Goal: Information Seeking & Learning: Learn about a topic

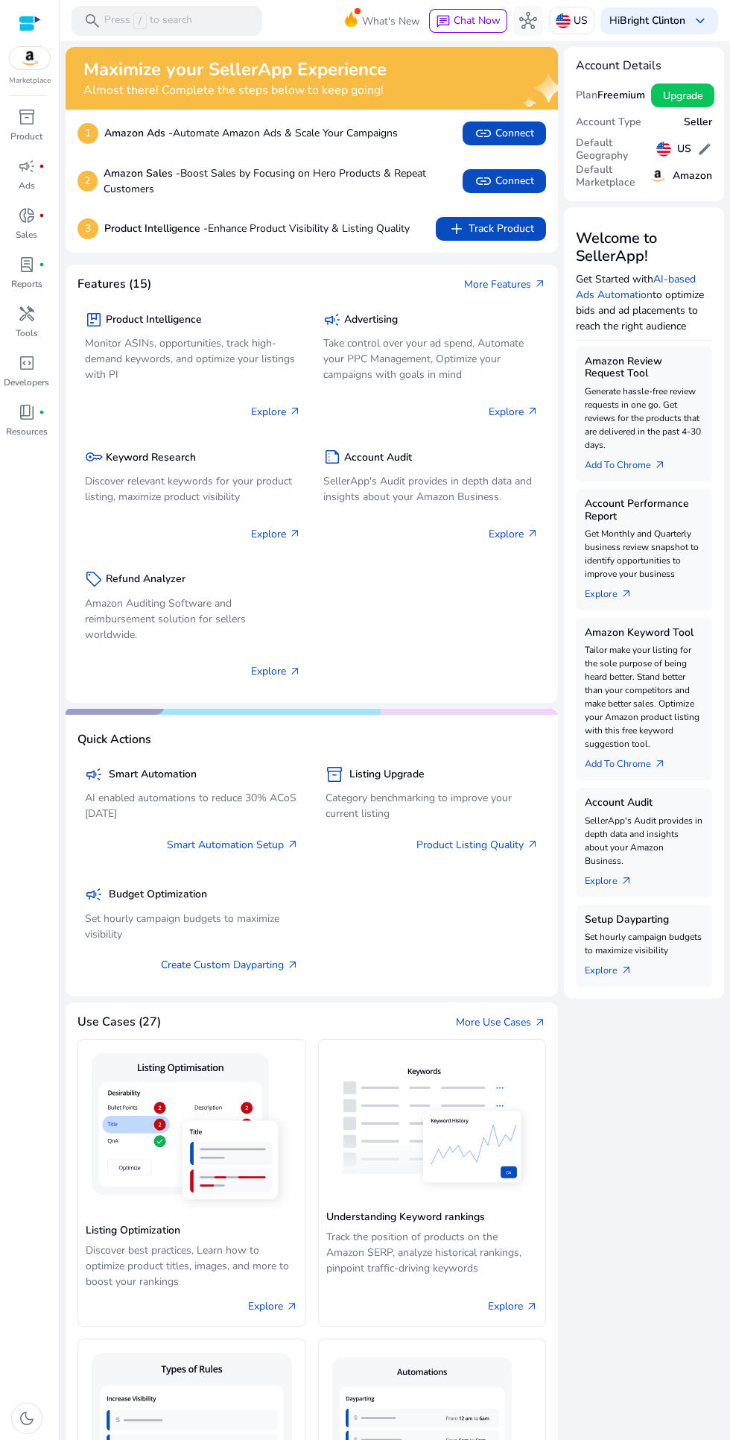
scroll to position [1, 0]
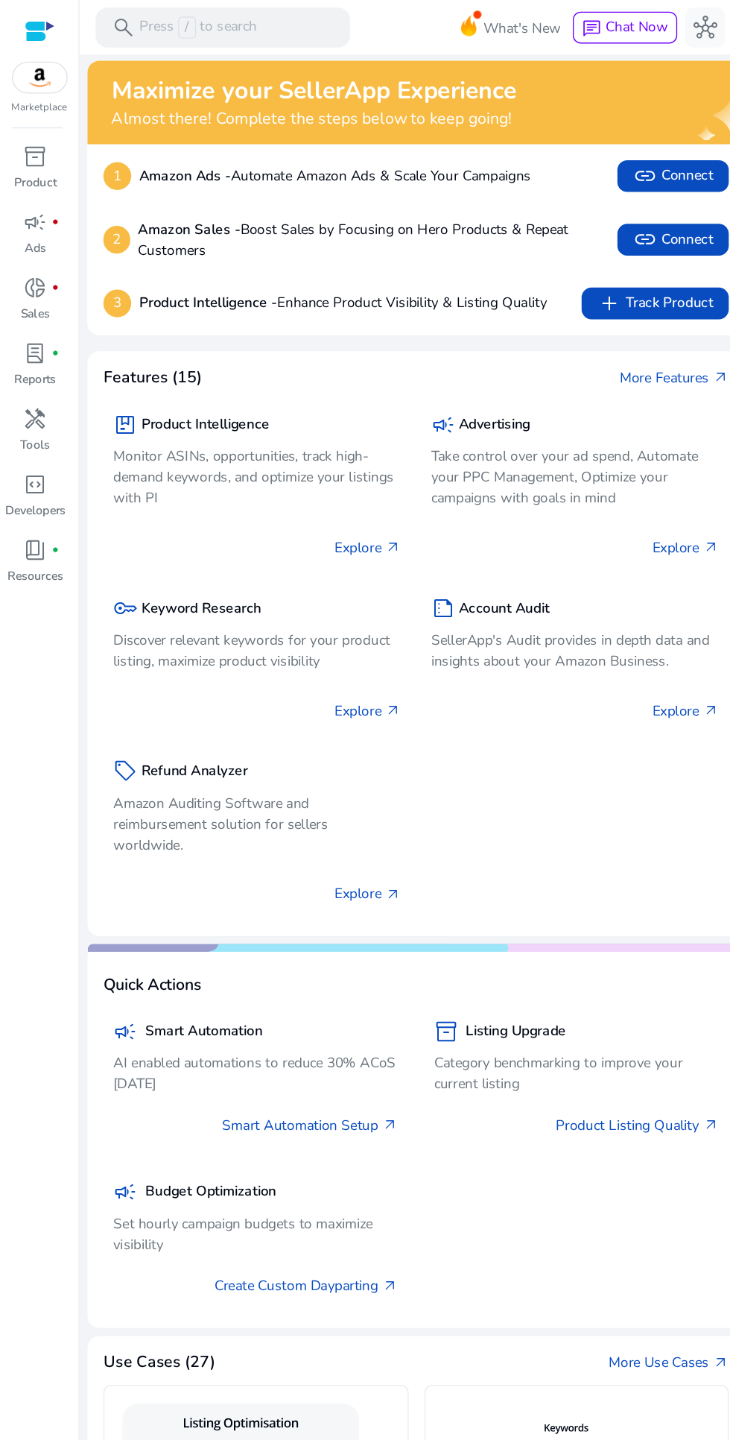
click at [36, 361] on span "code_blocks" at bounding box center [27, 363] width 18 height 18
click at [33, 338] on p "Tools" at bounding box center [27, 332] width 22 height 13
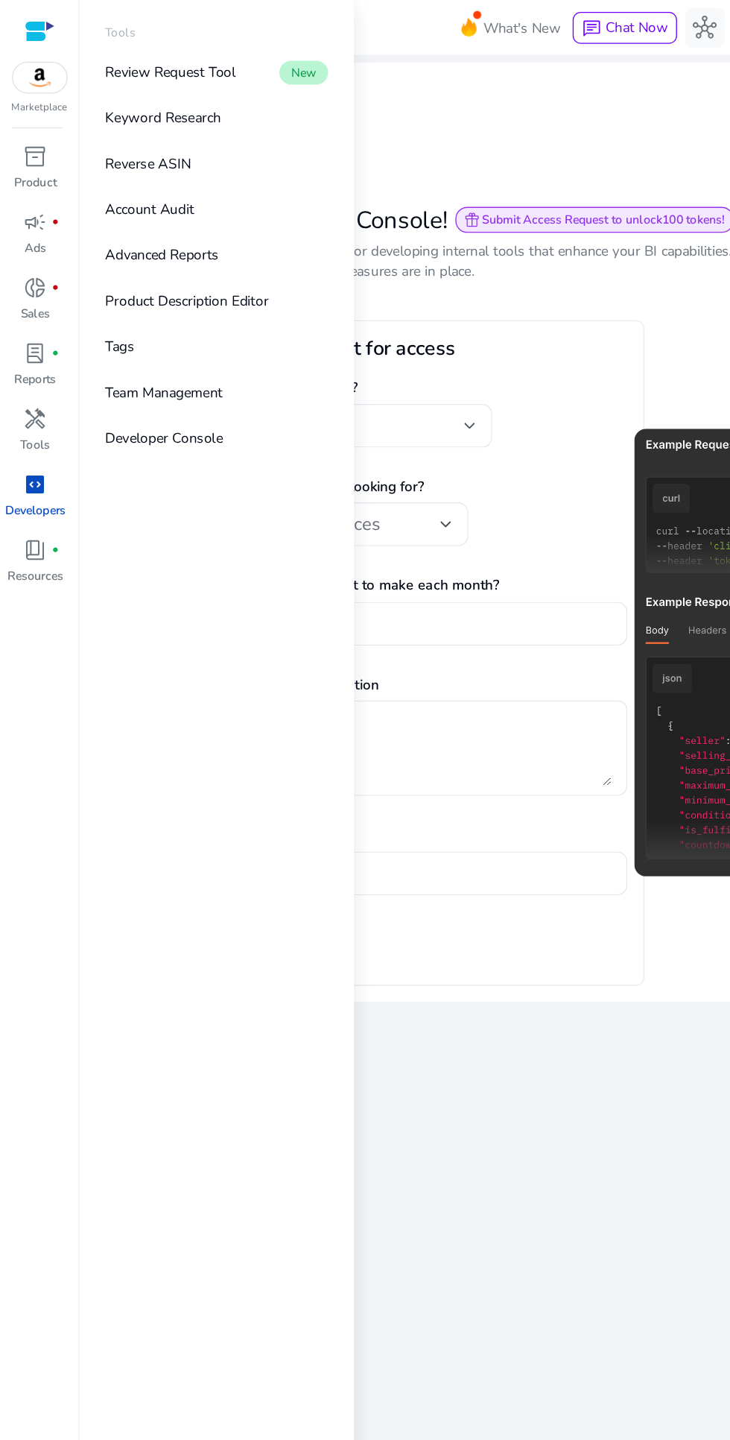
click at [111, 124] on p "Reverse ASIN" at bounding box center [111, 123] width 64 height 16
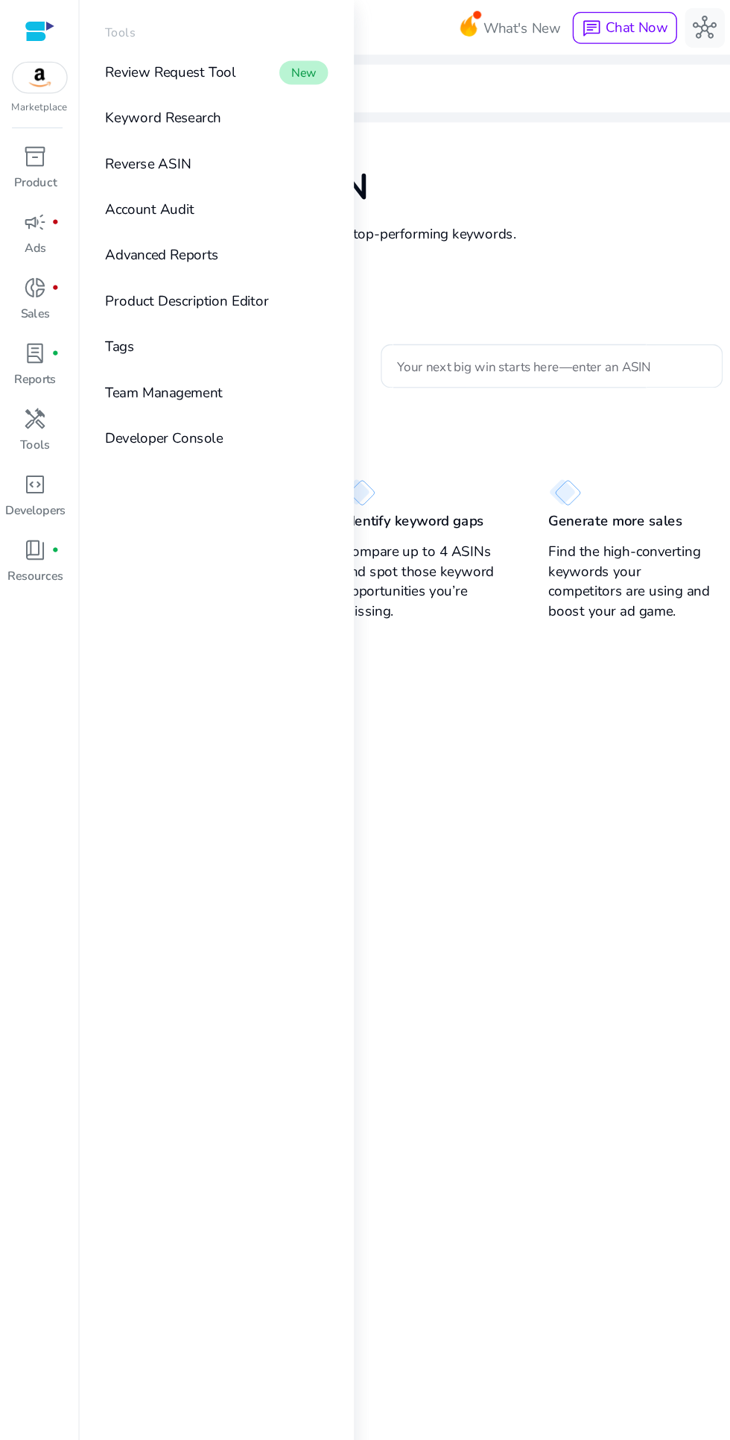
click at [415, 118] on div "Reverse ASIN Enter up to 4 ASINs and find their top-performing keywords. Learn …" at bounding box center [395, 163] width 659 height 143
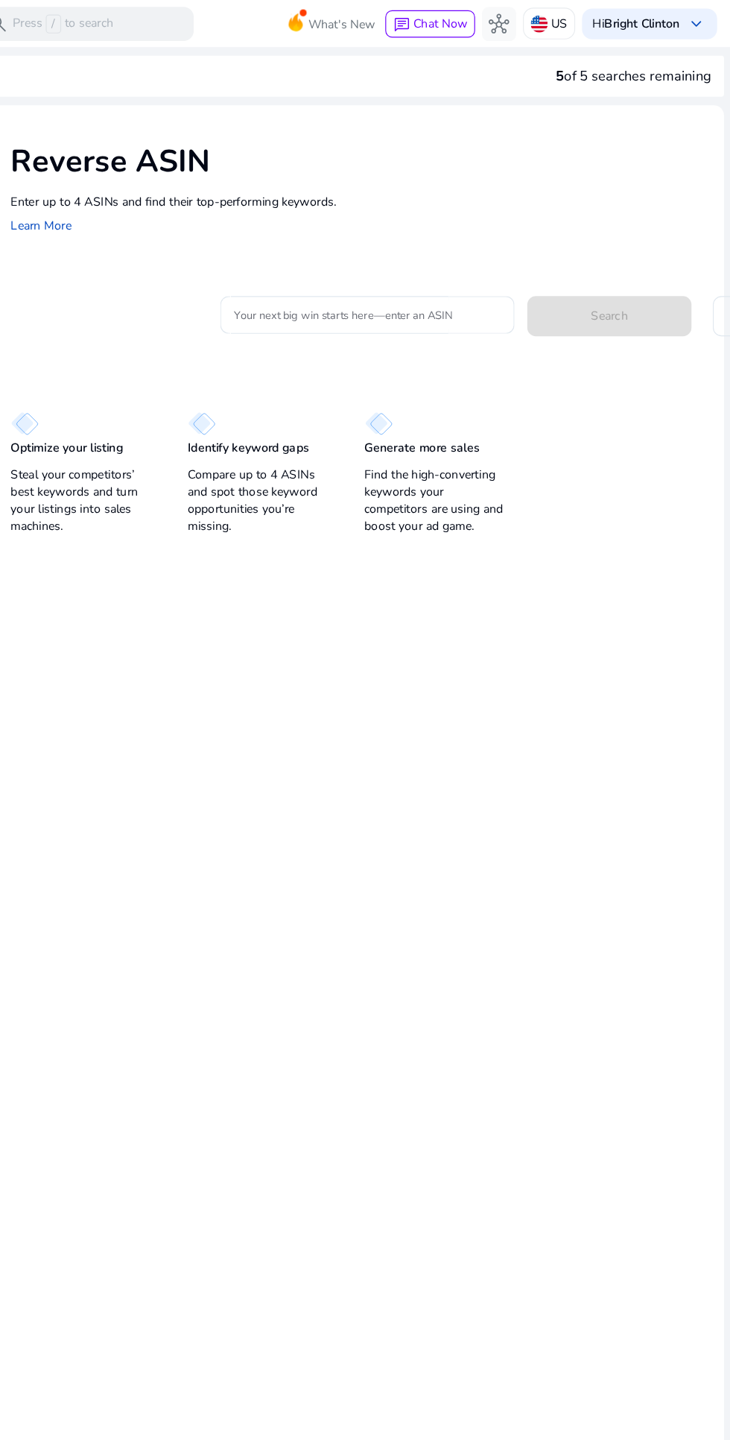
click at [359, 274] on input "Your next big win starts here—enter an ASIN" at bounding box center [413, 274] width 233 height 16
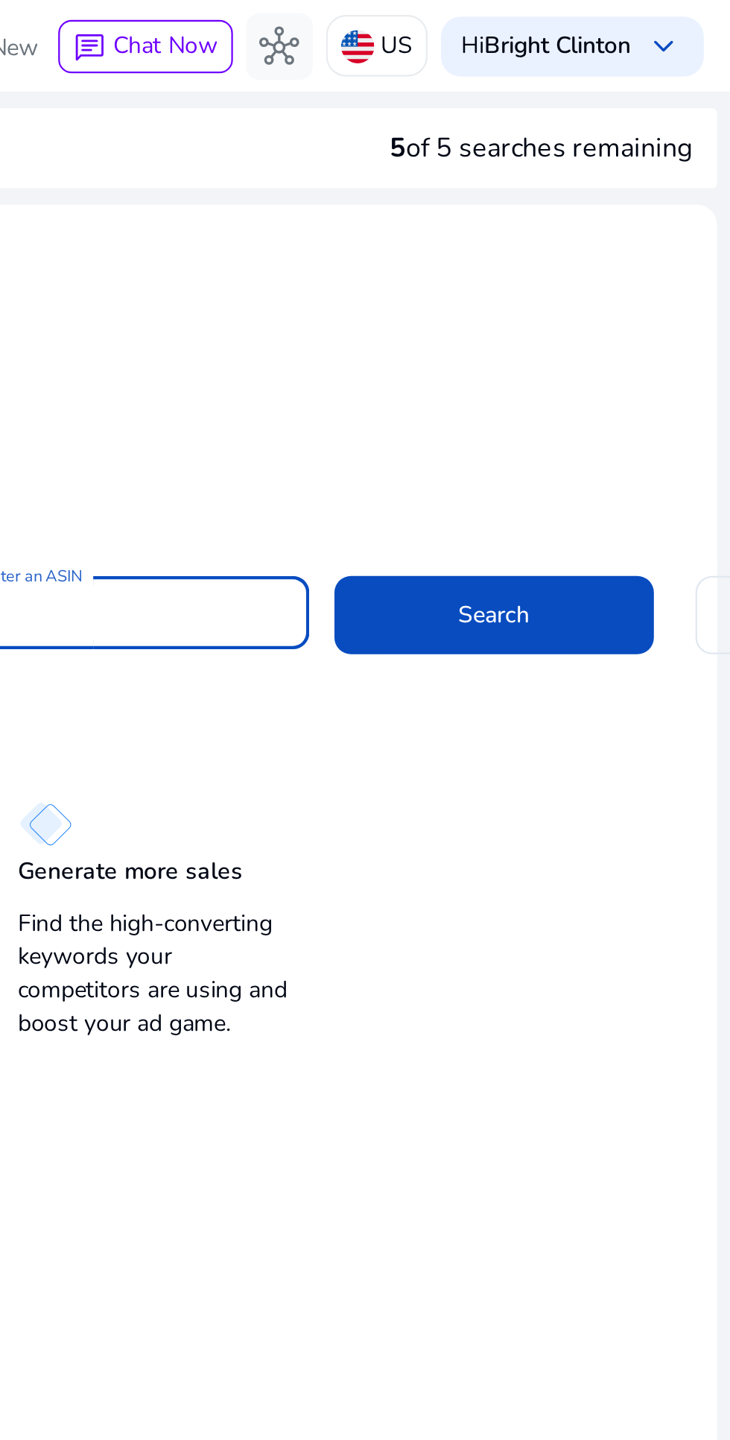
click at [603, 269] on span at bounding box center [624, 275] width 143 height 36
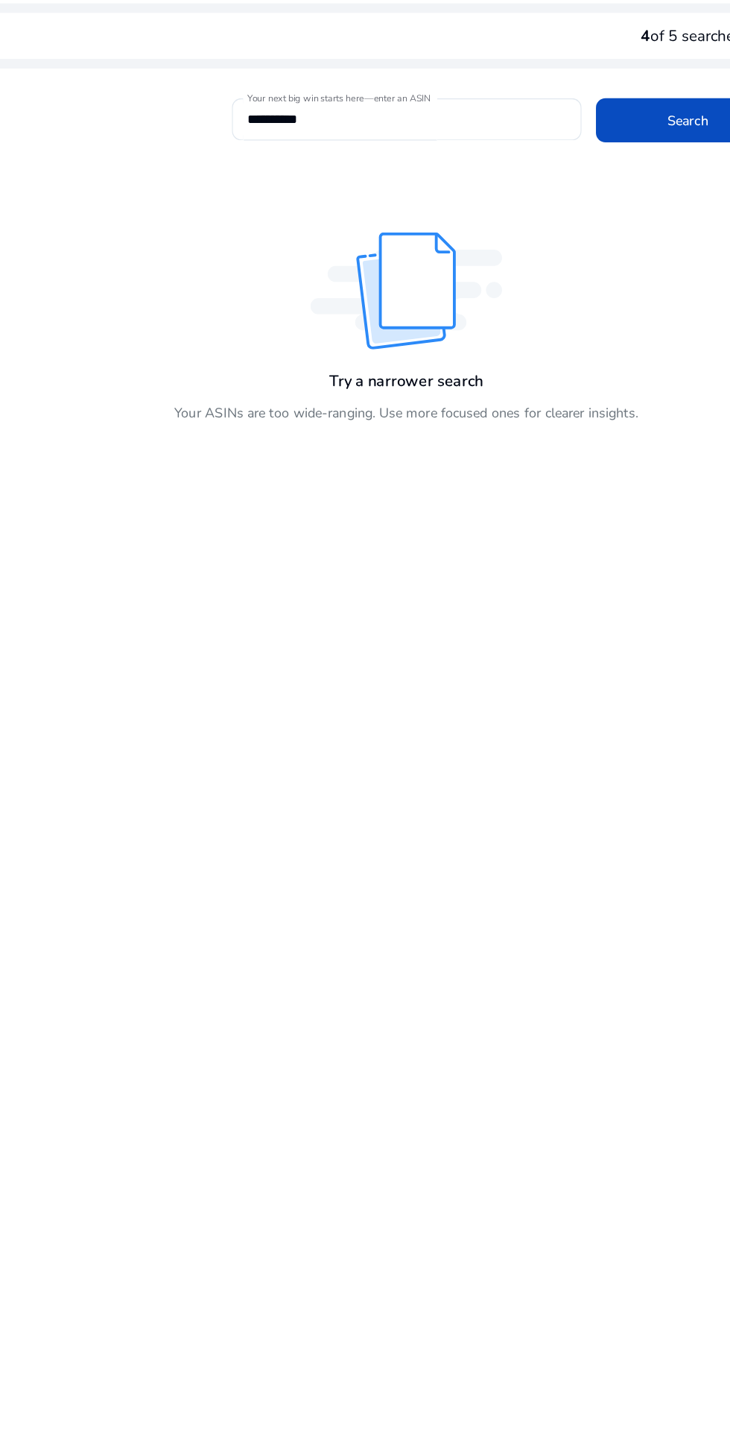
scroll to position [2, 0]
click at [355, 110] on mat-label "Your next big win starts here—enter an ASIN" at bounding box center [342, 115] width 142 height 10
click at [355, 123] on input "**********" at bounding box center [395, 131] width 248 height 16
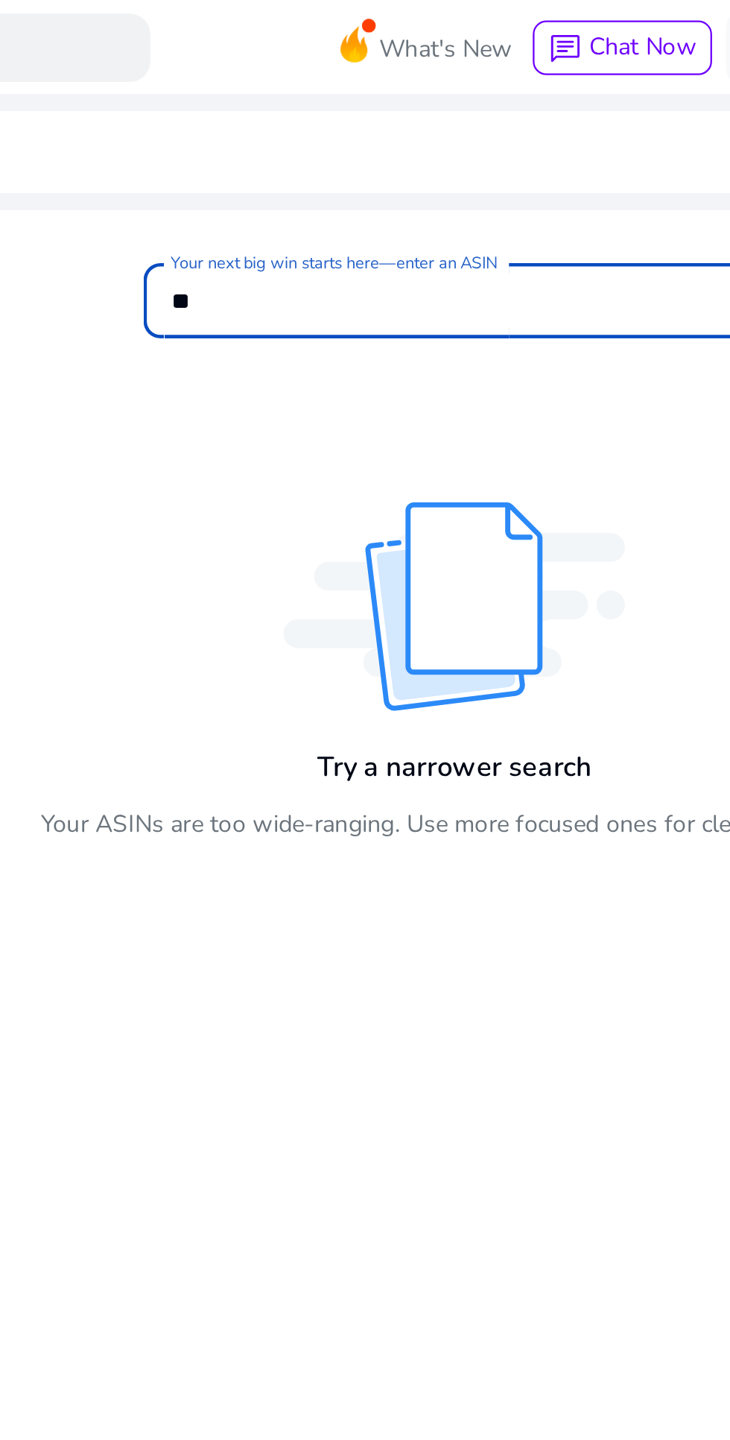
type input "*"
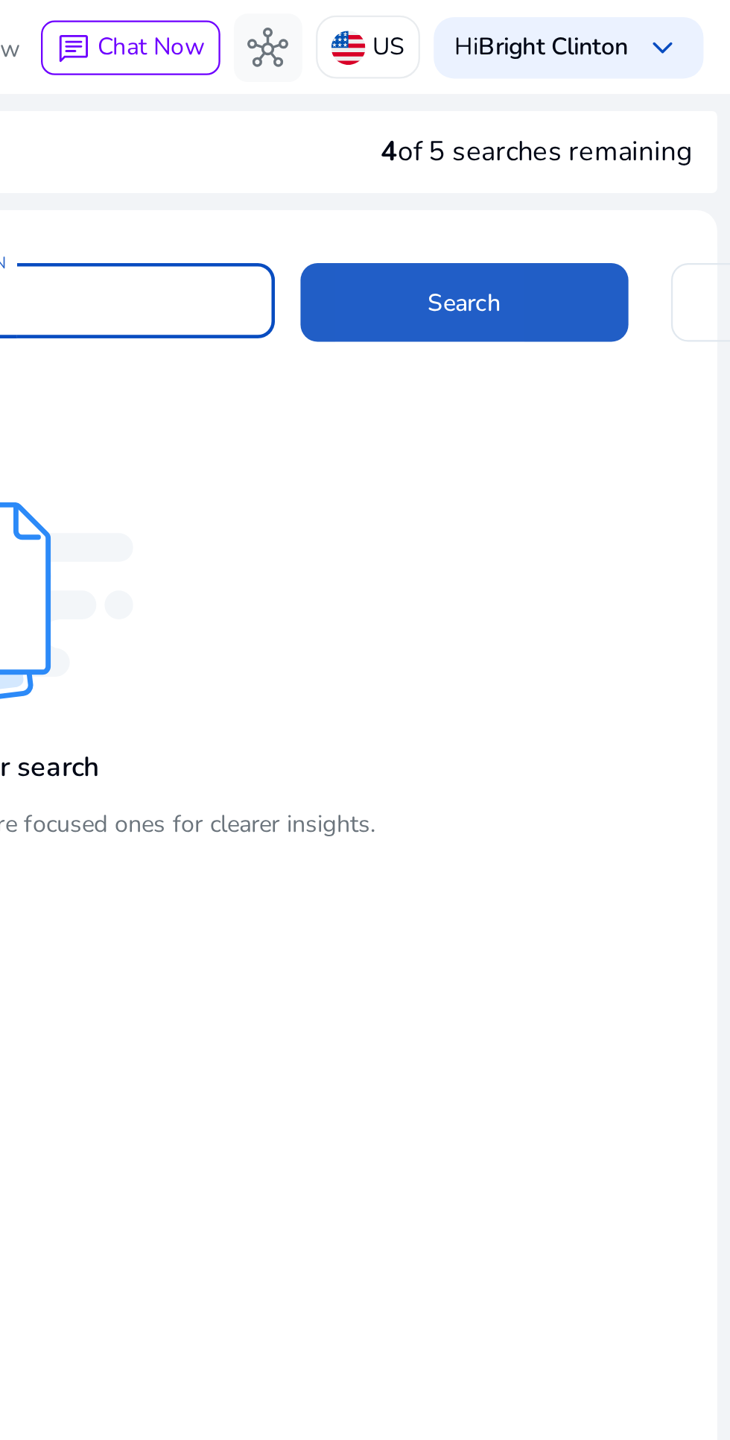
click at [577, 123] on span at bounding box center [614, 132] width 143 height 36
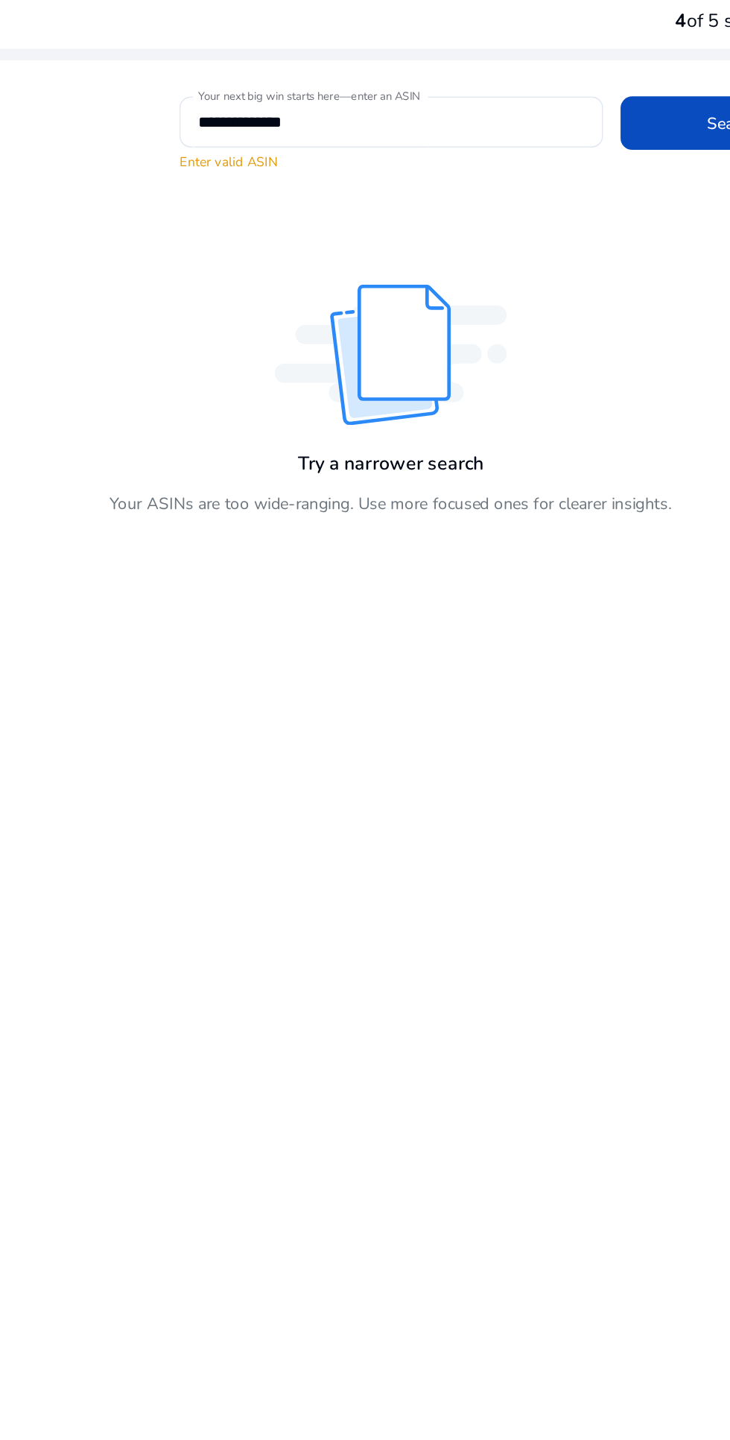
click at [357, 132] on input "**********" at bounding box center [395, 131] width 248 height 16
type input "*"
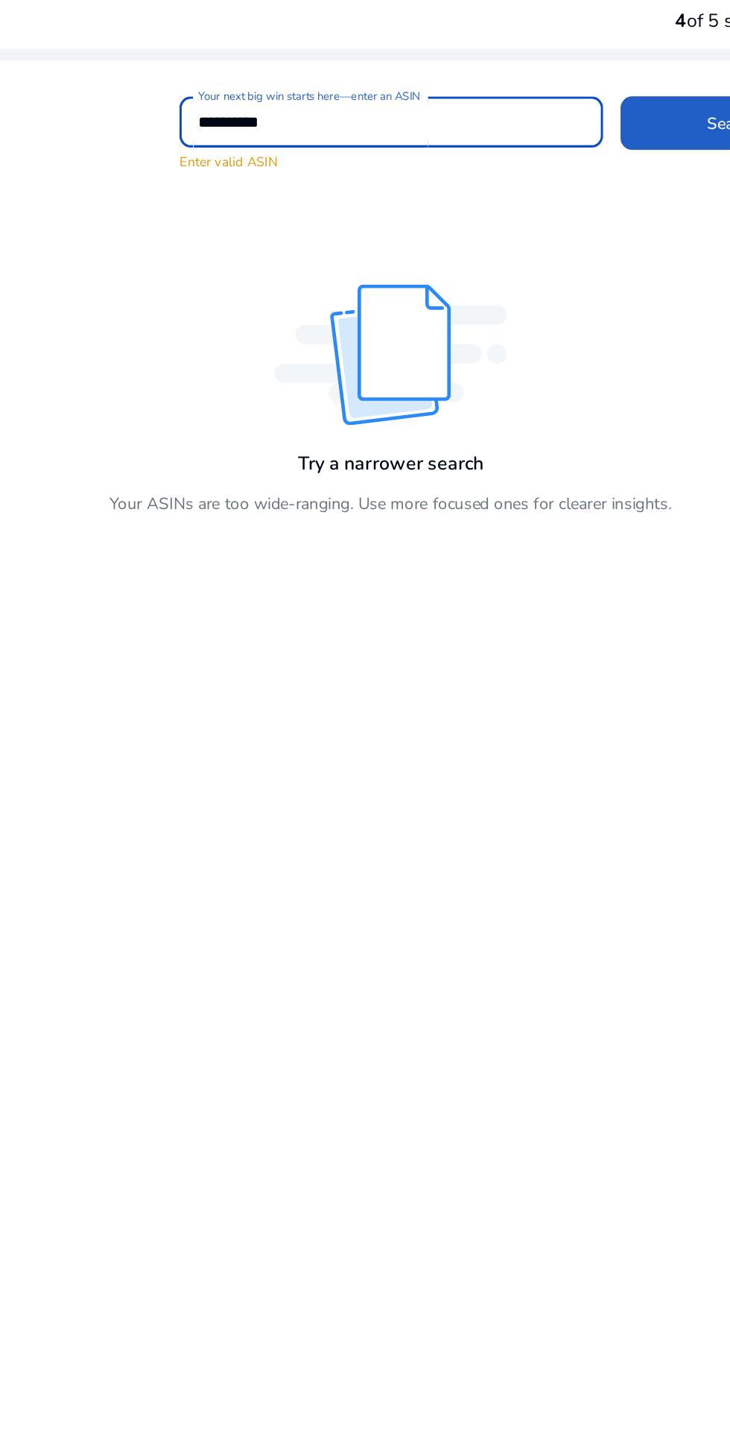
type input "**********"
click at [572, 125] on span at bounding box center [614, 132] width 143 height 36
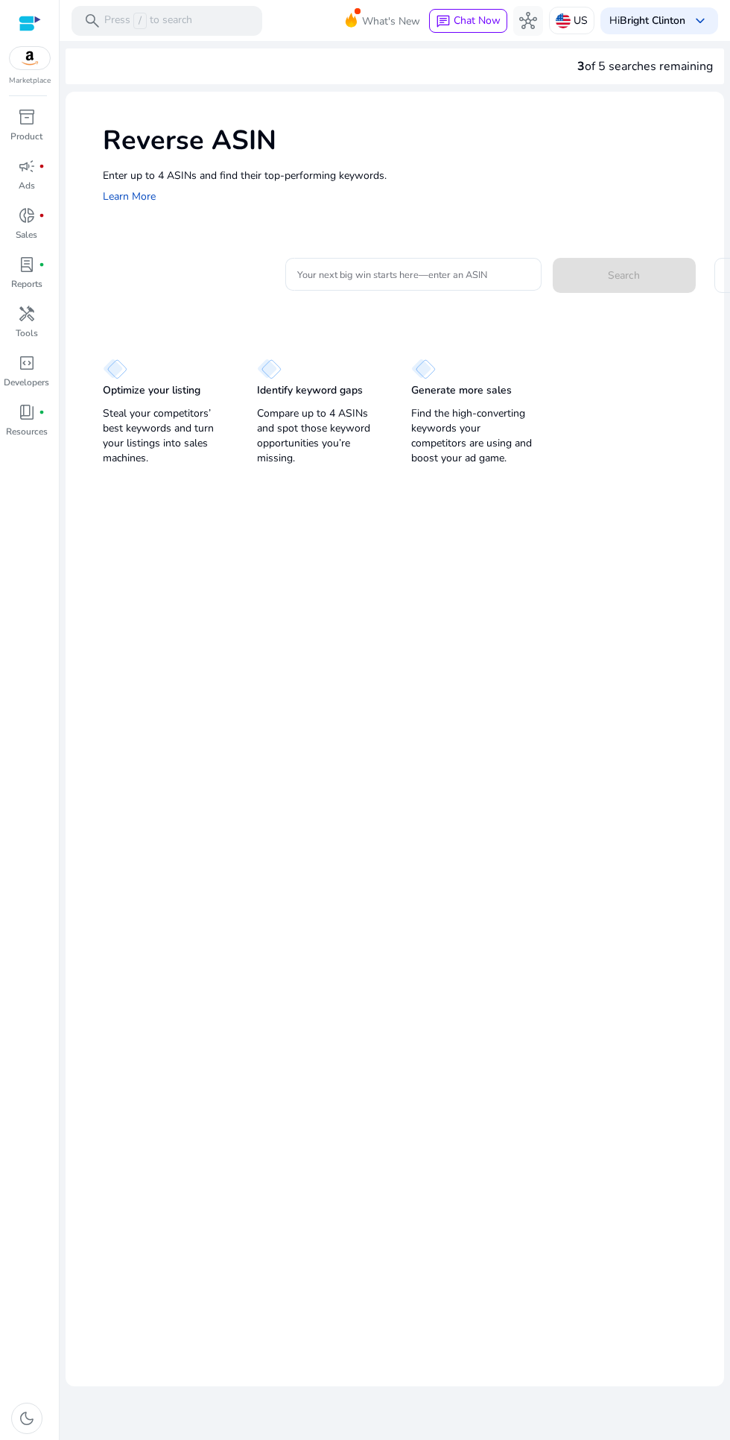
click at [341, 274] on input "Your next big win starts here—enter an ASIN" at bounding box center [413, 274] width 233 height 16
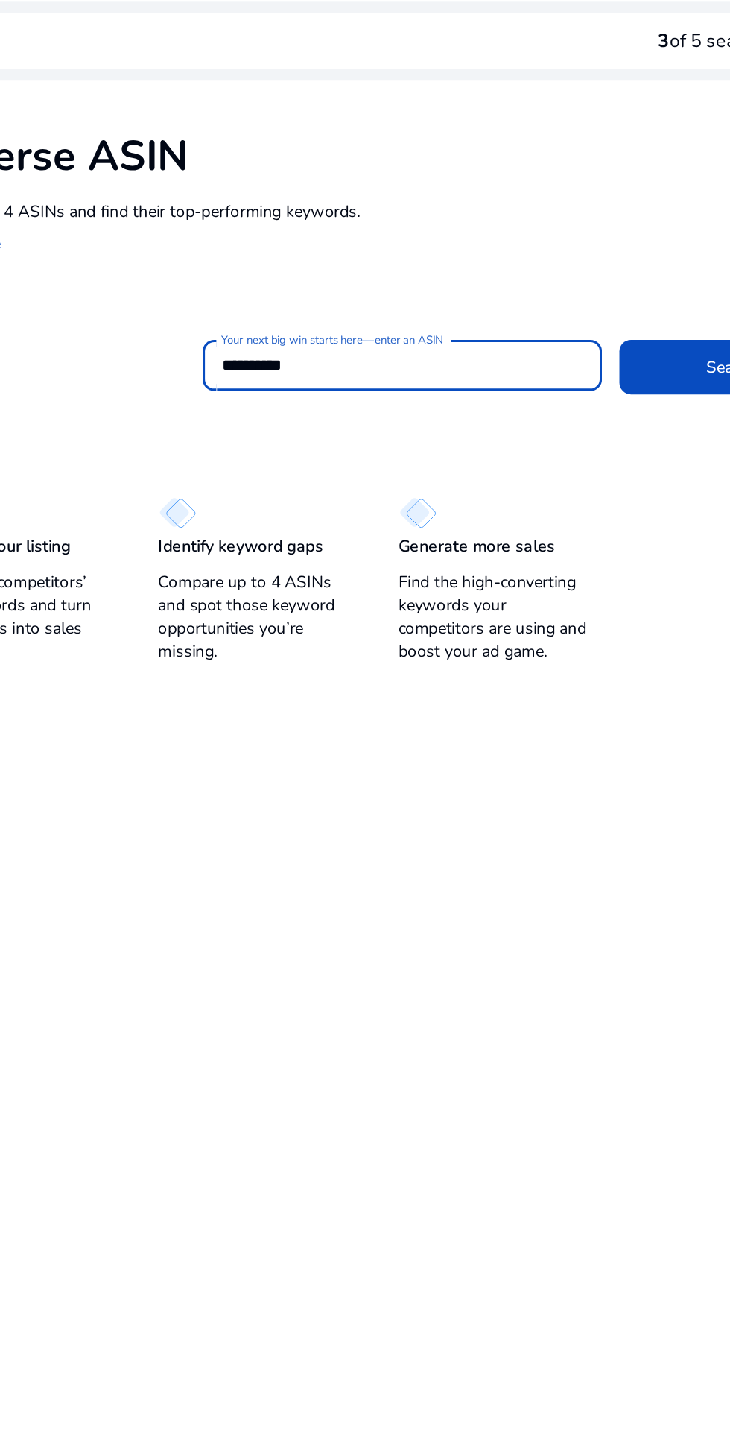
type input "**********"
click at [581, 262] on span at bounding box center [624, 275] width 143 height 36
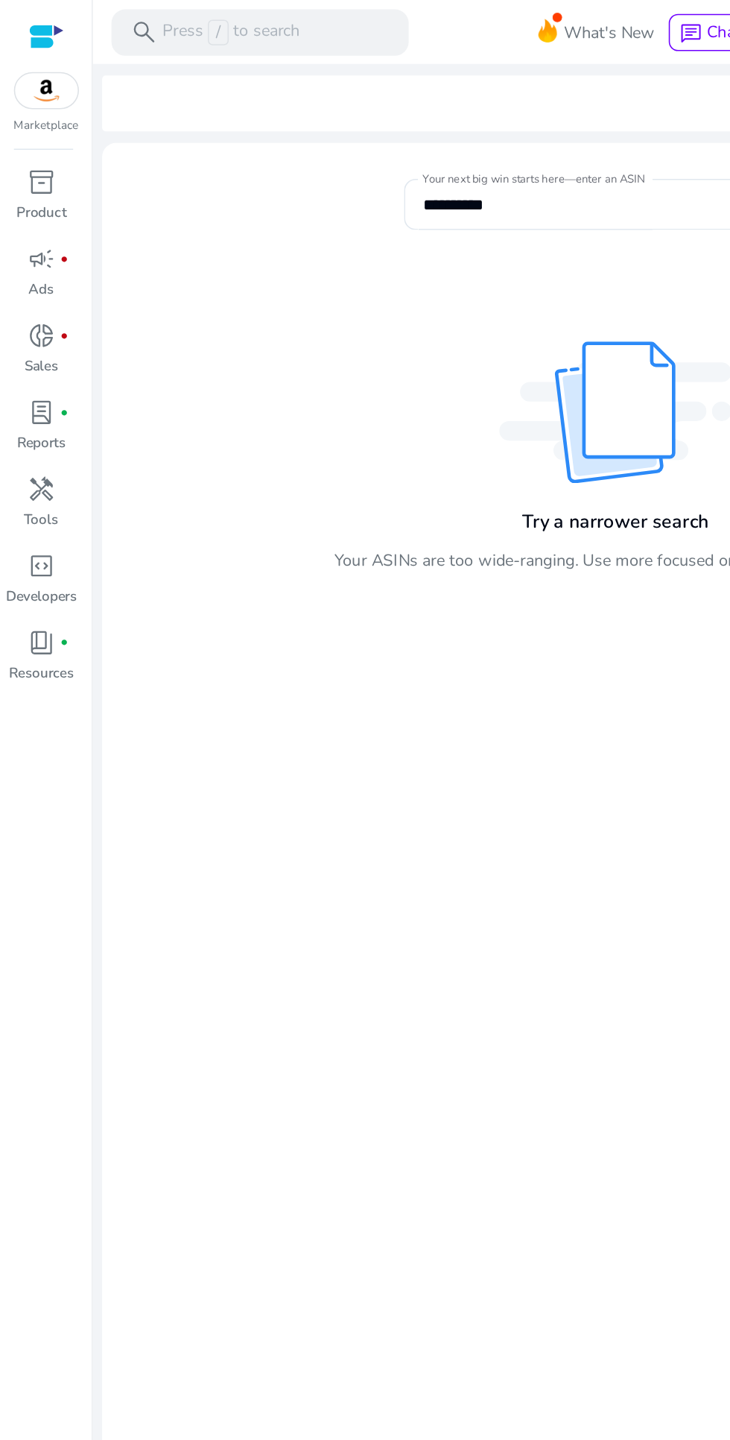
click at [31, 28] on div at bounding box center [30, 23] width 22 height 17
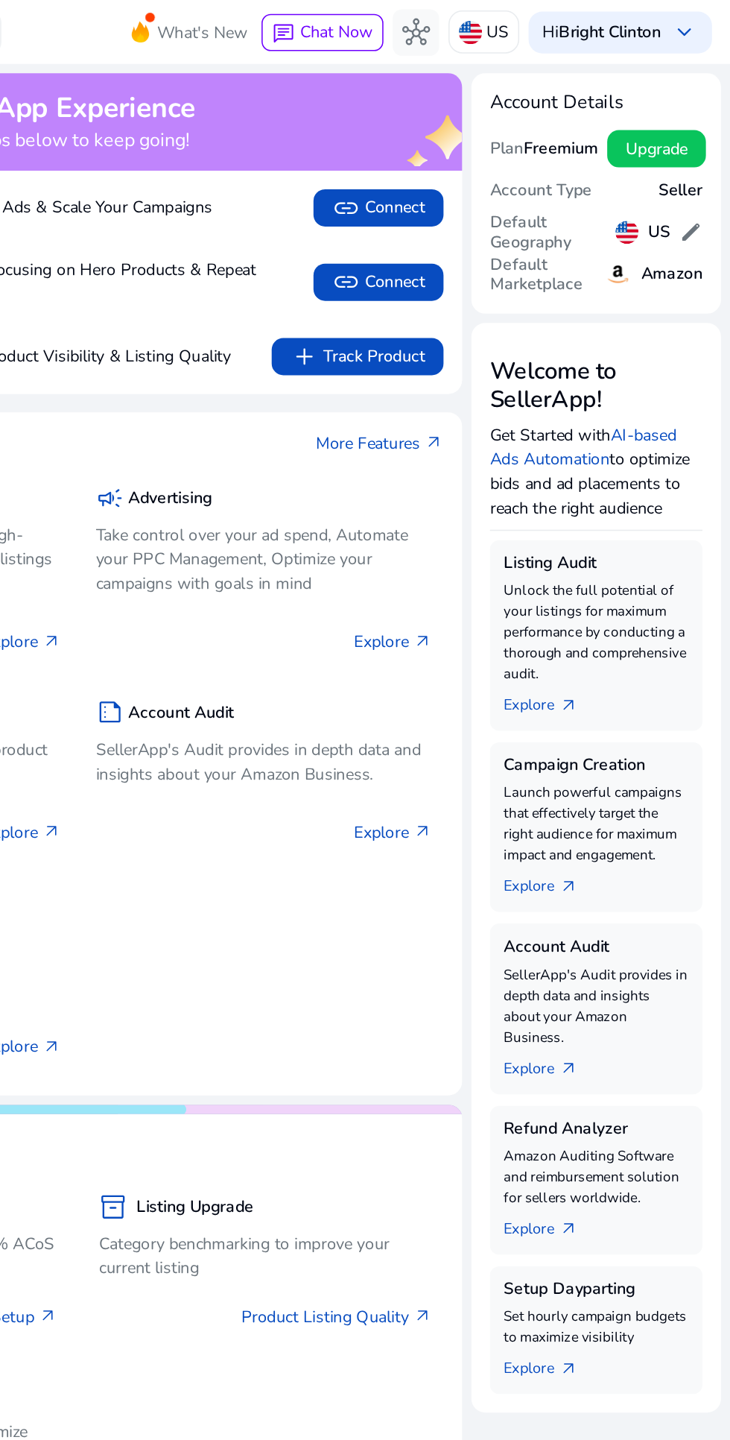
click at [620, 23] on b "Bright Clinton" at bounding box center [653, 20] width 66 height 14
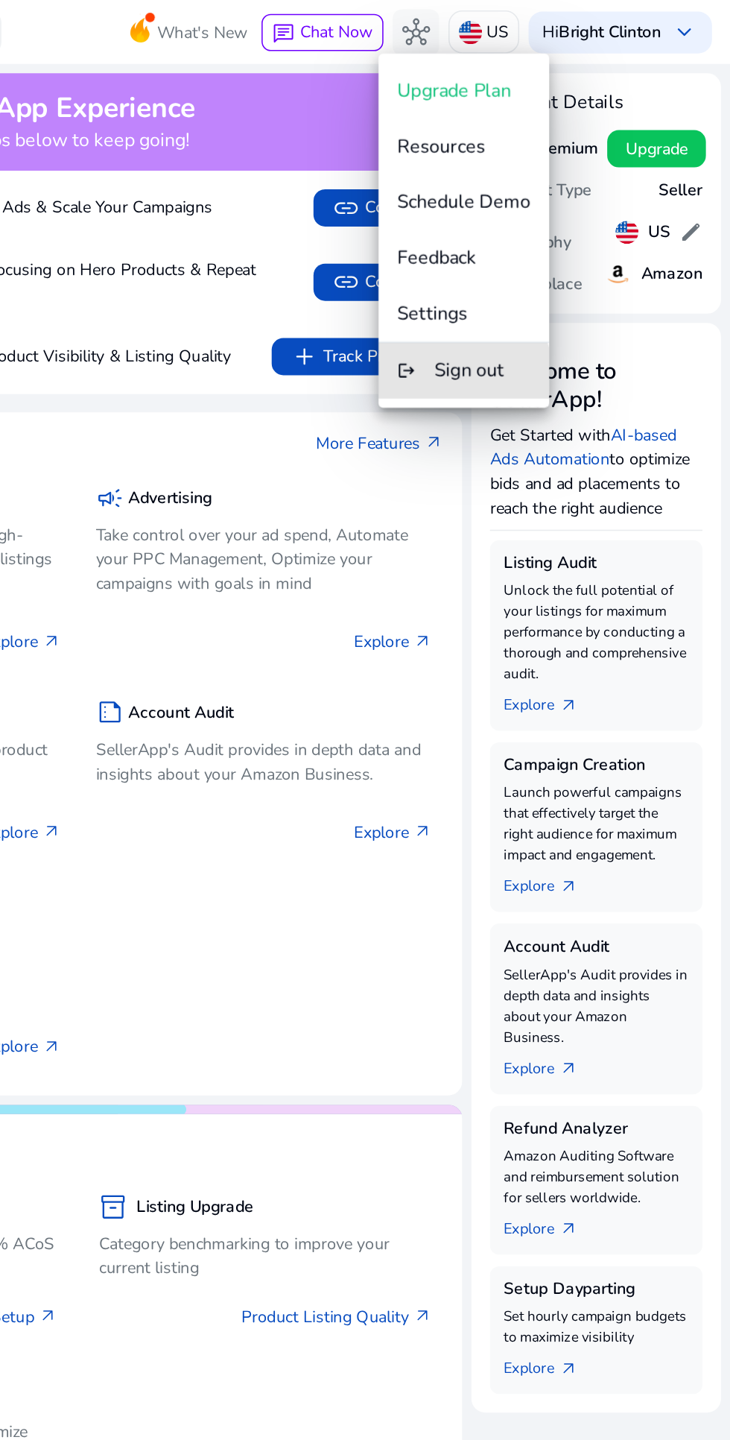
click at [553, 241] on span "Sign out" at bounding box center [562, 238] width 45 height 16
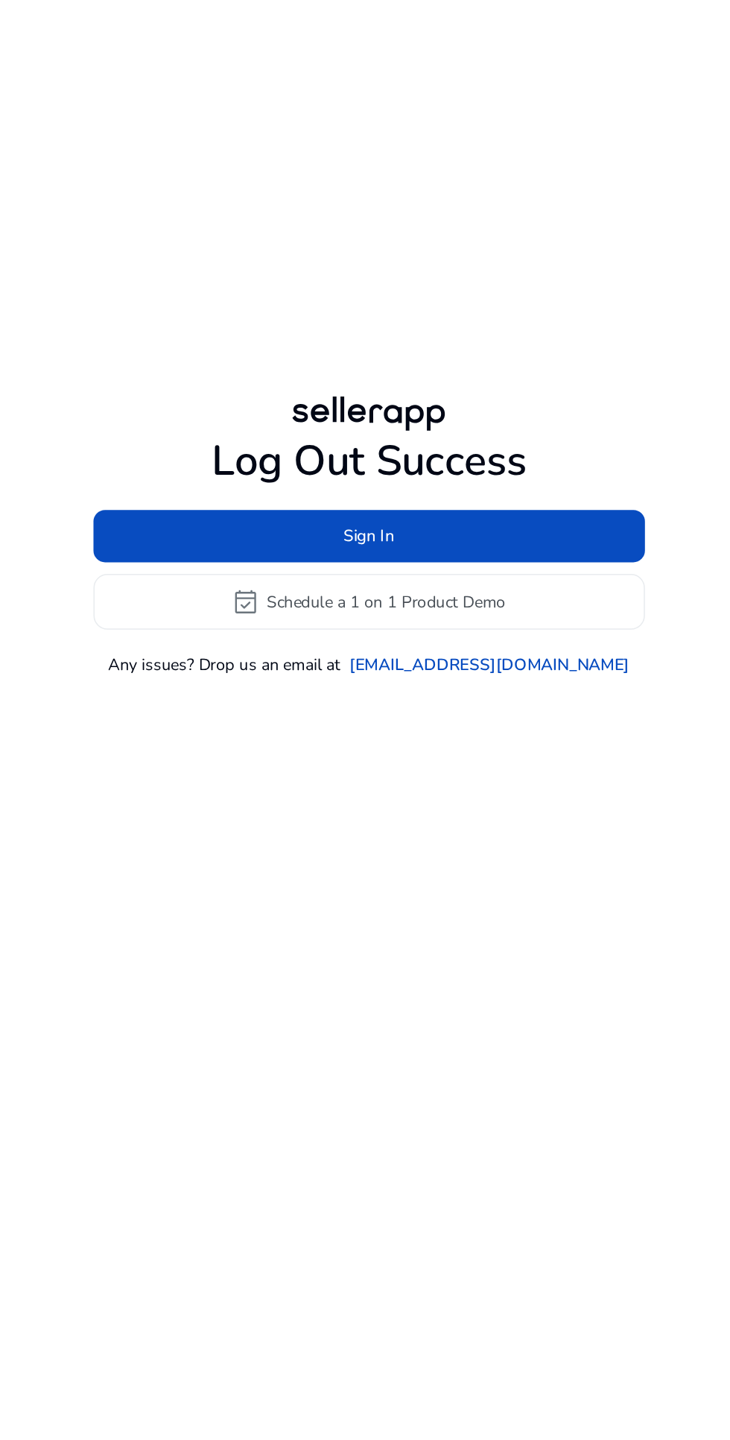
click at [367, 709] on span "Sign In" at bounding box center [365, 701] width 33 height 16
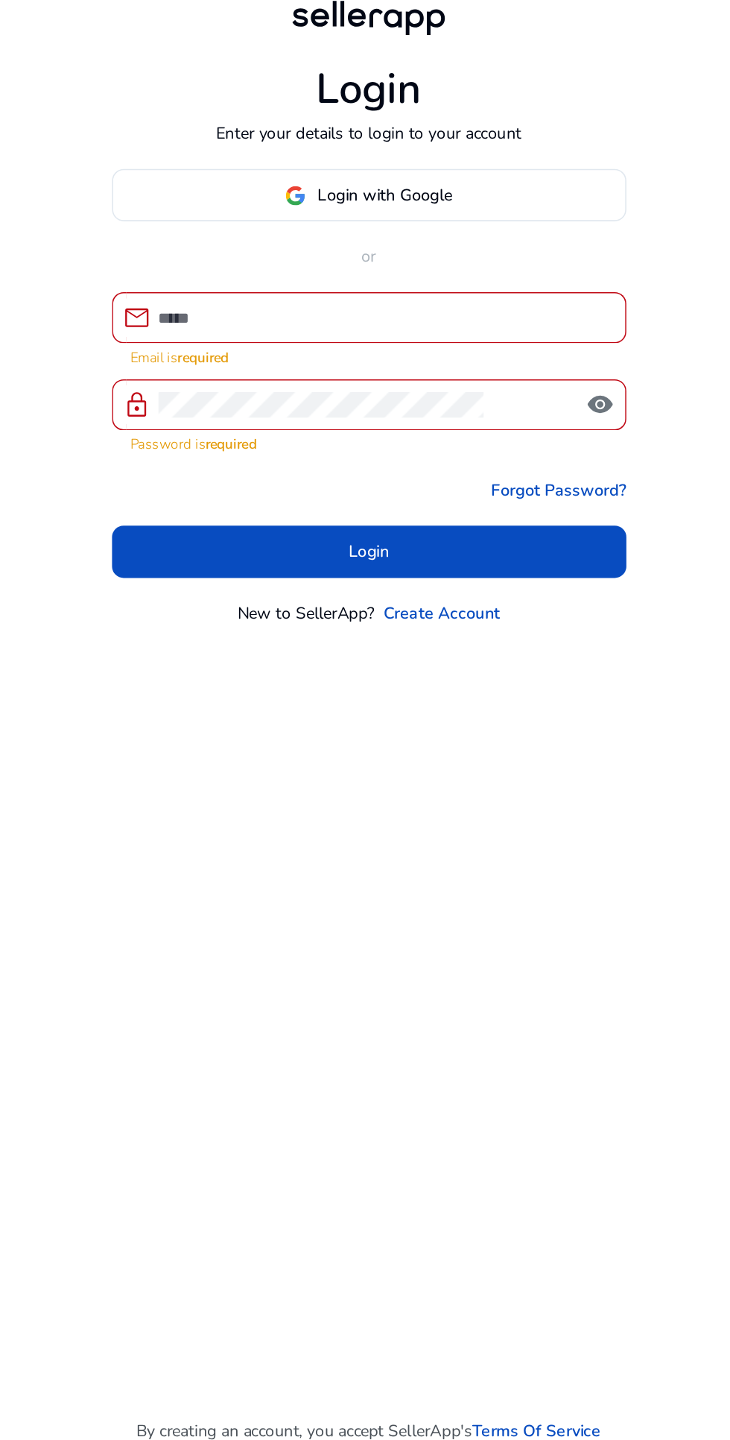
type input "**********"
click button "Login" at bounding box center [365, 855] width 330 height 34
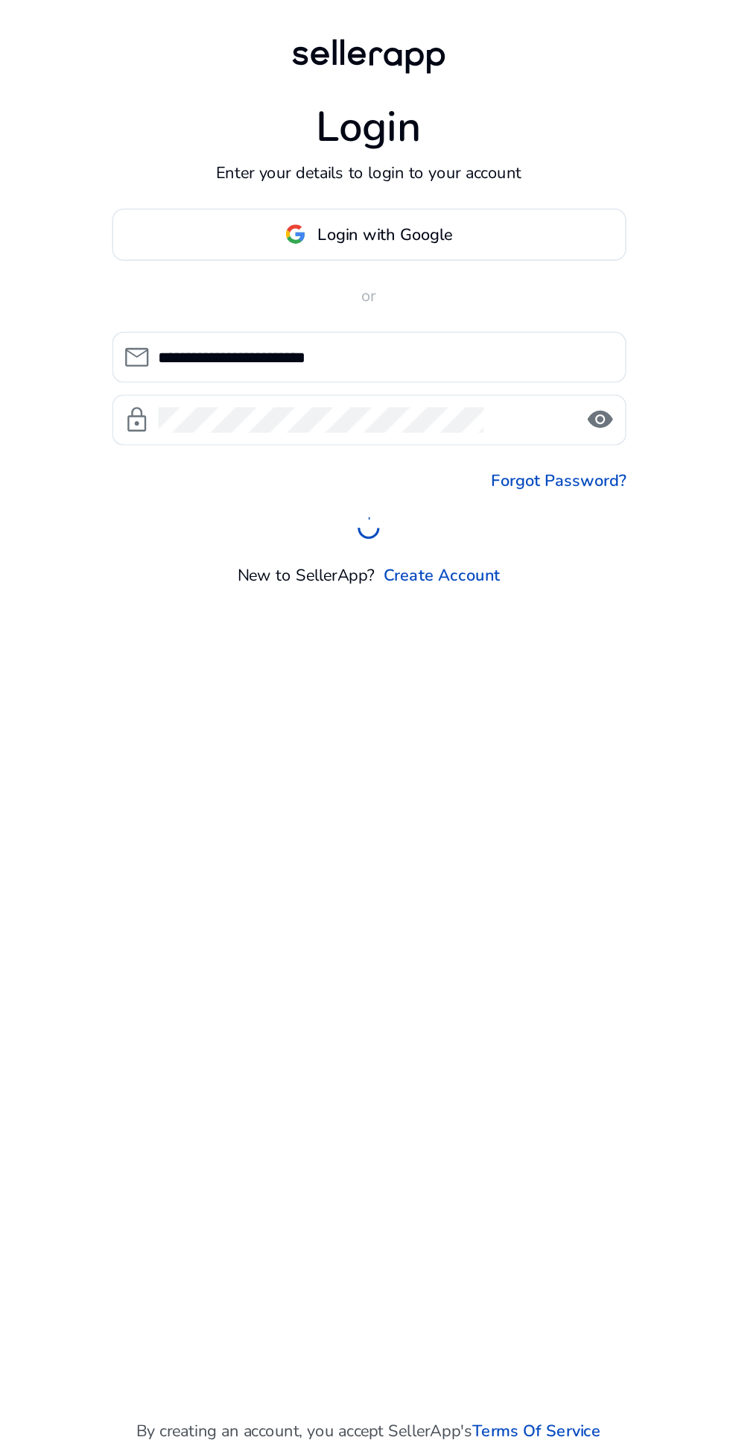
scroll to position [25, 0]
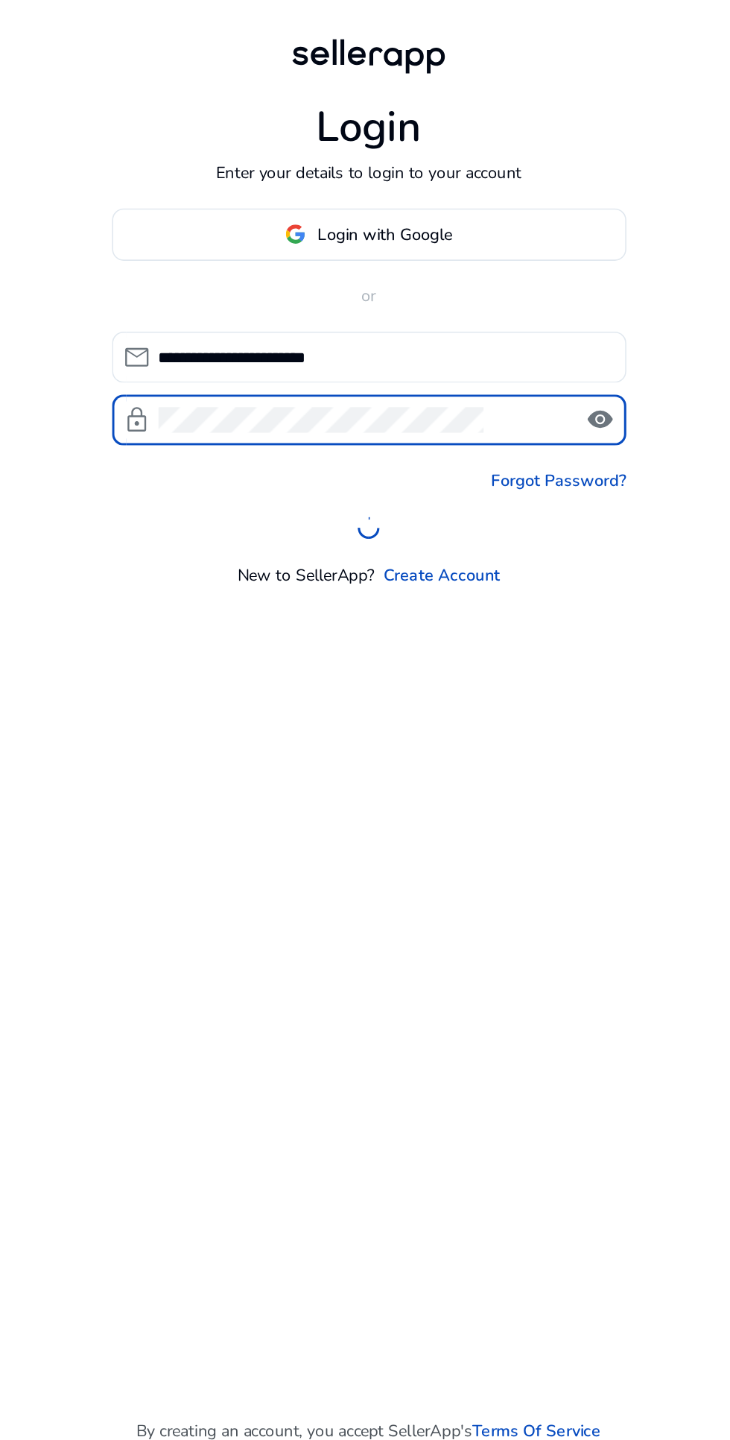
click at [505, 779] on span "visibility" at bounding box center [514, 770] width 18 height 18
click at [230, 847] on form "**********" at bounding box center [365, 779] width 330 height 133
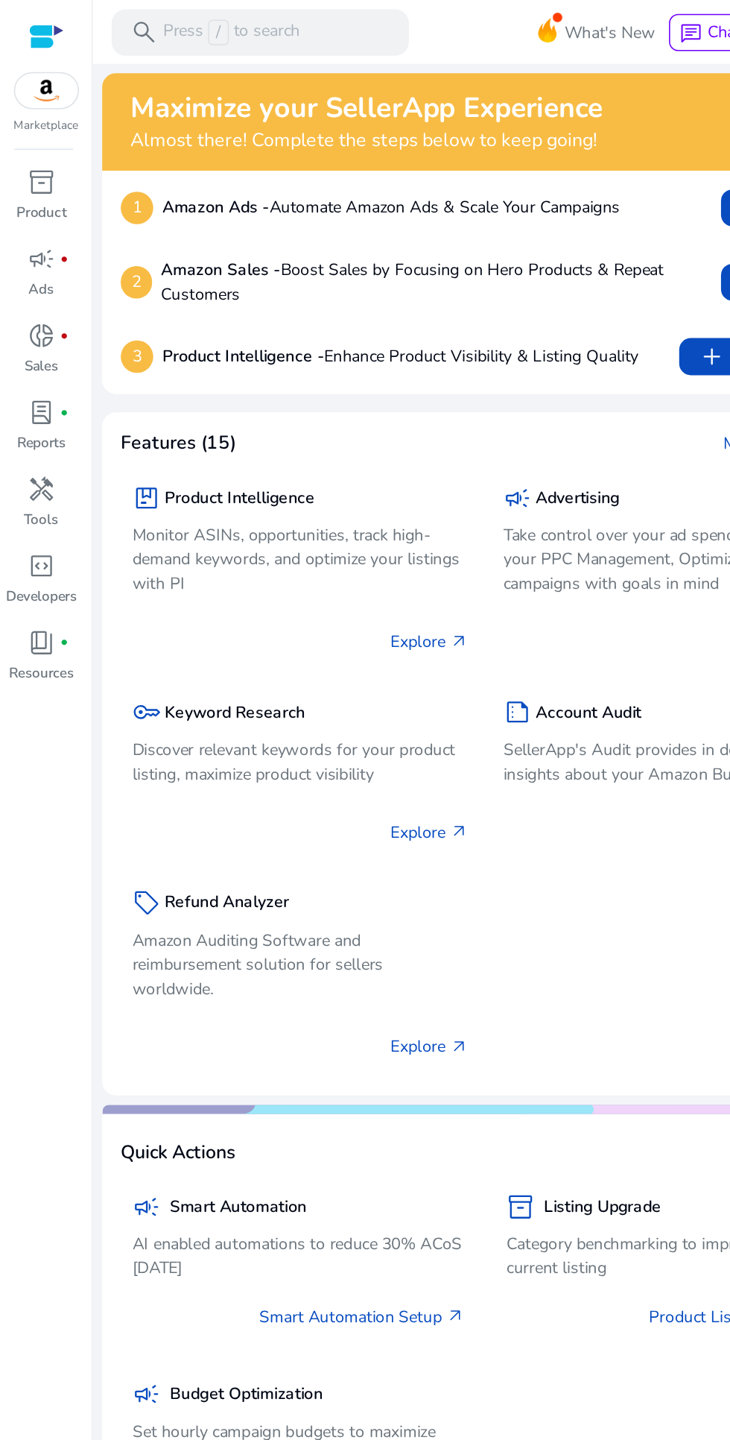
click at [26, 333] on p "Tools" at bounding box center [27, 332] width 22 height 13
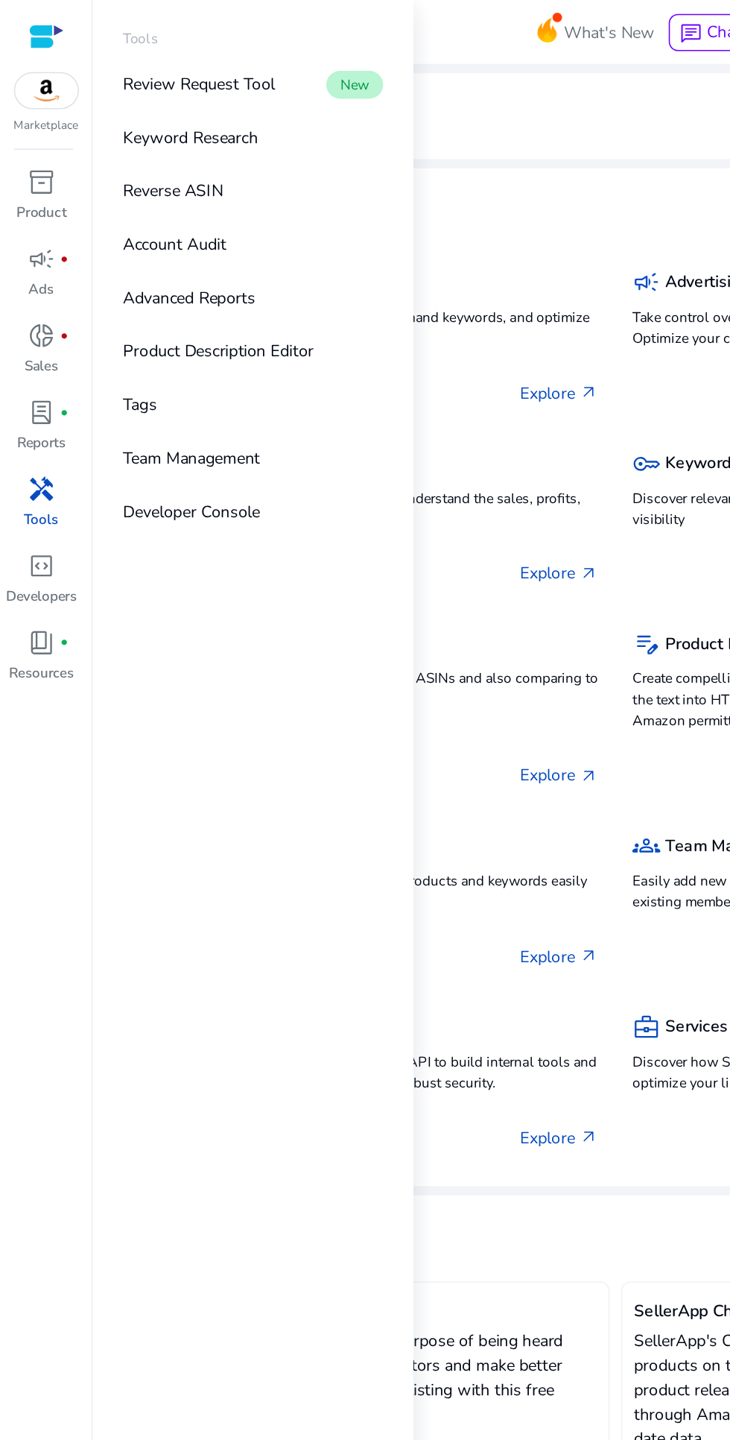
click at [140, 101] on link "Keyword Research" at bounding box center [162, 89] width 191 height 34
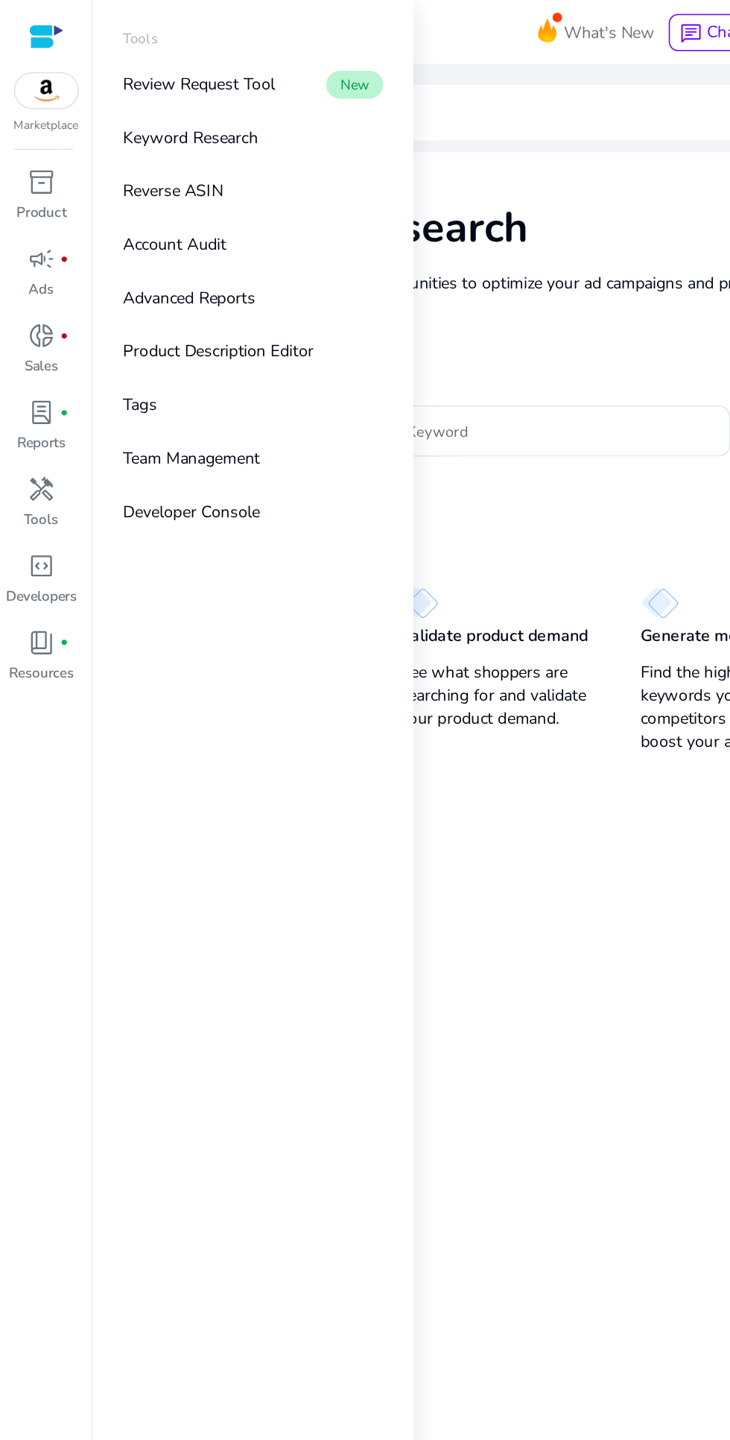
click at [357, 560] on mat-card "Keyword Research Research and find keyword opportunities to optimize your ad ca…" at bounding box center [395, 745] width 659 height 1295
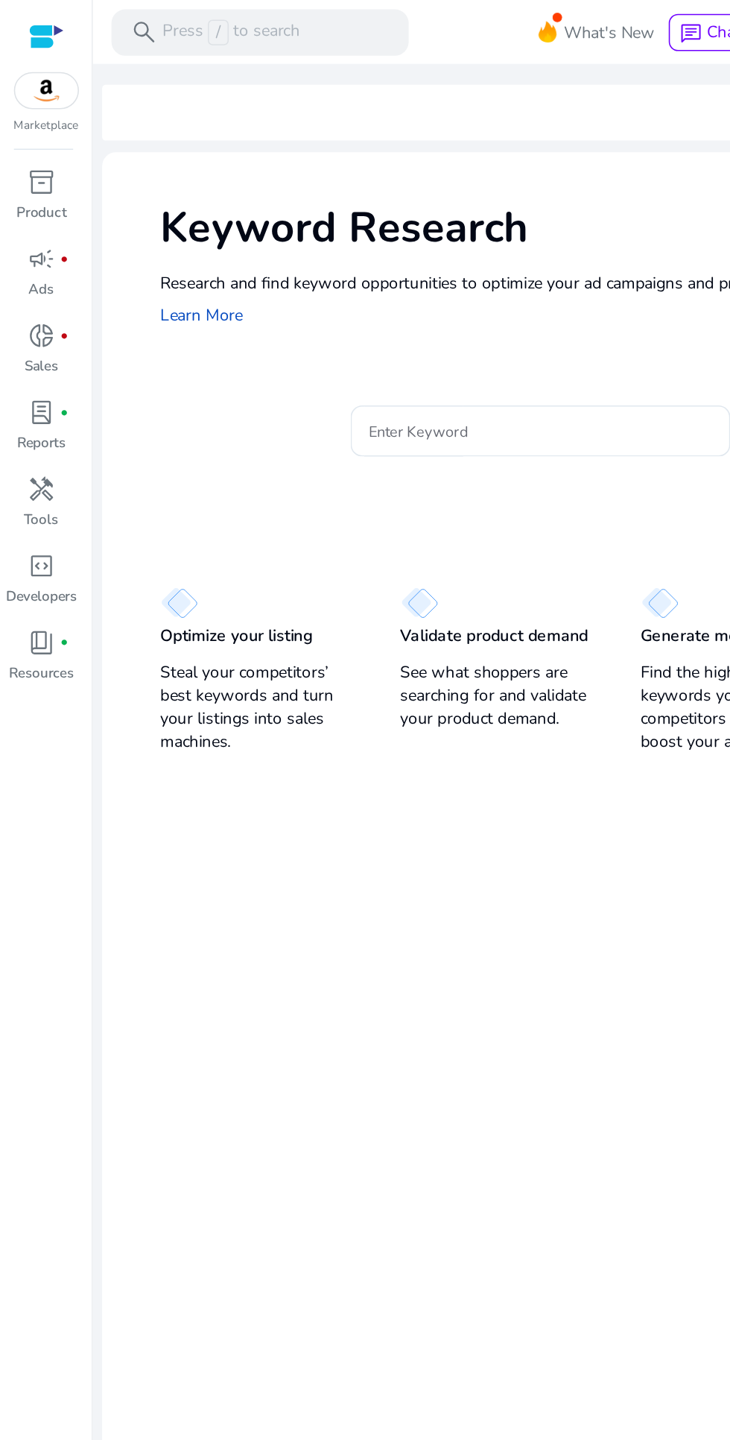
click at [329, 268] on input "Enter Keyword" at bounding box center [347, 276] width 220 height 16
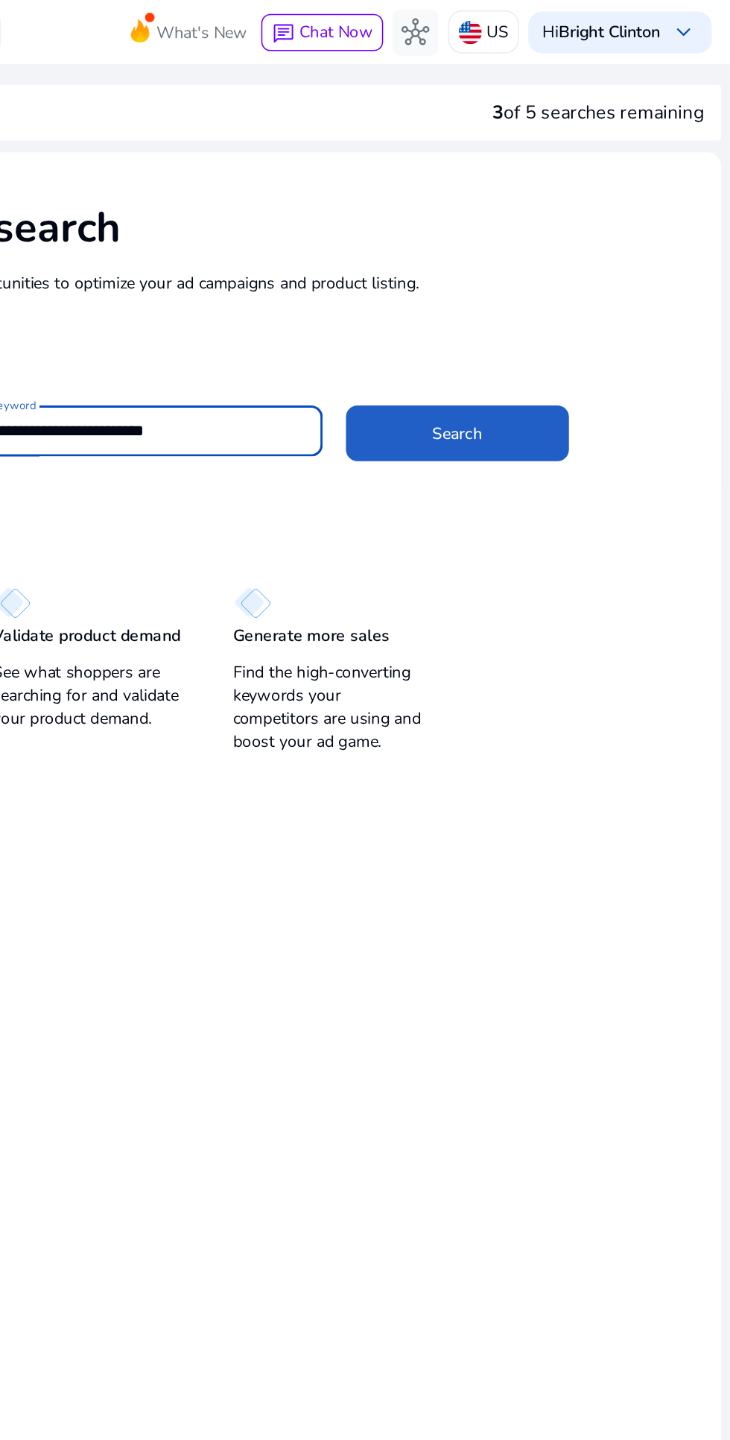
type input "**********"
click at [572, 274] on span at bounding box center [555, 278] width 143 height 36
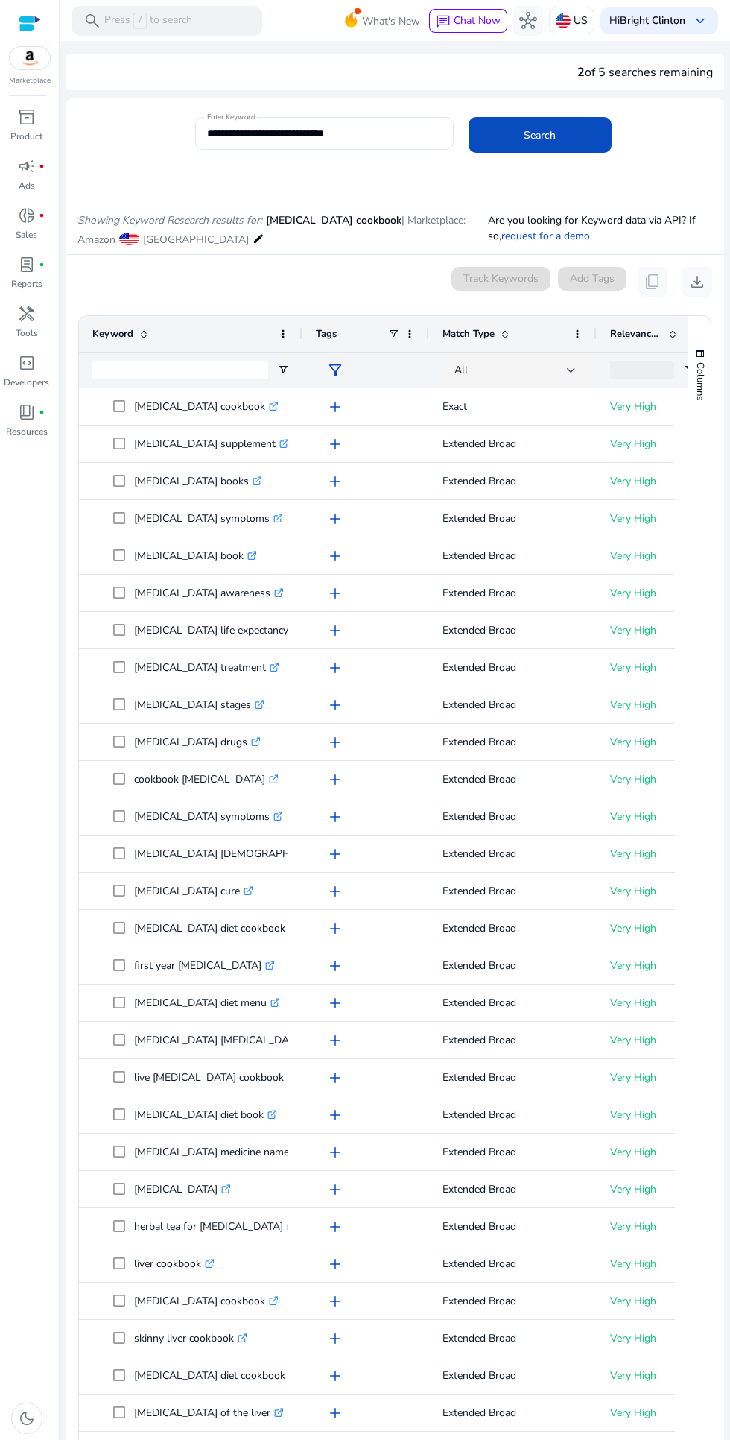
click at [25, 333] on p "Tools" at bounding box center [27, 332] width 22 height 13
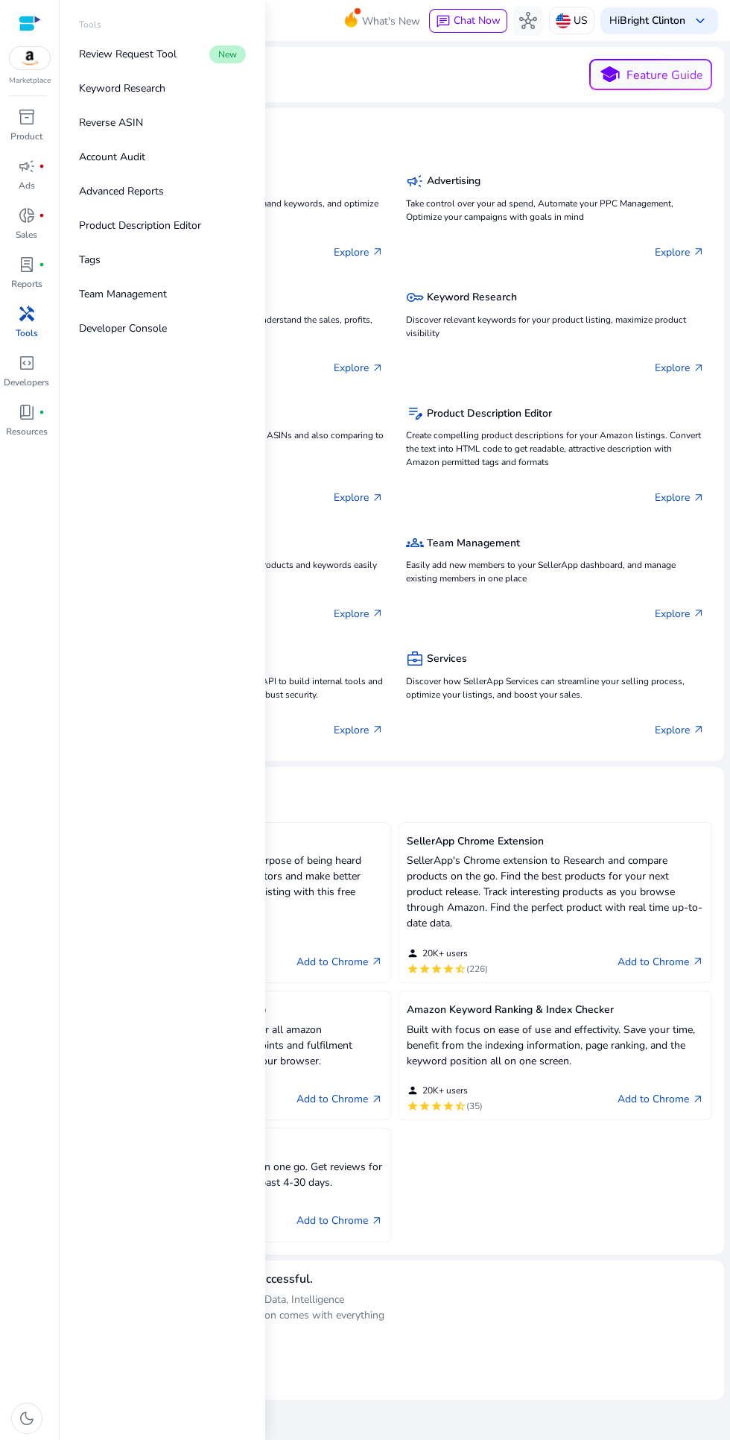
click at [126, 155] on p "Account Audit" at bounding box center [112, 157] width 66 height 16
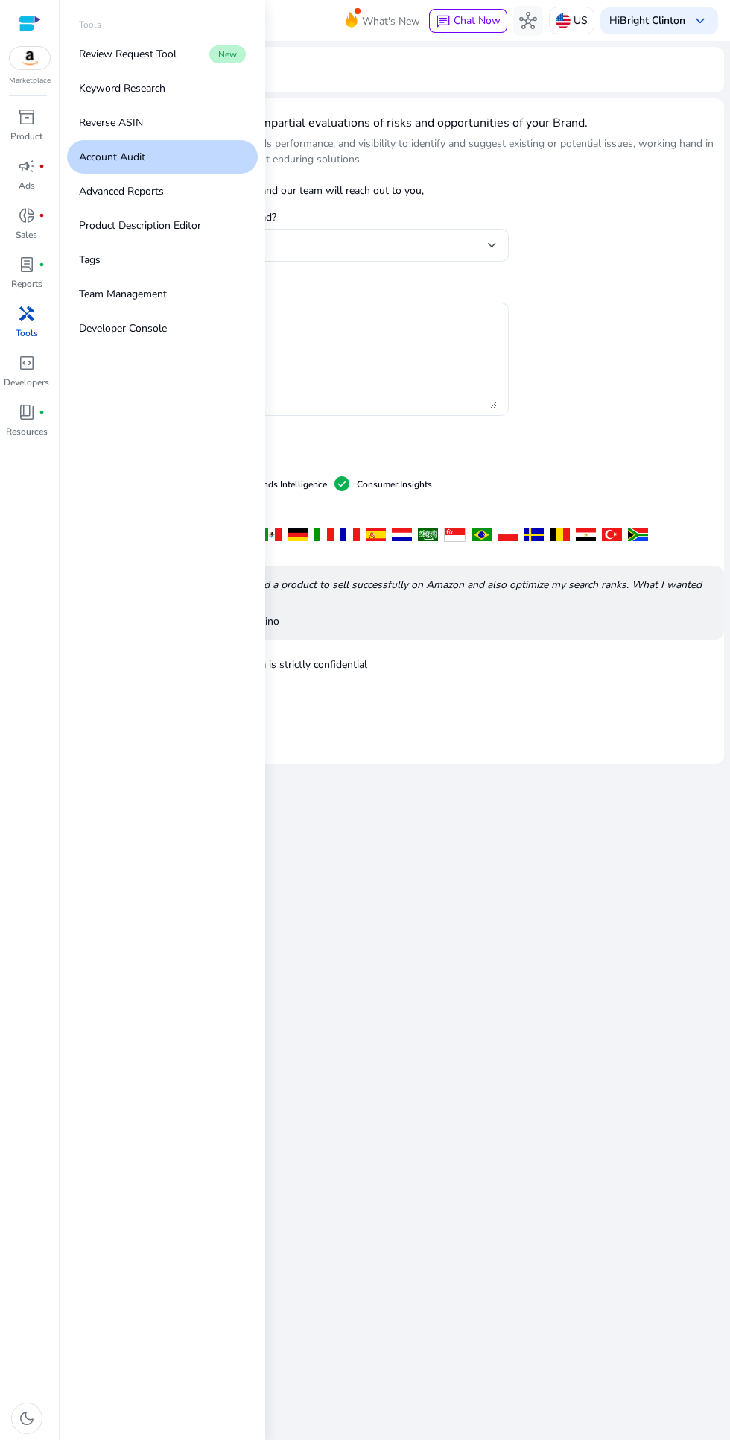
click at [110, 121] on p "Reverse ASIN" at bounding box center [111, 123] width 64 height 16
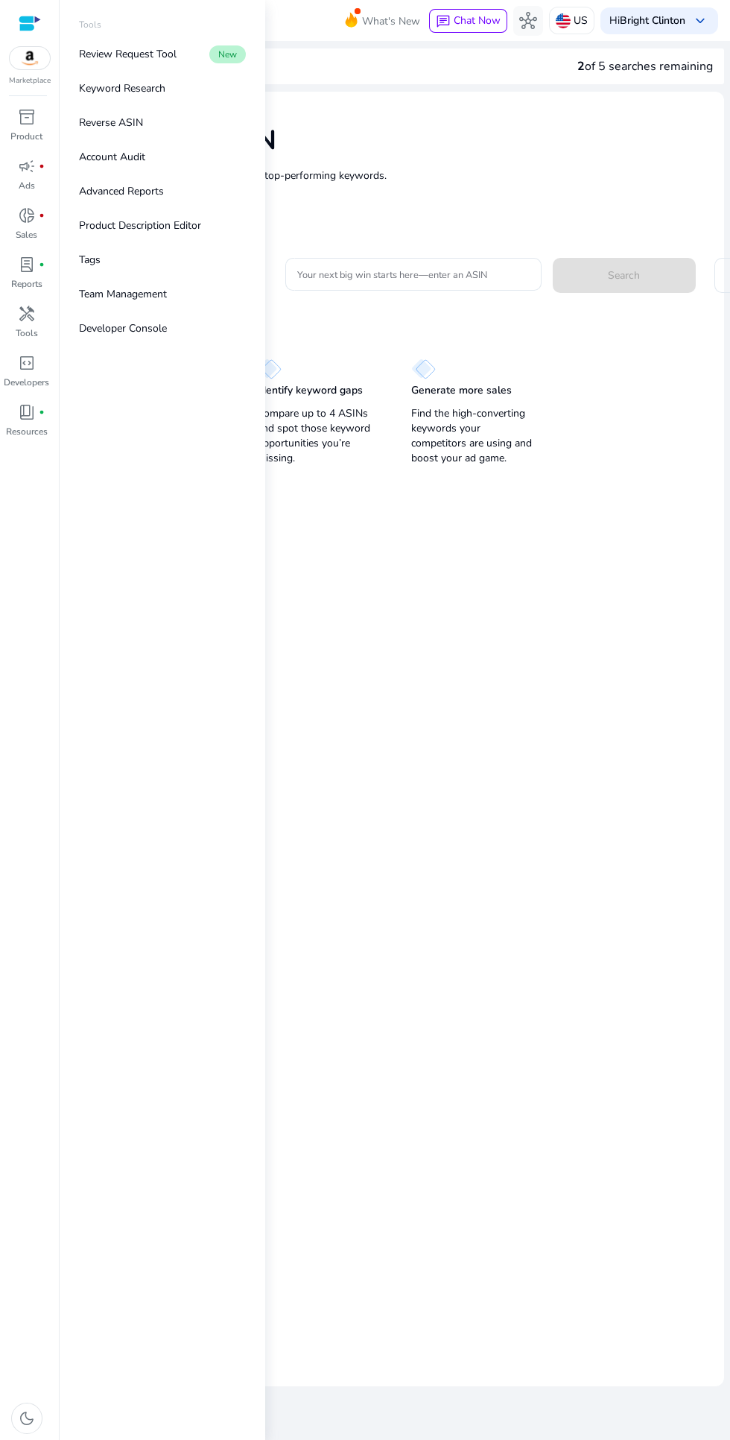
click at [382, 621] on mat-card "Reverse ASIN Enter up to 4 ASINs and find their top-performing keywords. Learn …" at bounding box center [395, 739] width 659 height 1295
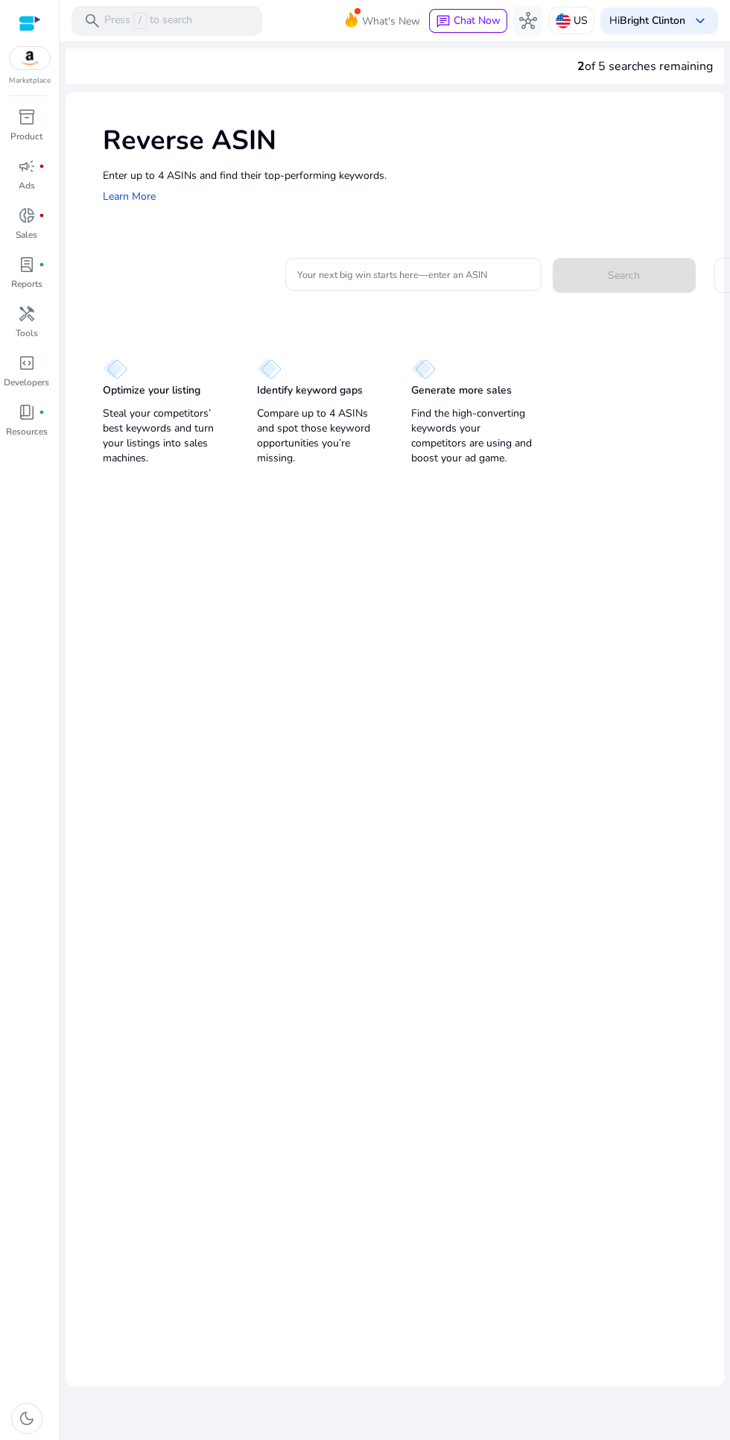
click at [363, 275] on input "Your next big win starts here—enter an ASIN" at bounding box center [413, 274] width 233 height 16
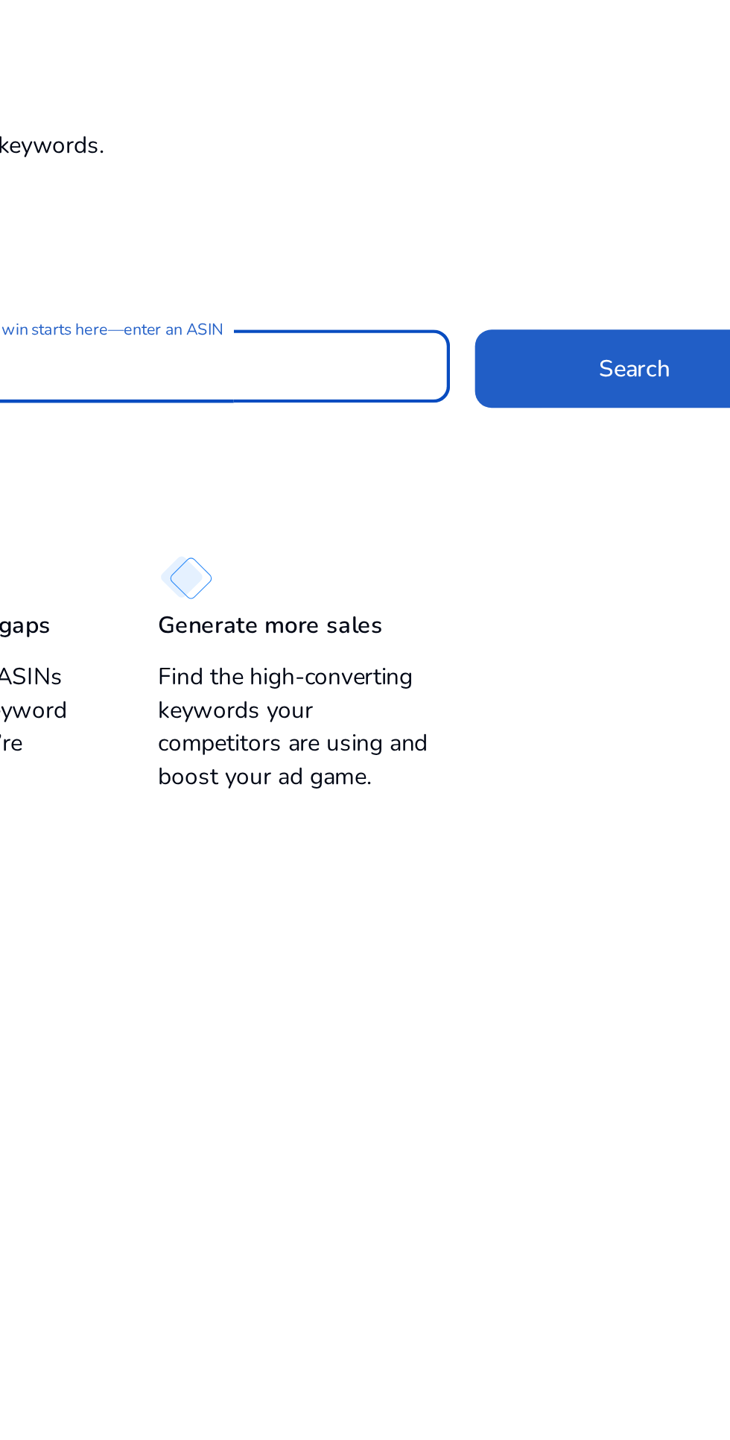
click at [593, 276] on span at bounding box center [624, 275] width 143 height 36
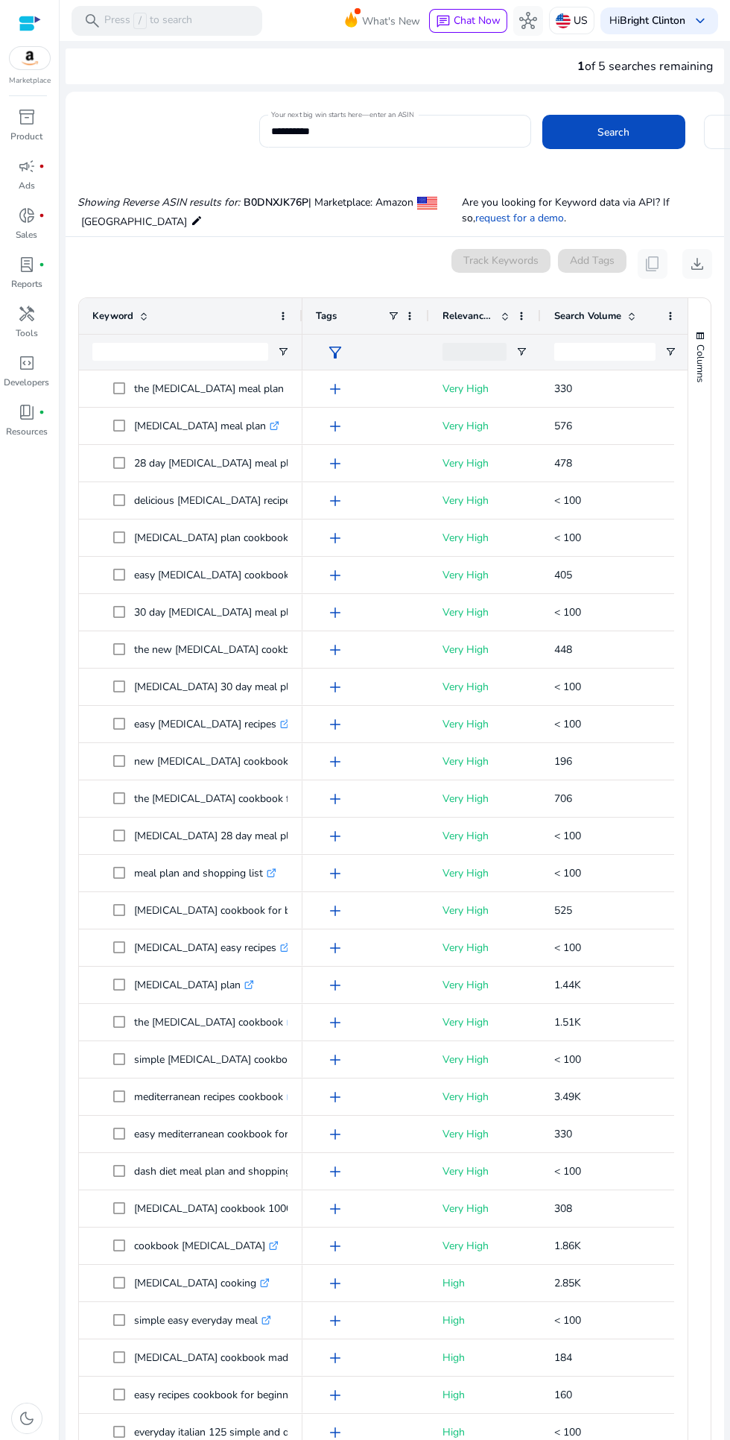
click at [363, 136] on input "**********" at bounding box center [395, 131] width 248 height 16
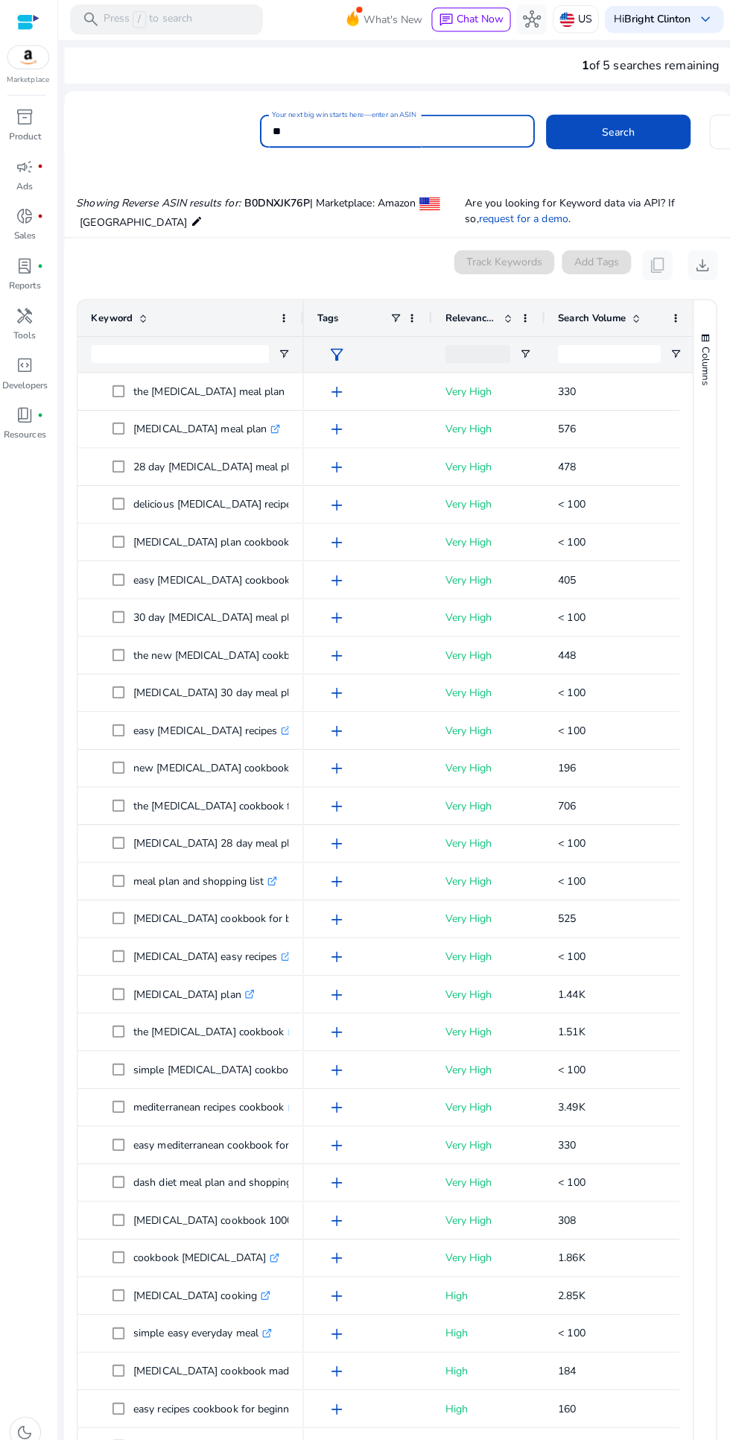
type input "*"
type input "**********"
click at [650, 127] on span at bounding box center [614, 132] width 143 height 36
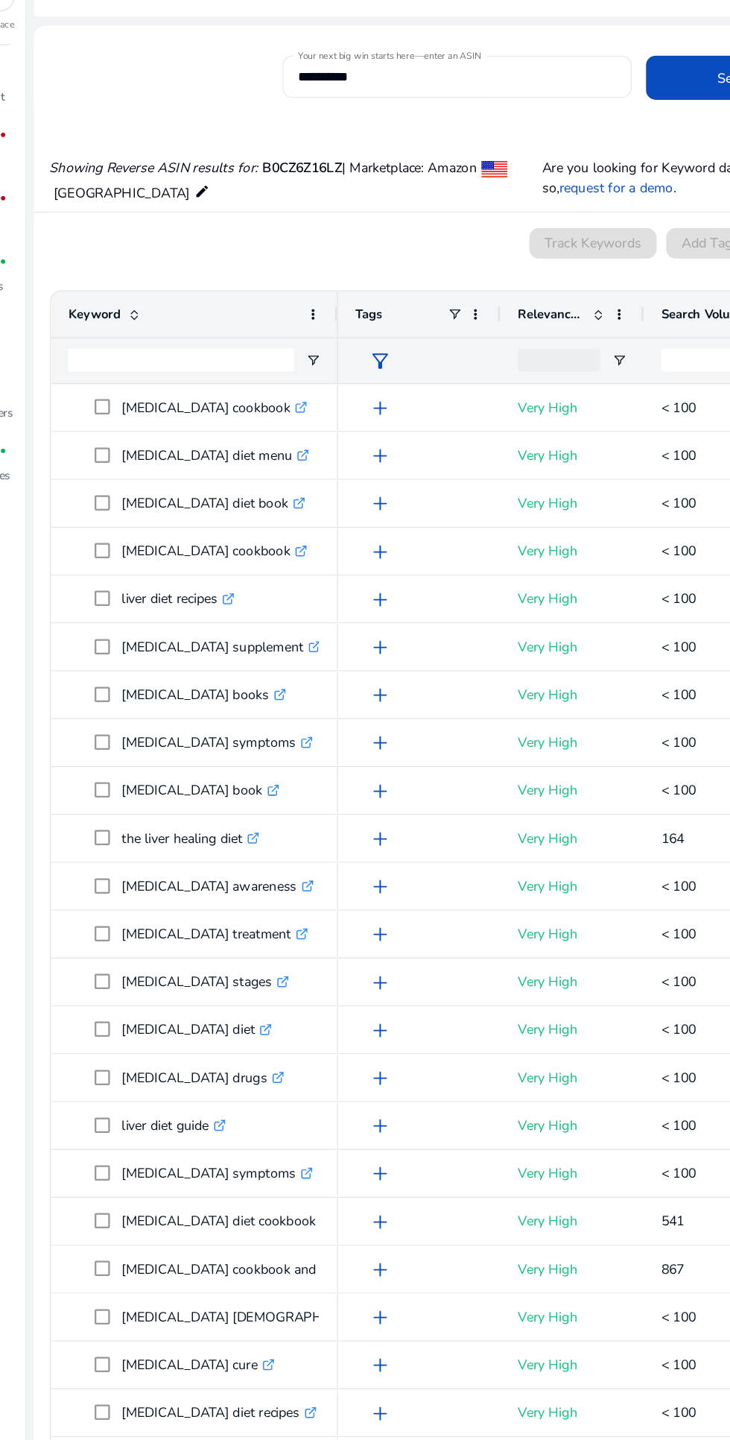
scroll to position [4, 0]
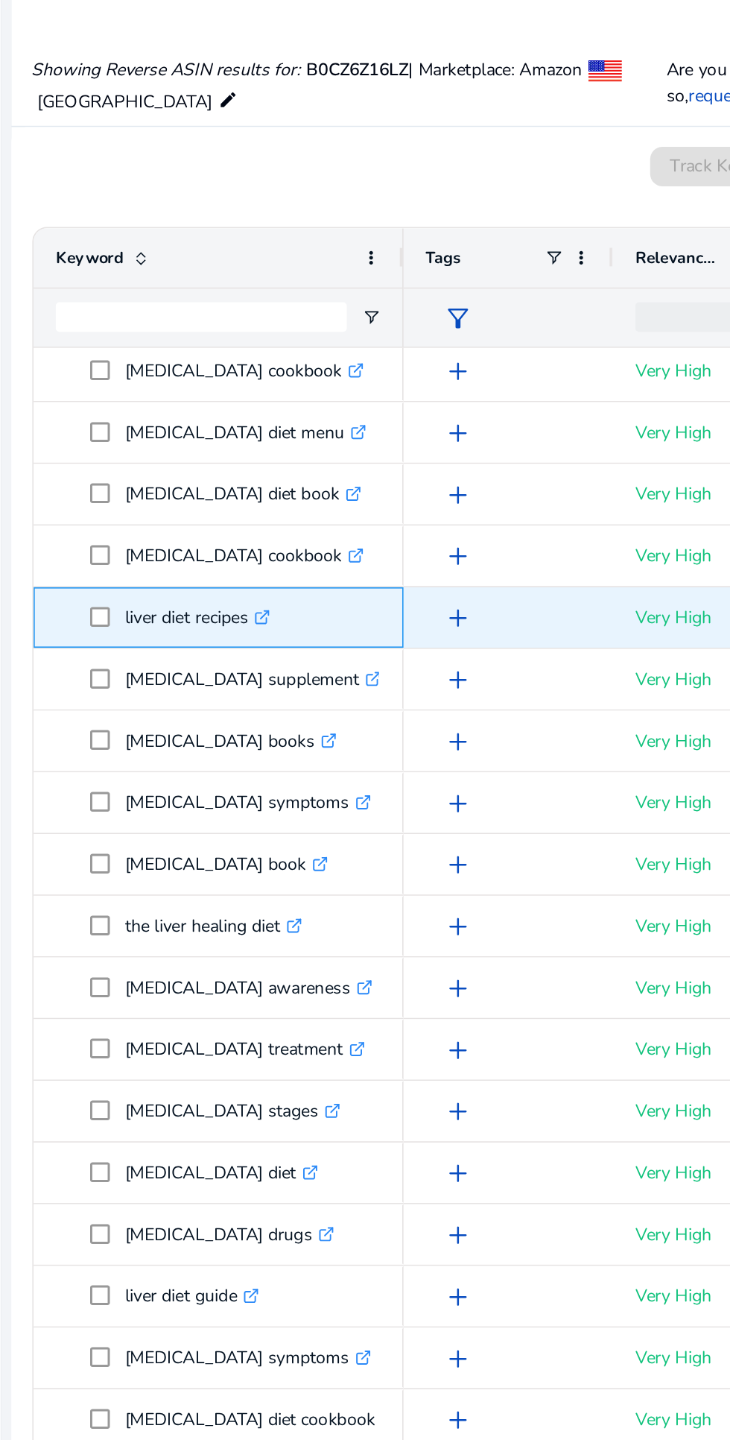
click at [147, 518] on p "liver diet recipes .st0{fill:#2c8af8}" at bounding box center [178, 523] width 88 height 31
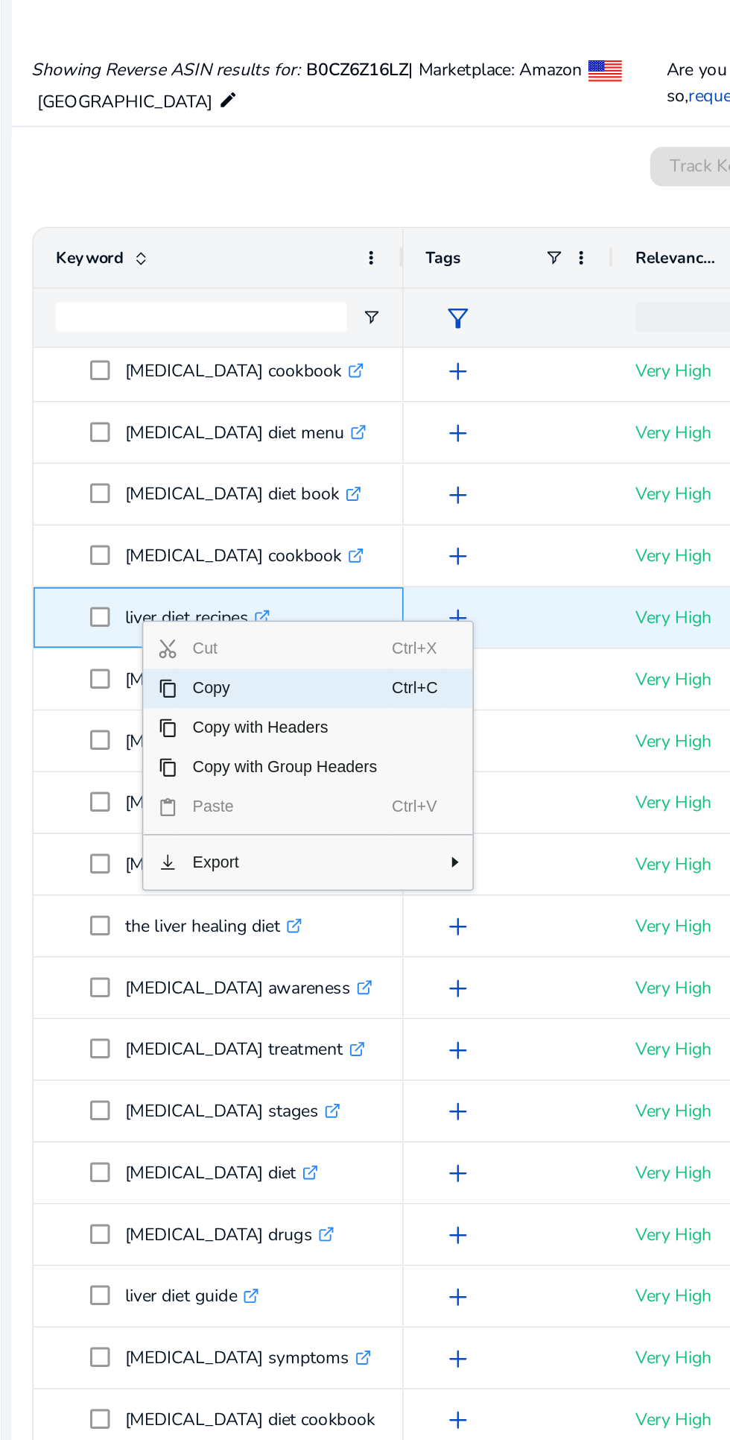
click at [183, 571] on span "Copy" at bounding box center [231, 566] width 130 height 24
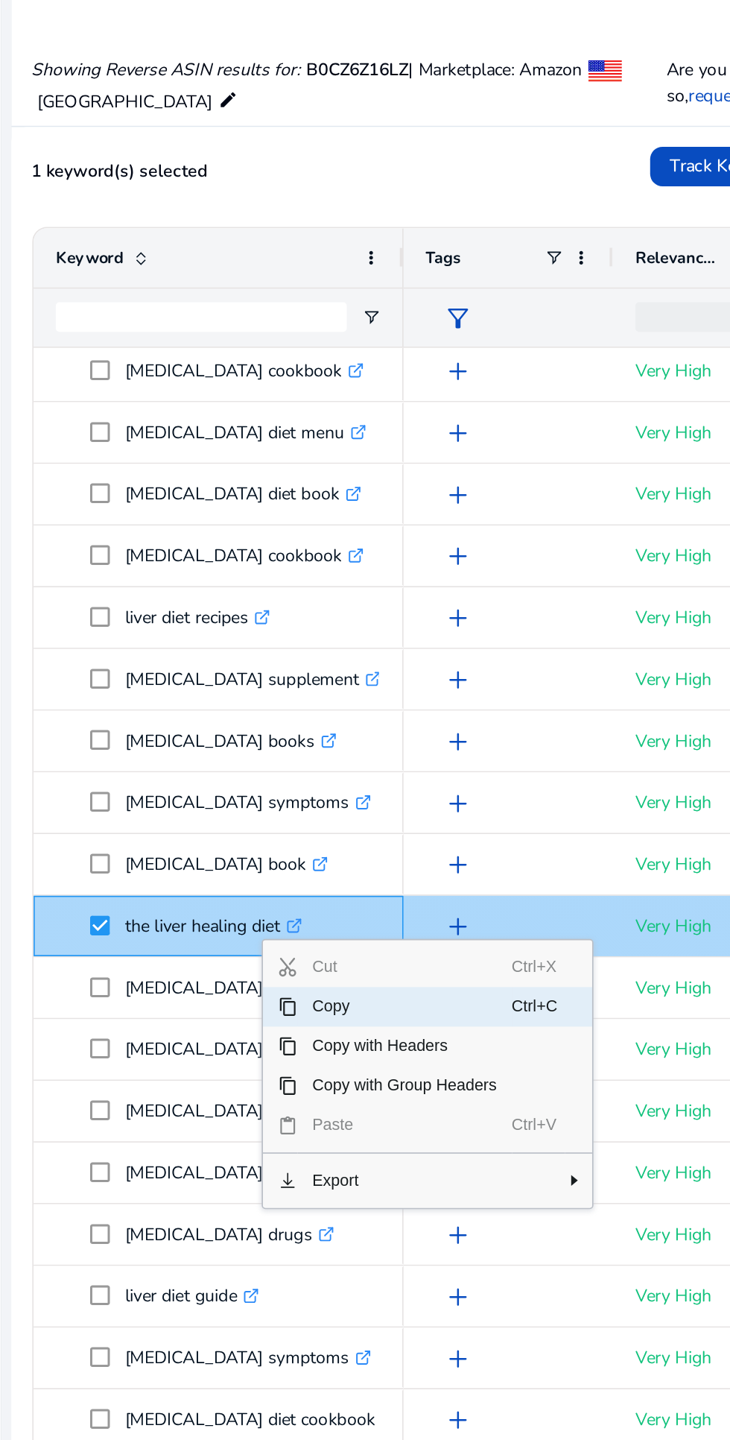
click at [300, 762] on span "Copy" at bounding box center [303, 758] width 130 height 24
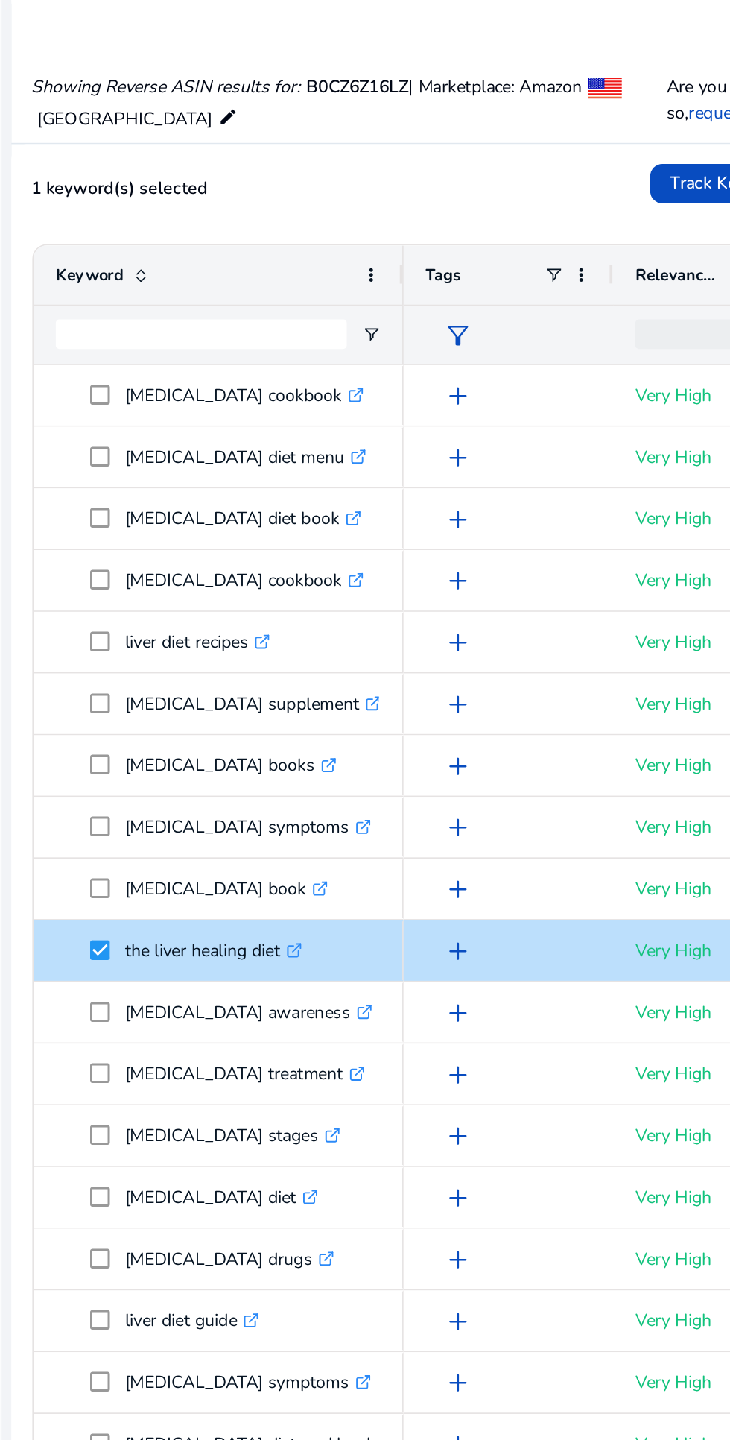
scroll to position [1, 0]
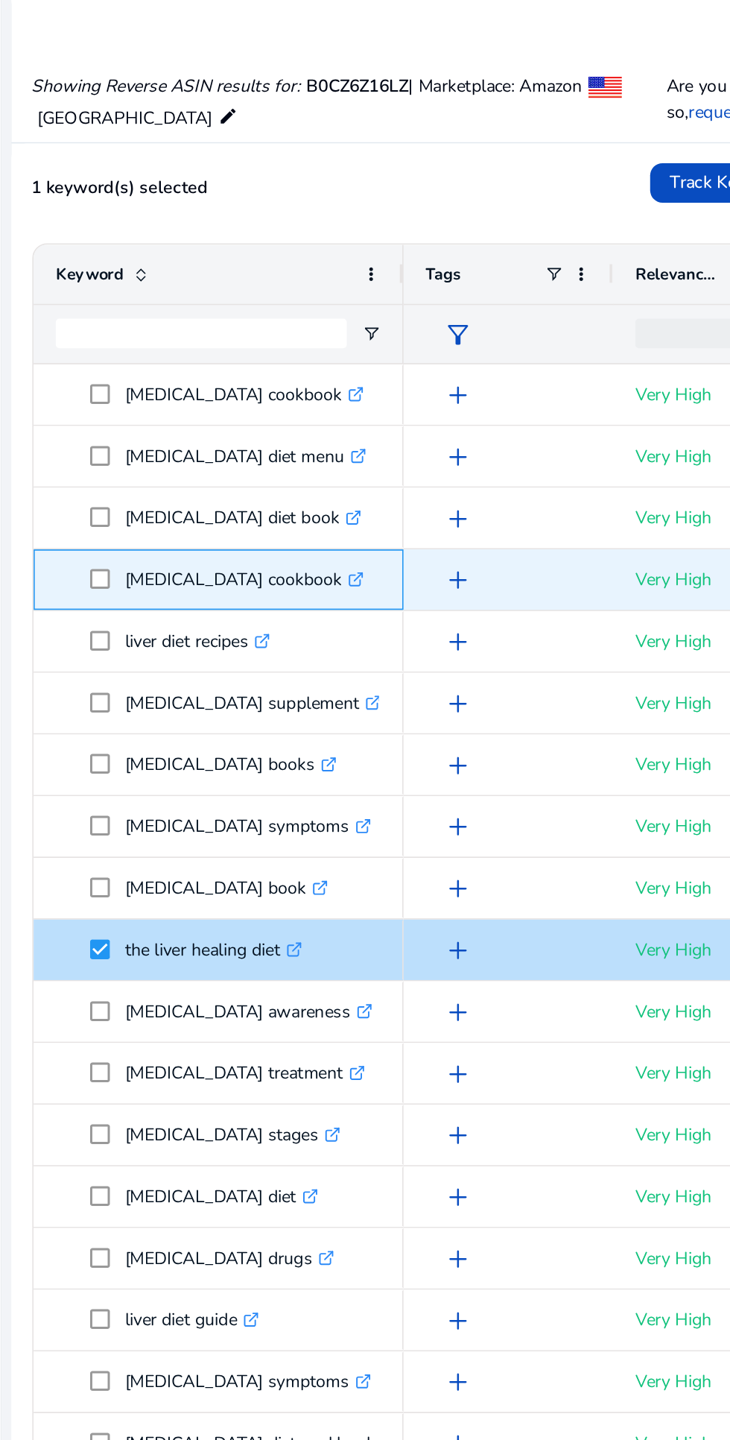
click at [193, 499] on p "liver disease cookbook .st0{fill:#2c8af8}" at bounding box center [206, 499] width 145 height 31
click at [169, 504] on p "liver disease cookbook .st0{fill:#2c8af8}" at bounding box center [206, 499] width 145 height 31
click at [138, 501] on p "liver disease cookbook .st0{fill:#2c8af8}" at bounding box center [206, 499] width 145 height 31
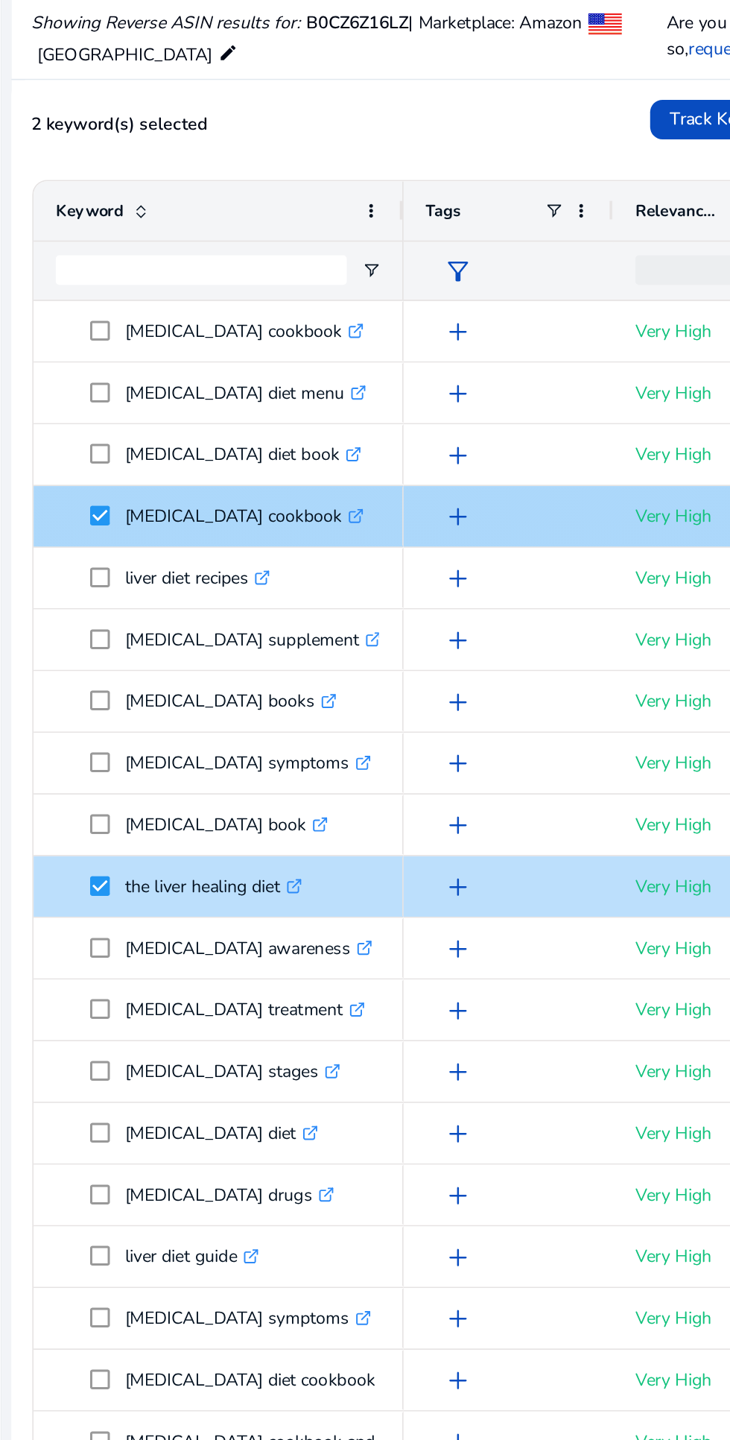
scroll to position [41, 0]
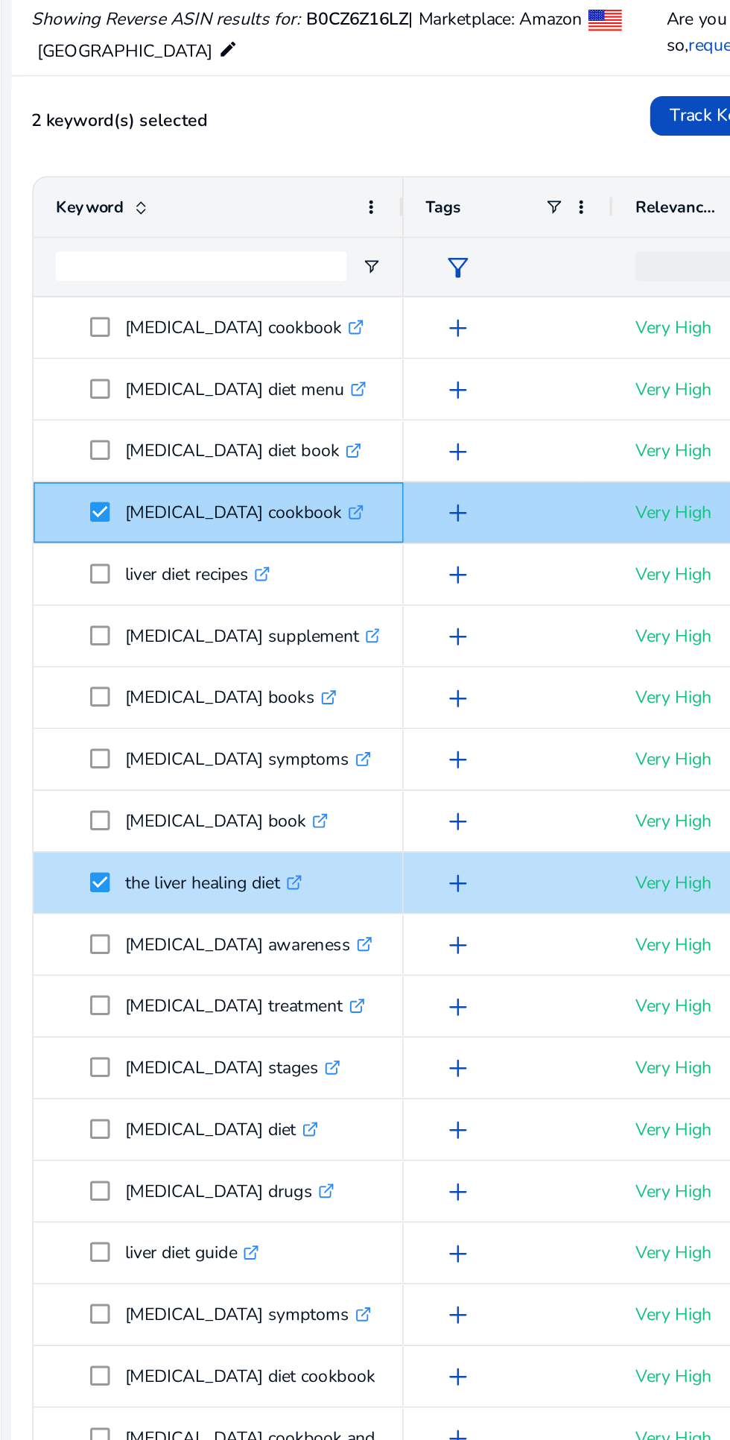
click at [183, 464] on p "liver disease cookbook .st0{fill:#2c8af8}" at bounding box center [206, 459] width 145 height 31
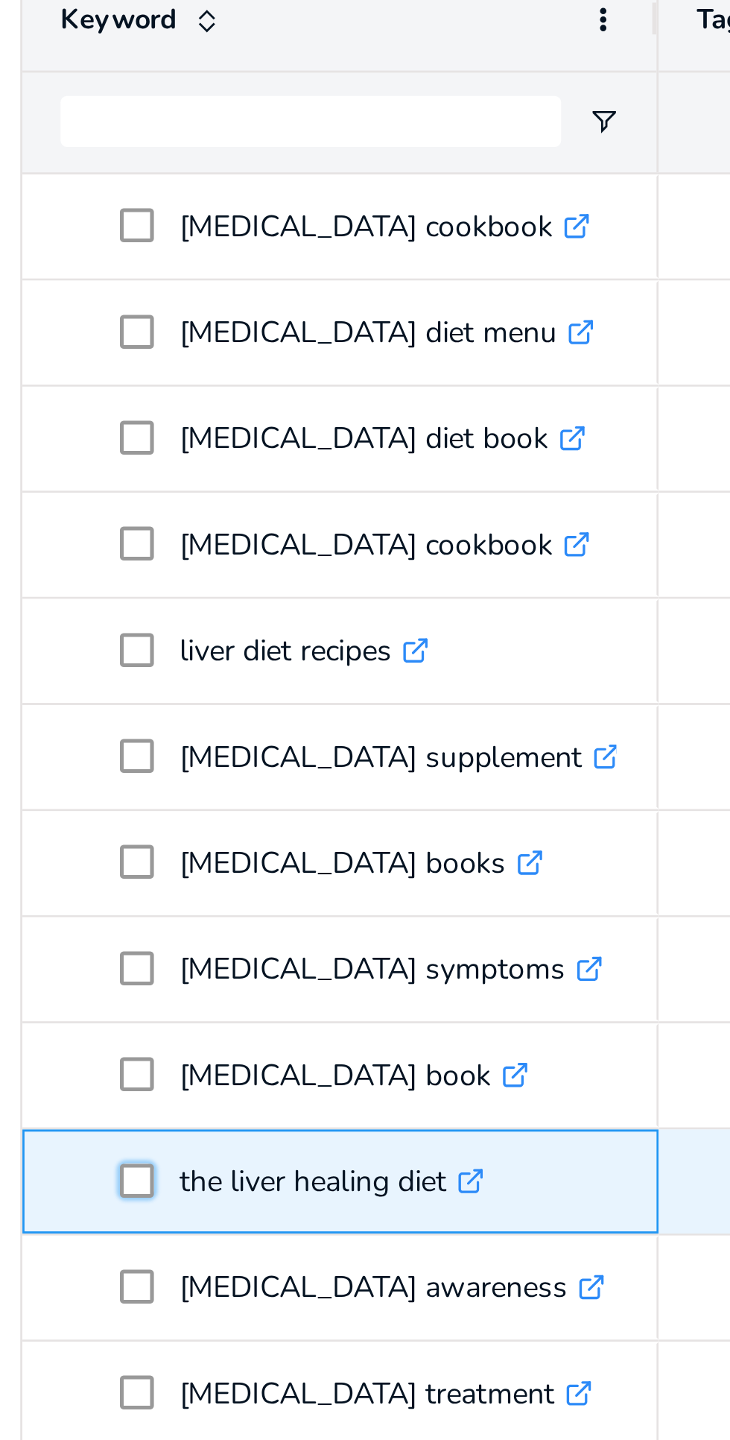
scroll to position [33, 0]
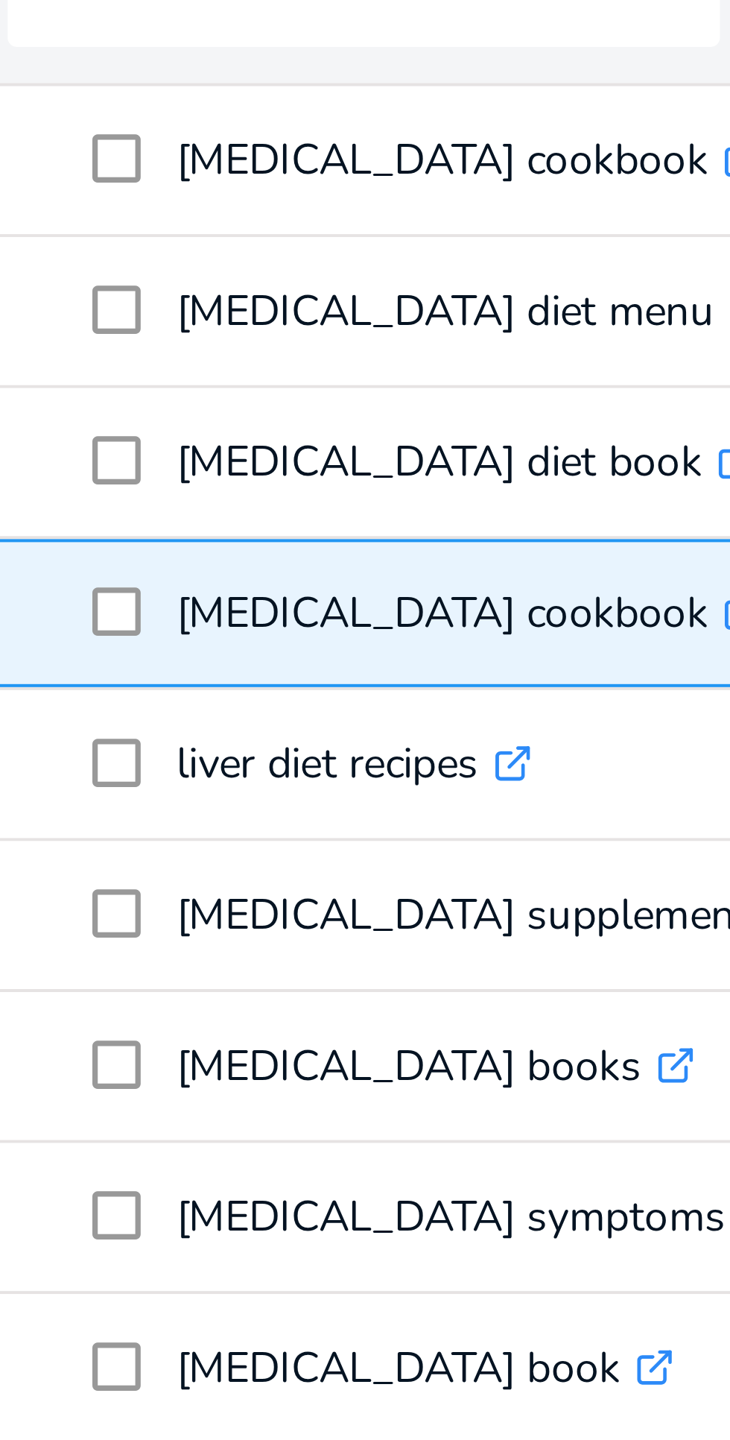
click at [159, 473] on p "liver disease cookbook .st0{fill:#2c8af8}" at bounding box center [206, 467] width 145 height 31
click at [131, 465] on span at bounding box center [123, 467] width 21 height 31
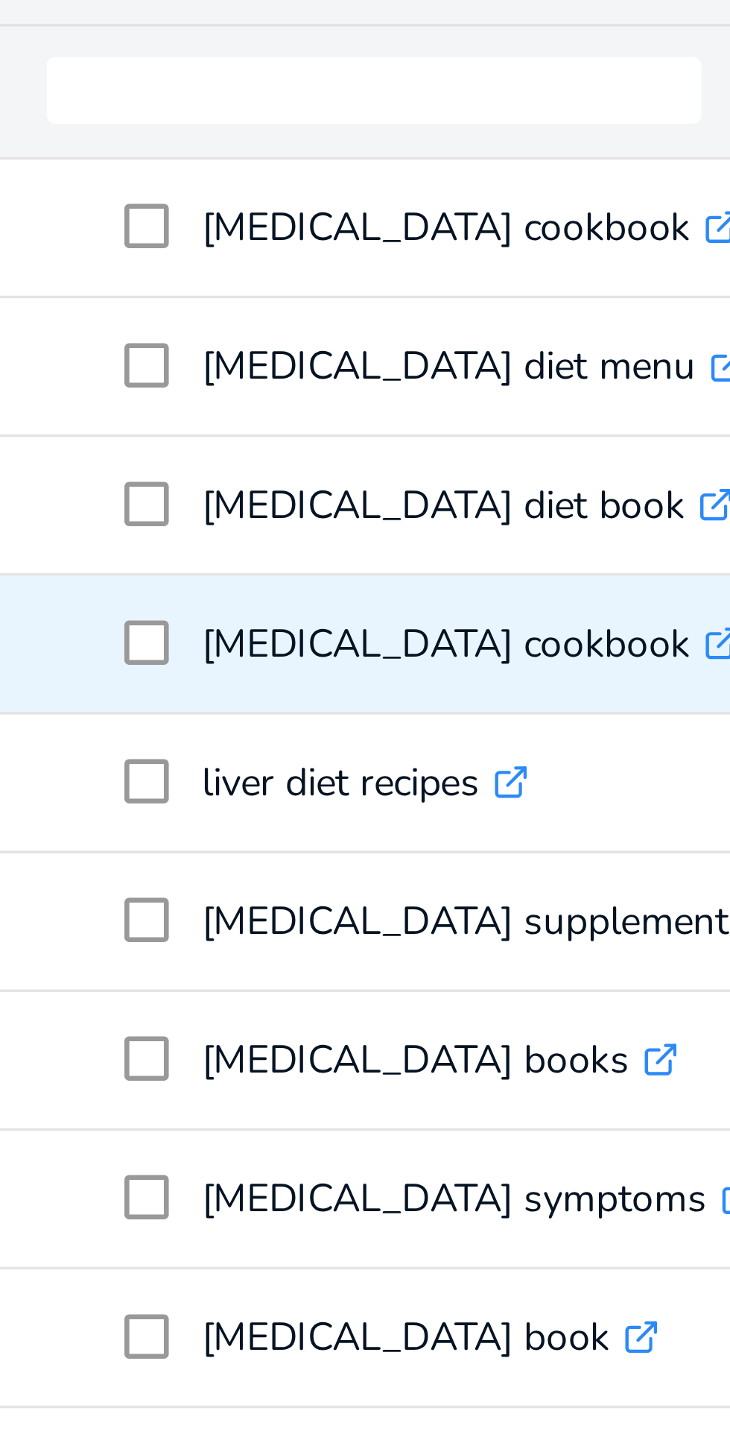
scroll to position [10, 0]
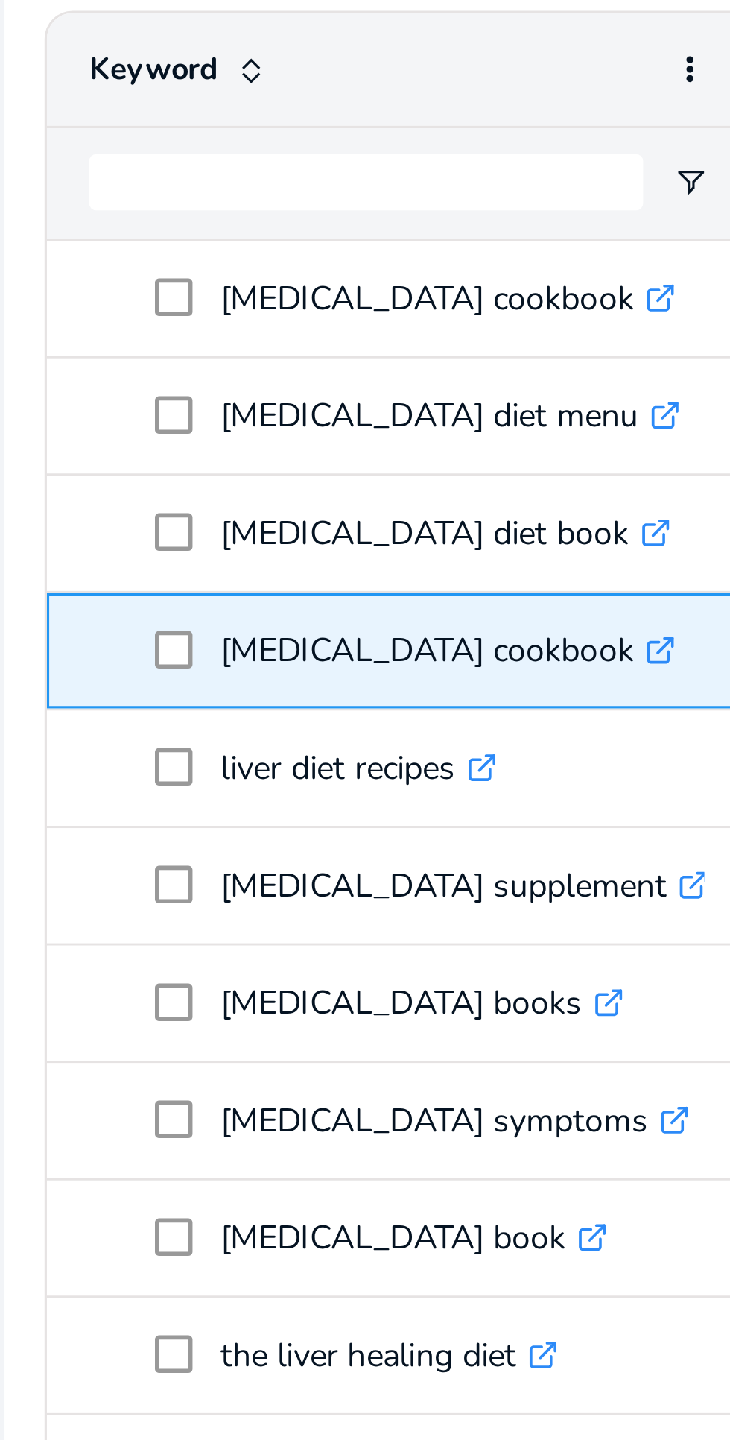
click at [194, 487] on p "liver disease cookbook .st0{fill:#2c8af8}" at bounding box center [206, 490] width 145 height 31
click at [174, 482] on p "liver disease cookbook .st0{fill:#2c8af8}" at bounding box center [206, 490] width 145 height 31
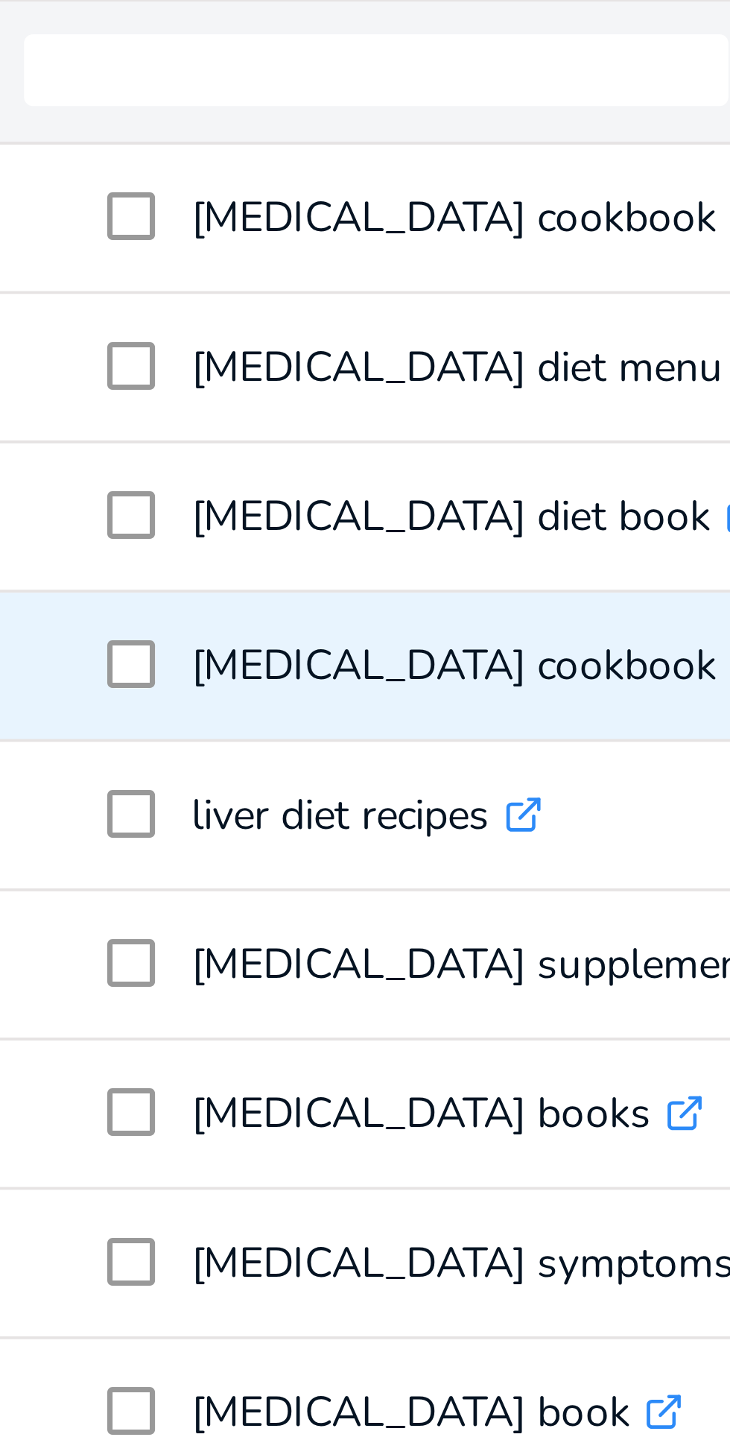
scroll to position [15, 0]
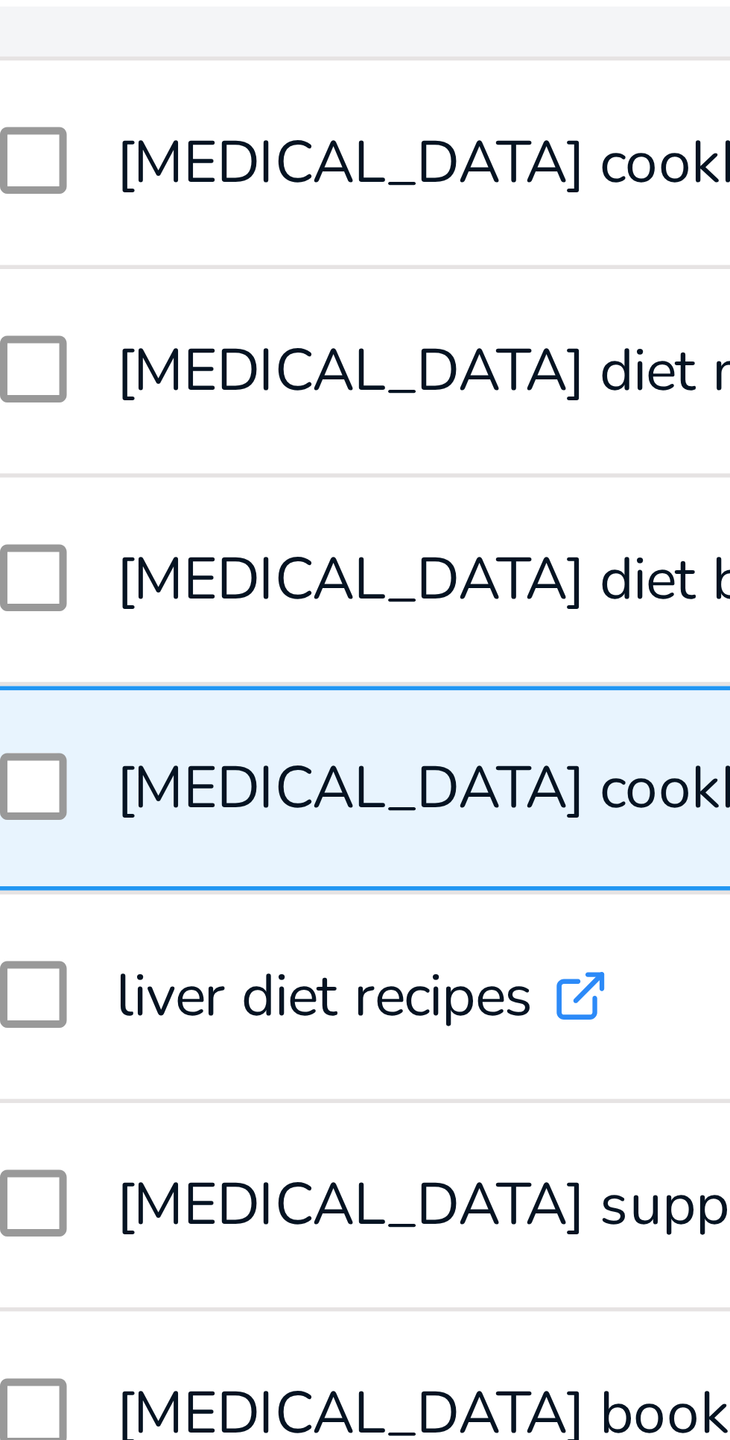
click at [136, 486] on p "liver disease cookbook .st0{fill:#2c8af8}" at bounding box center [206, 485] width 145 height 31
click at [136, 487] on p "liver disease cookbook .st0{fill:#2c8af8}" at bounding box center [206, 485] width 145 height 31
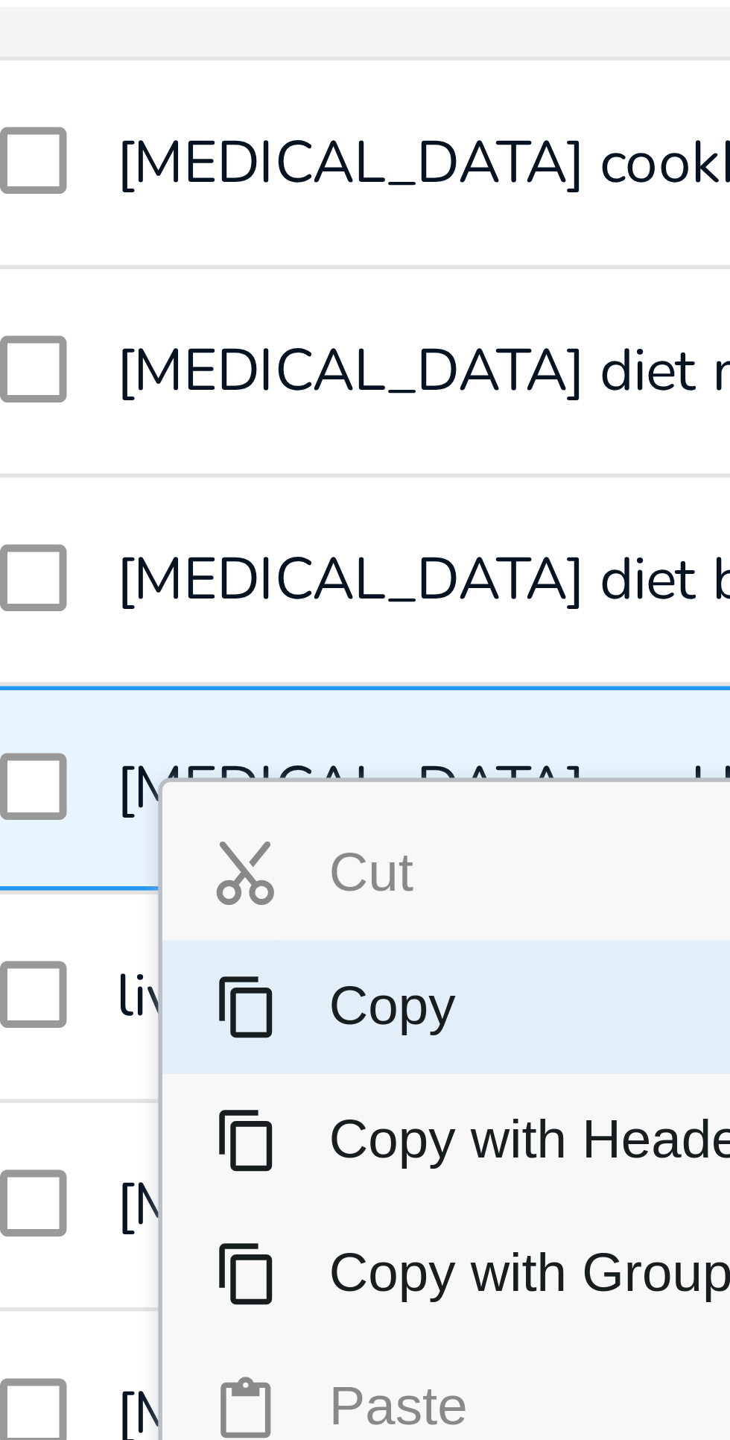
click at [187, 522] on span "Copy" at bounding box center [228, 525] width 130 height 24
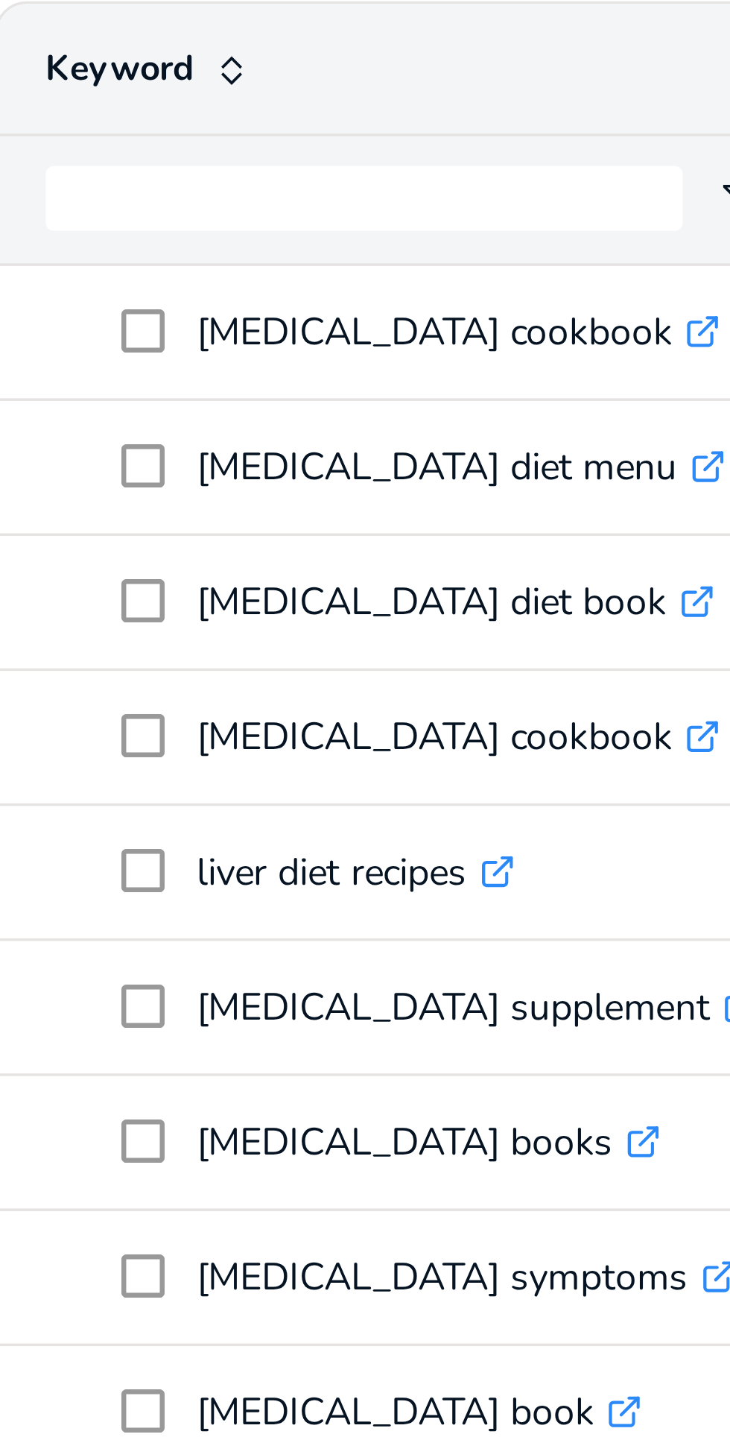
scroll to position [16, 0]
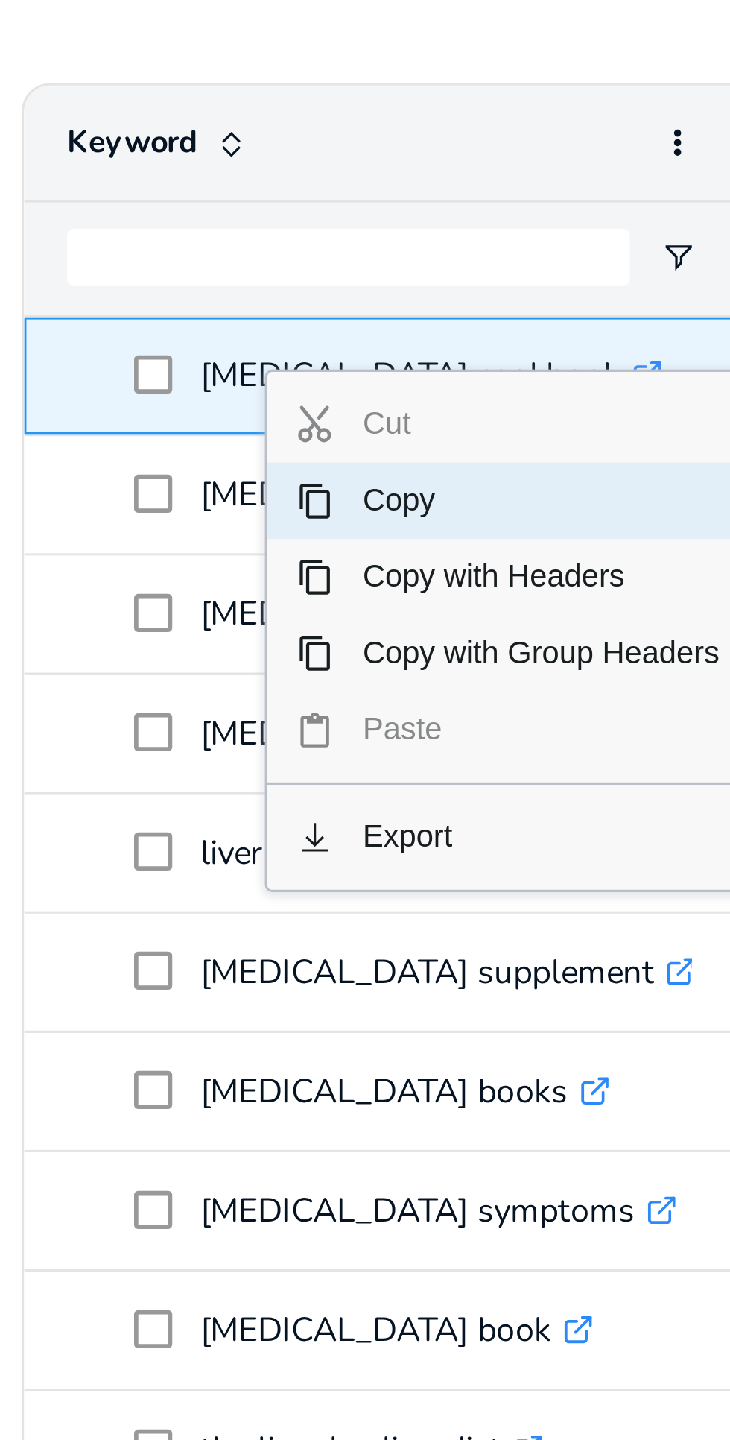
click at [211, 410] on span "Copy" at bounding box center [241, 412] width 130 height 24
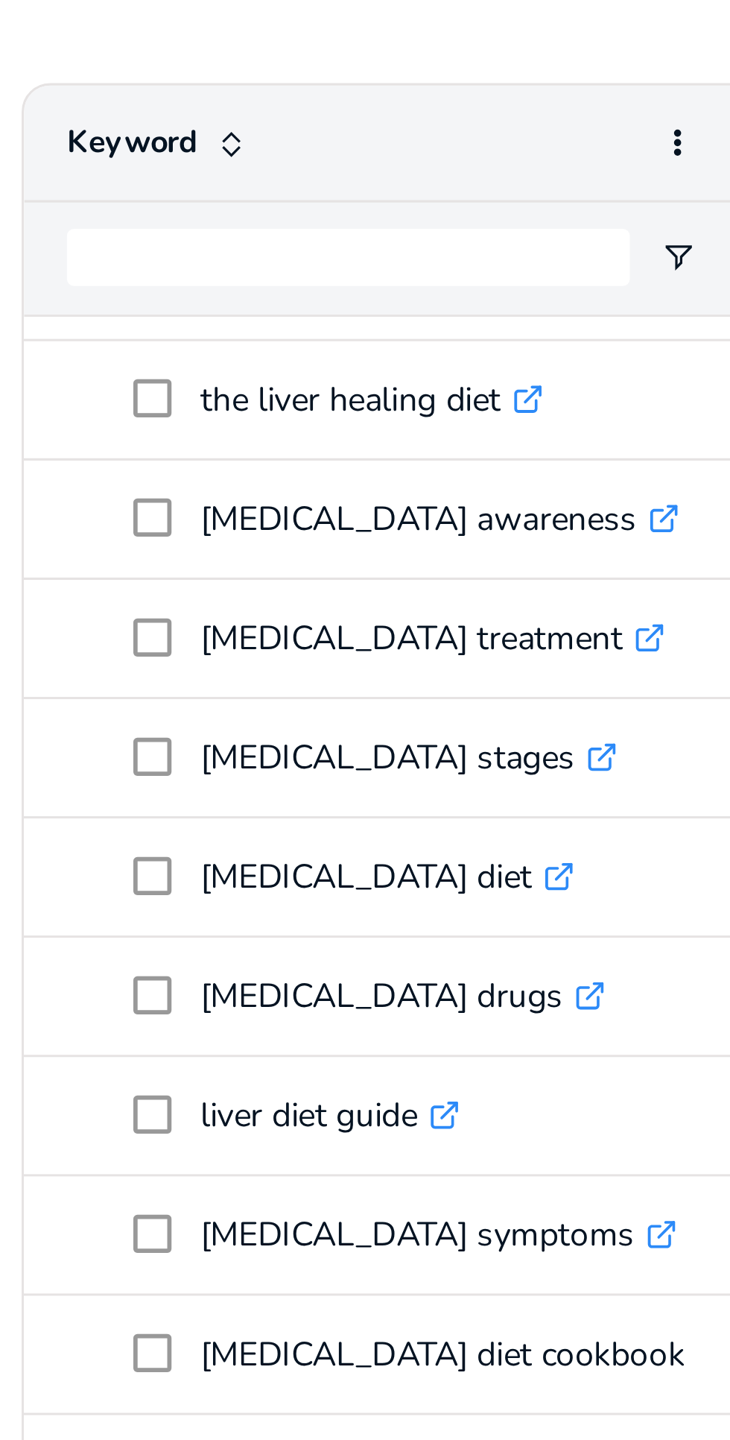
scroll to position [0, 0]
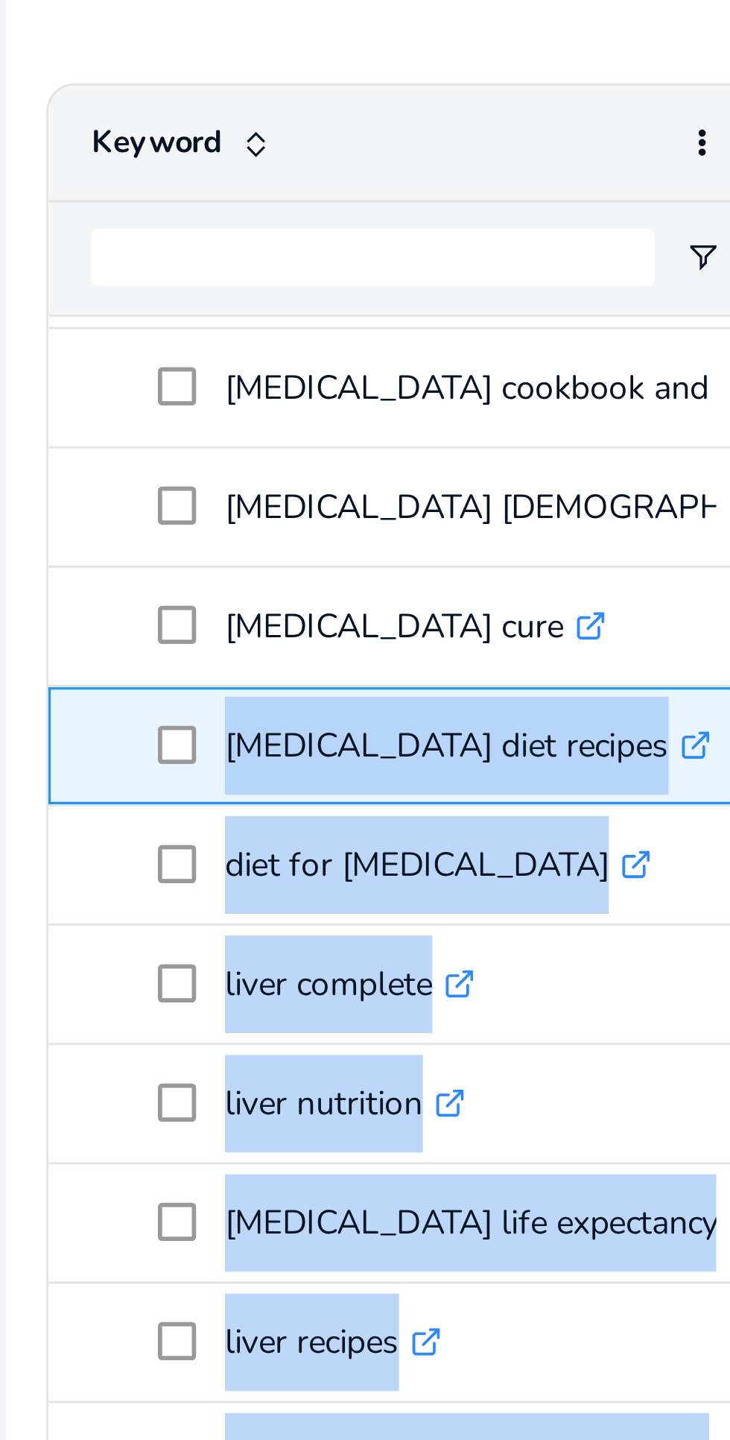
click at [153, 478] on p "fatty liver diet recipes .st0{fill:#2c8af8}" at bounding box center [210, 488] width 152 height 31
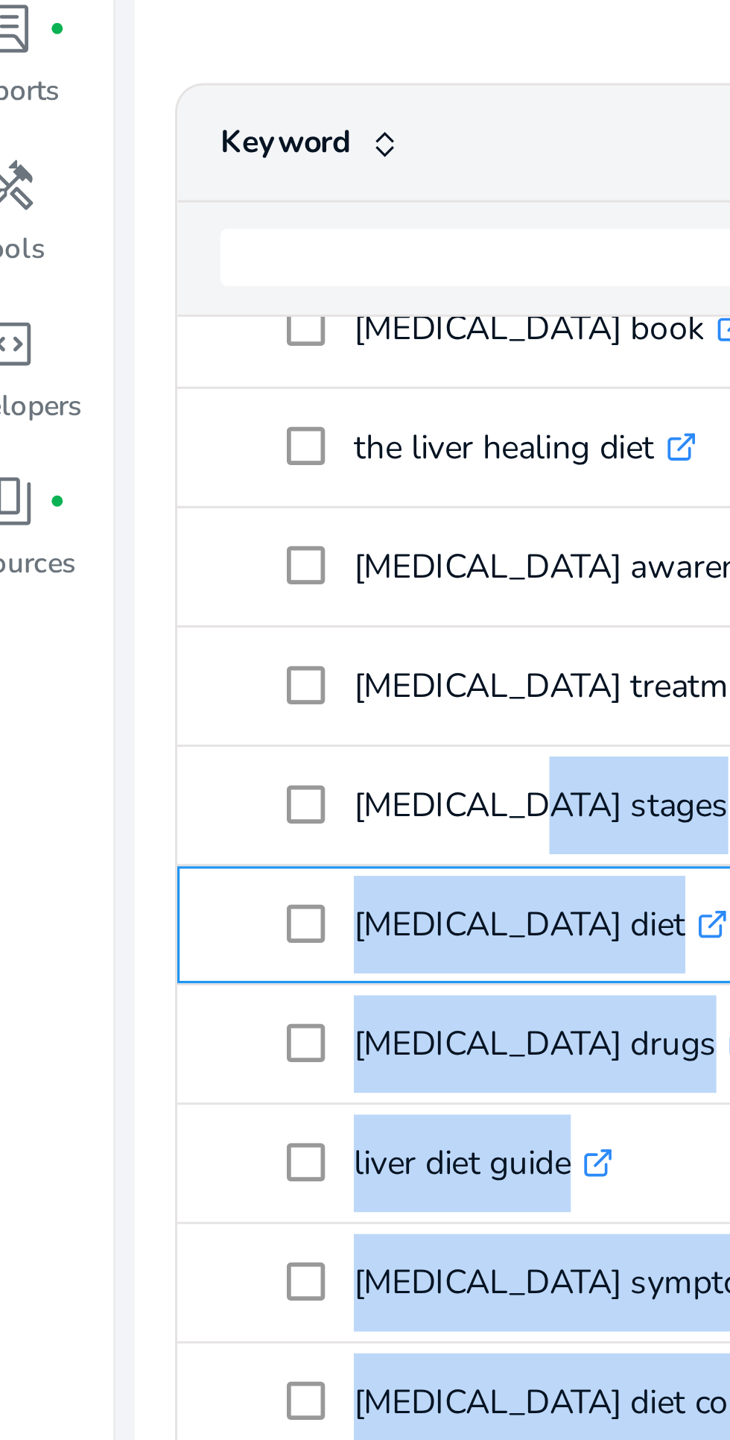
click at [183, 540] on p "fatty liver disease diet .st0{fill:#2c8af8}" at bounding box center [192, 544] width 117 height 31
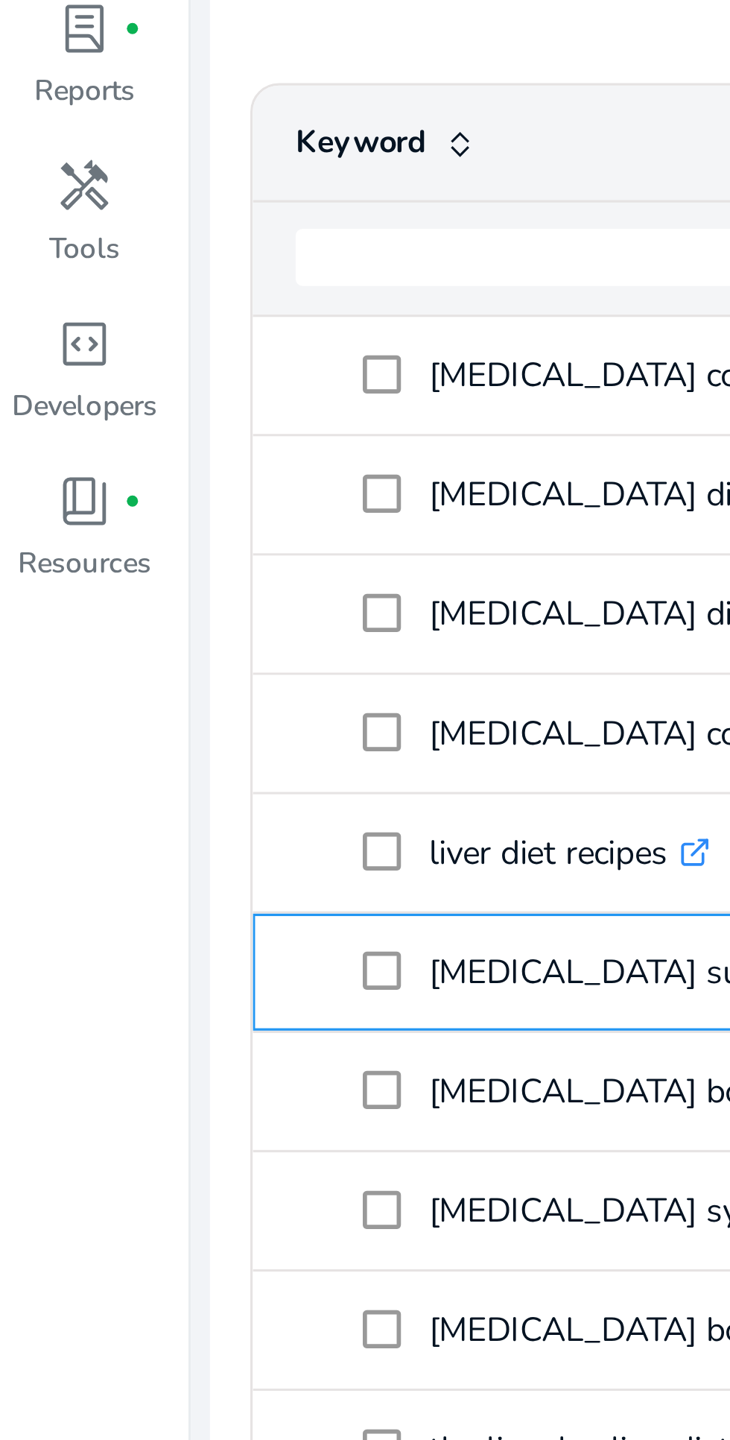
click at [173, 554] on p "cirrhosis of the liver supplement .st0{fill:#2c8af8}" at bounding box center [211, 559] width 155 height 31
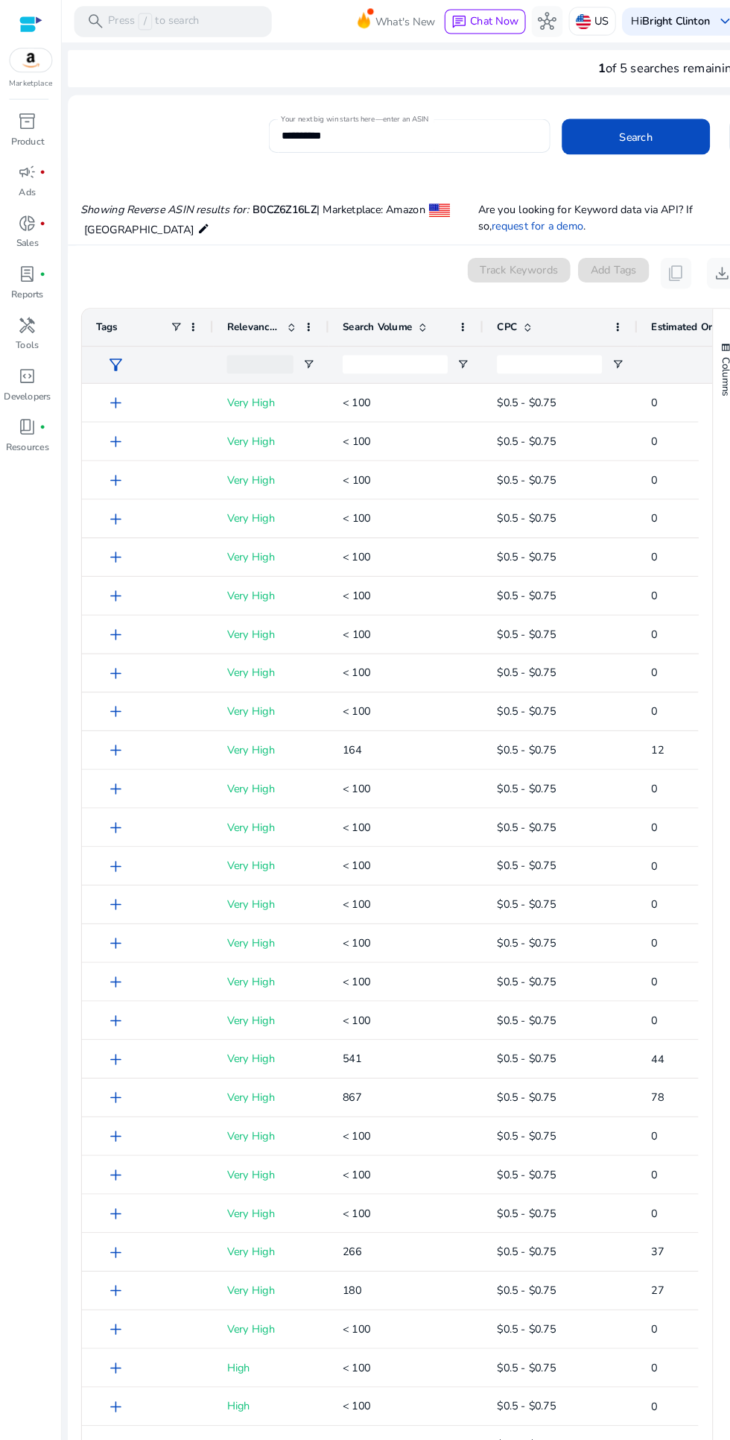
click at [422, 131] on input "**********" at bounding box center [395, 131] width 248 height 16
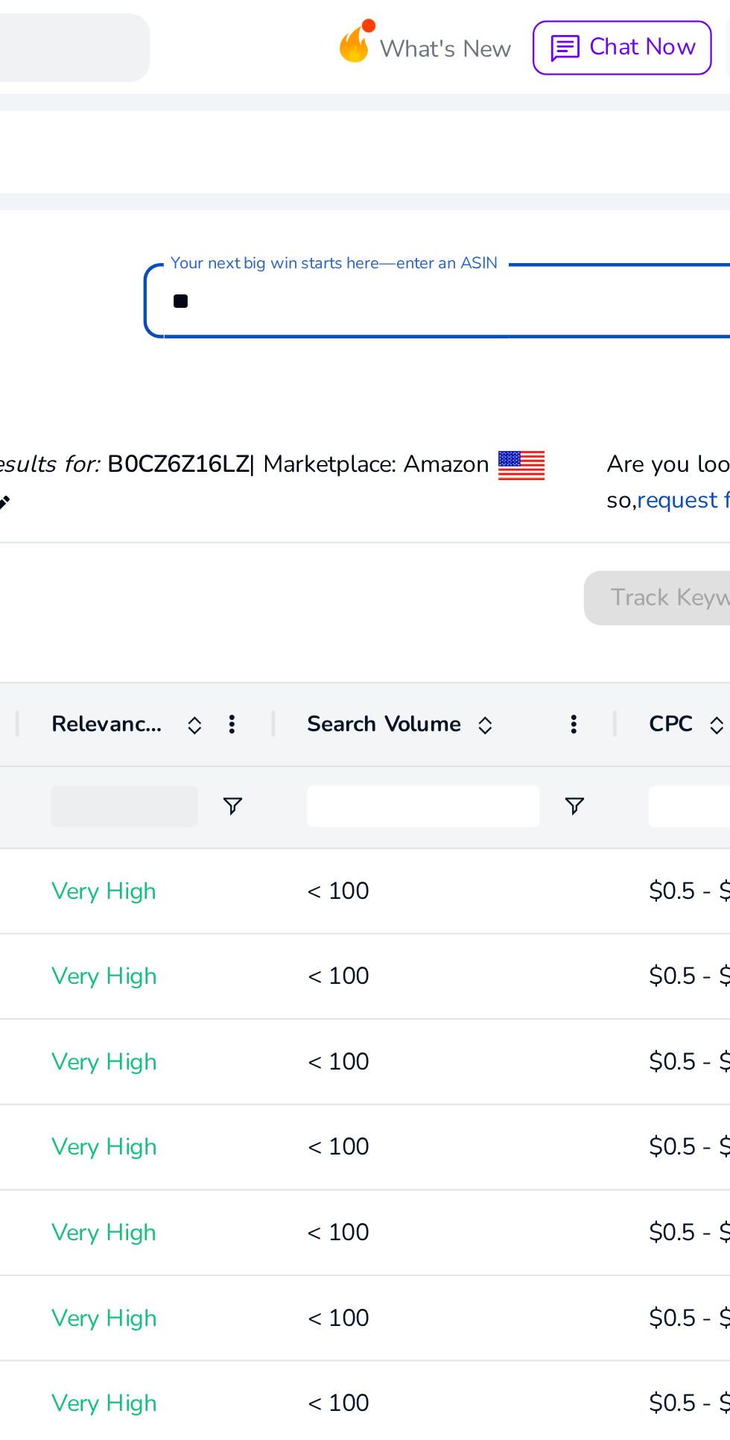
type input "*"
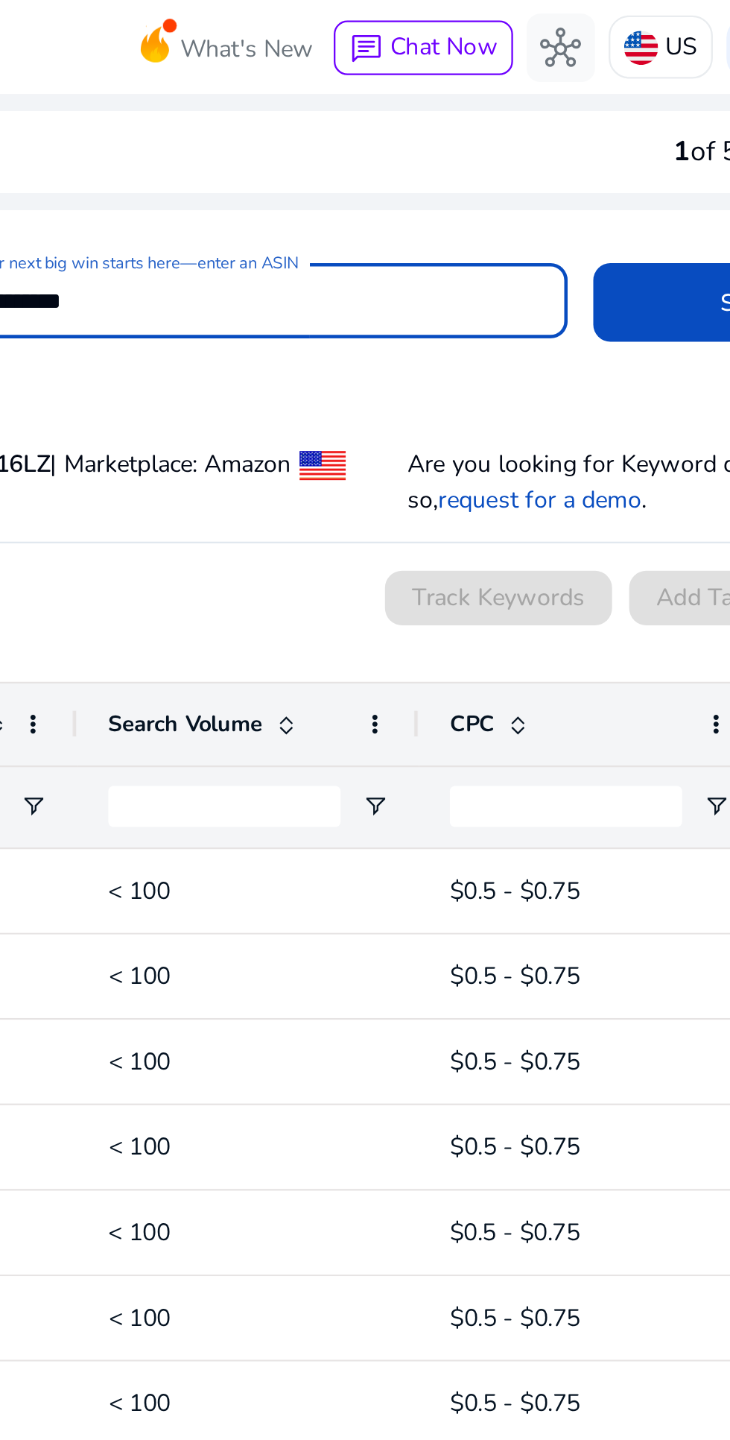
type input "**********"
click at [557, 125] on span at bounding box center [614, 132] width 143 height 36
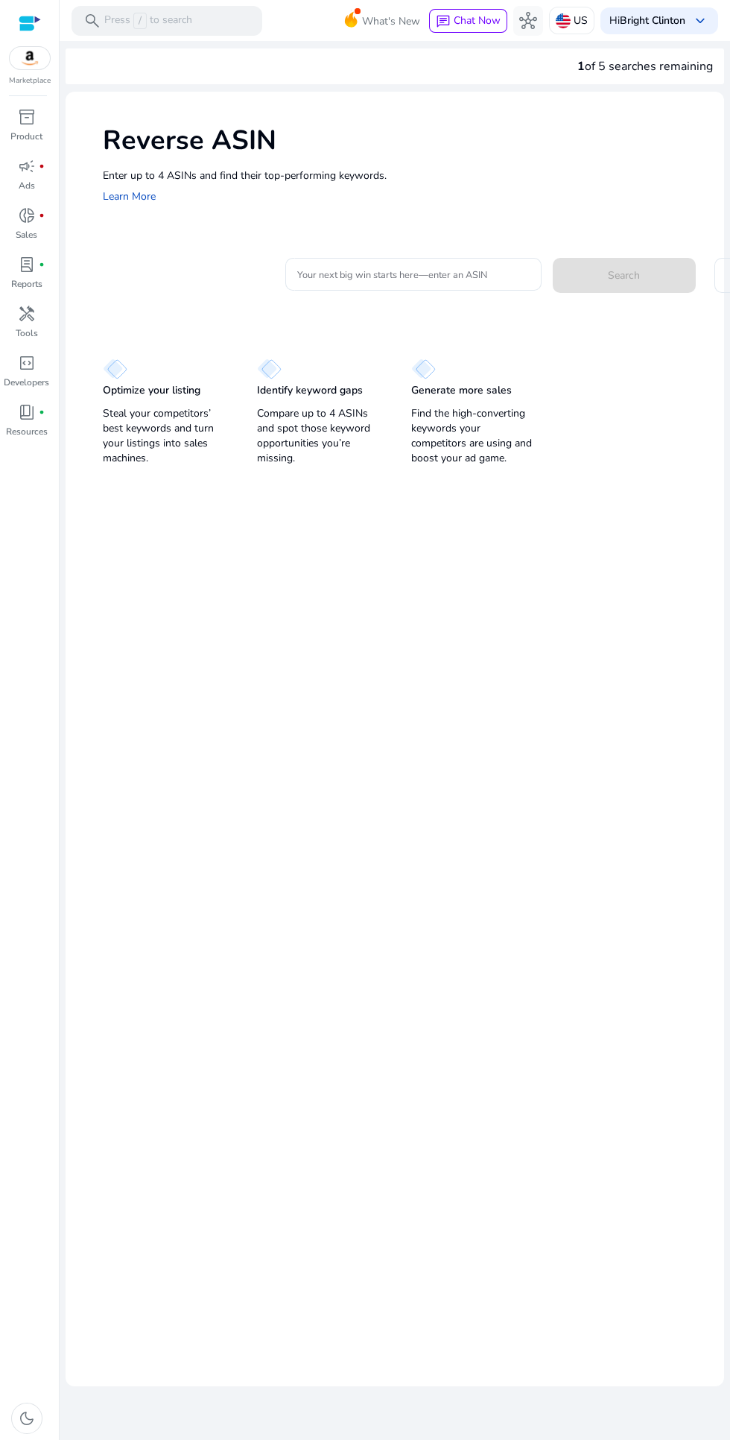
click at [377, 276] on input "Your next big win starts here—enter an ASIN" at bounding box center [413, 274] width 233 height 16
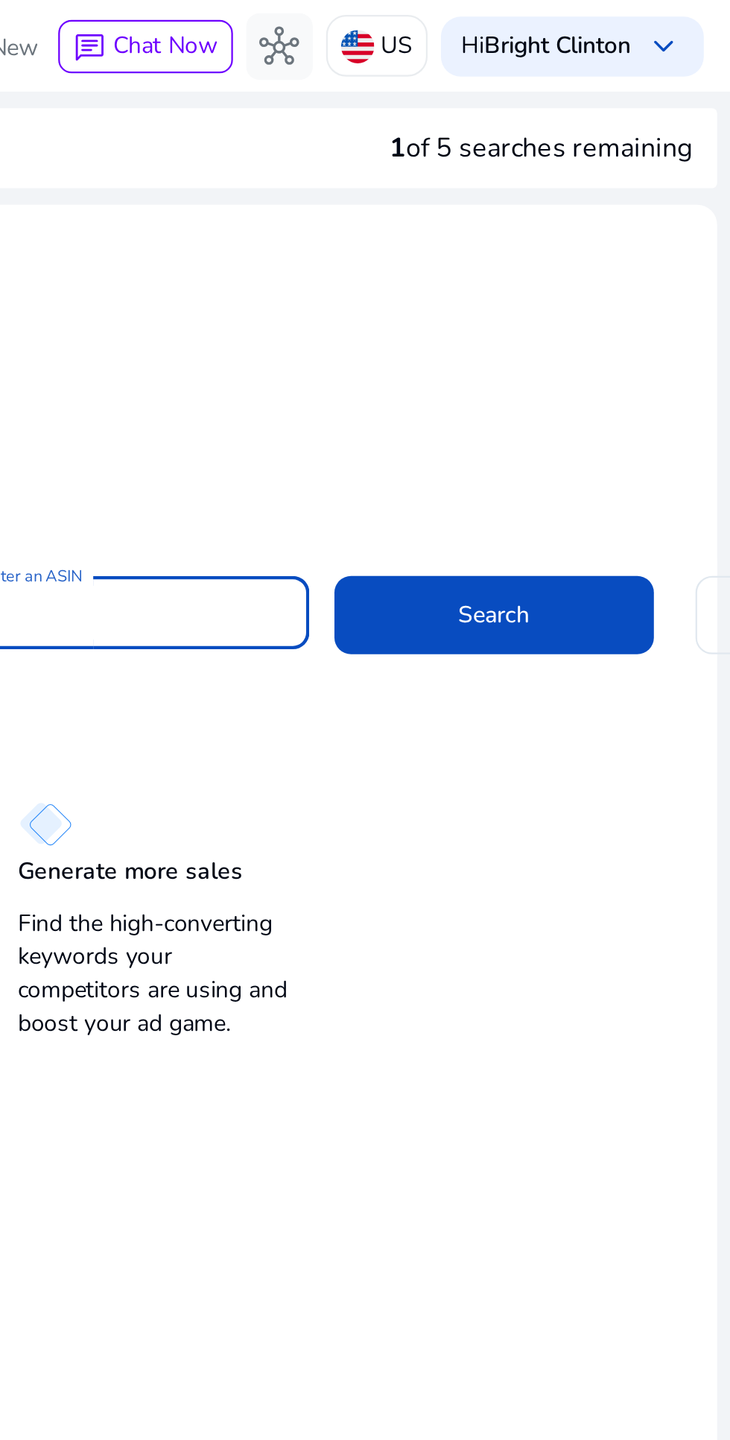
click at [631, 285] on span at bounding box center [624, 275] width 143 height 36
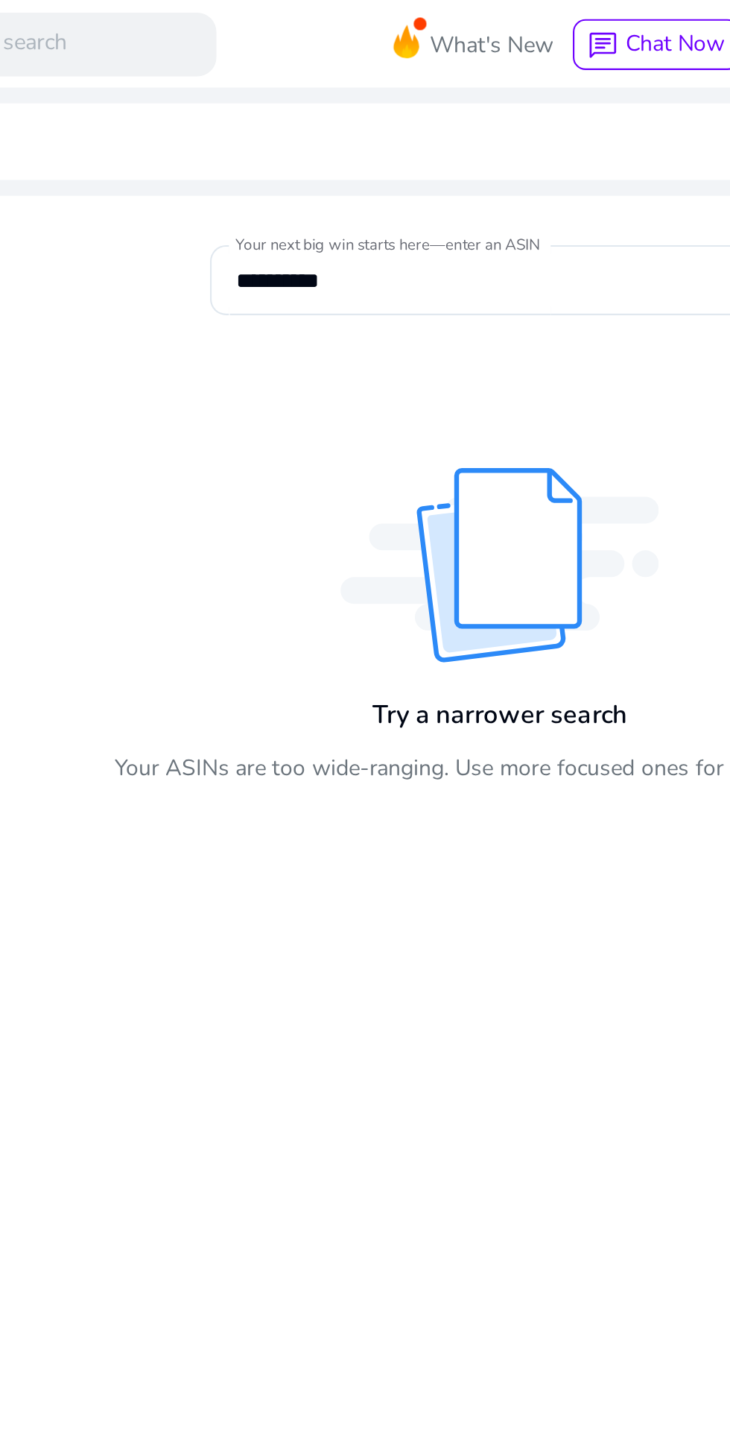
click at [352, 133] on input "**********" at bounding box center [395, 131] width 248 height 16
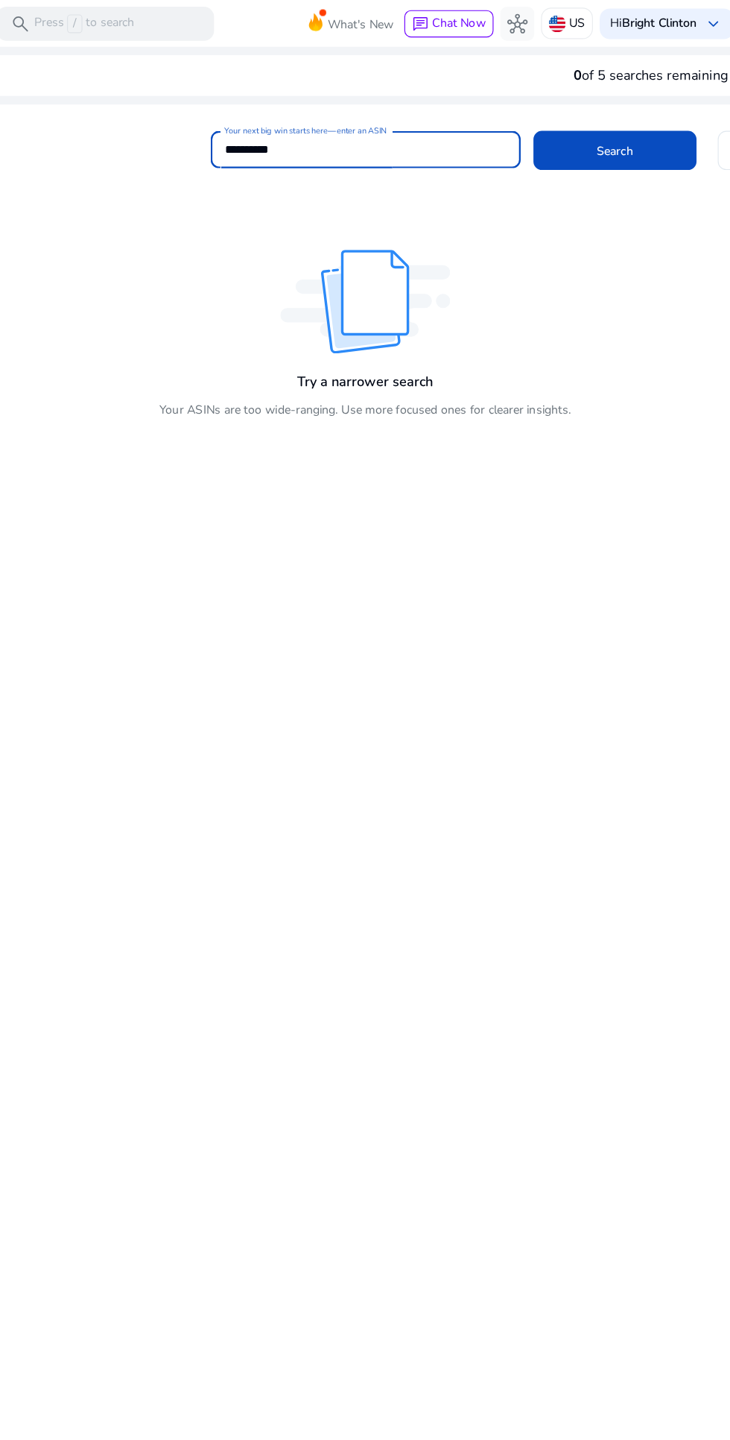
click at [393, 131] on input "**********" at bounding box center [395, 131] width 248 height 16
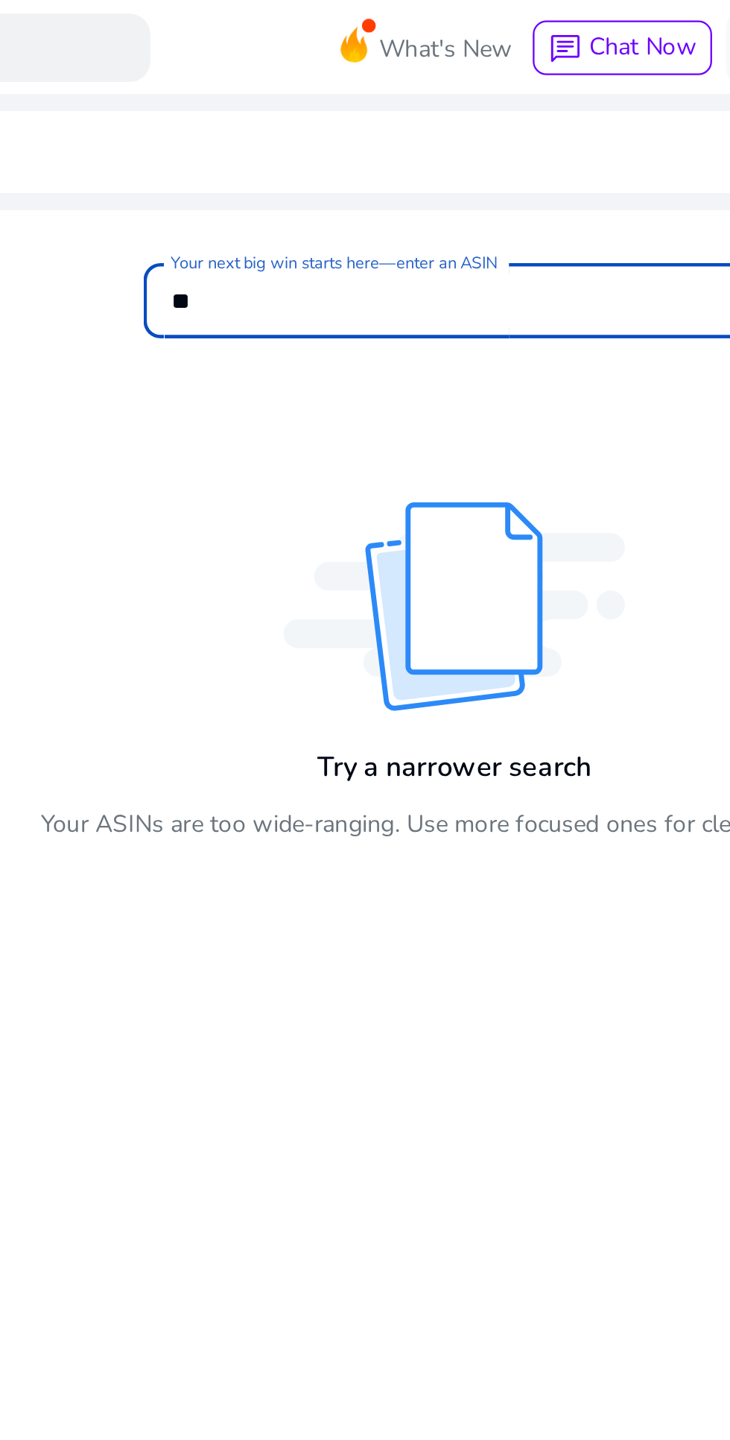
type input "*"
type input "**********"
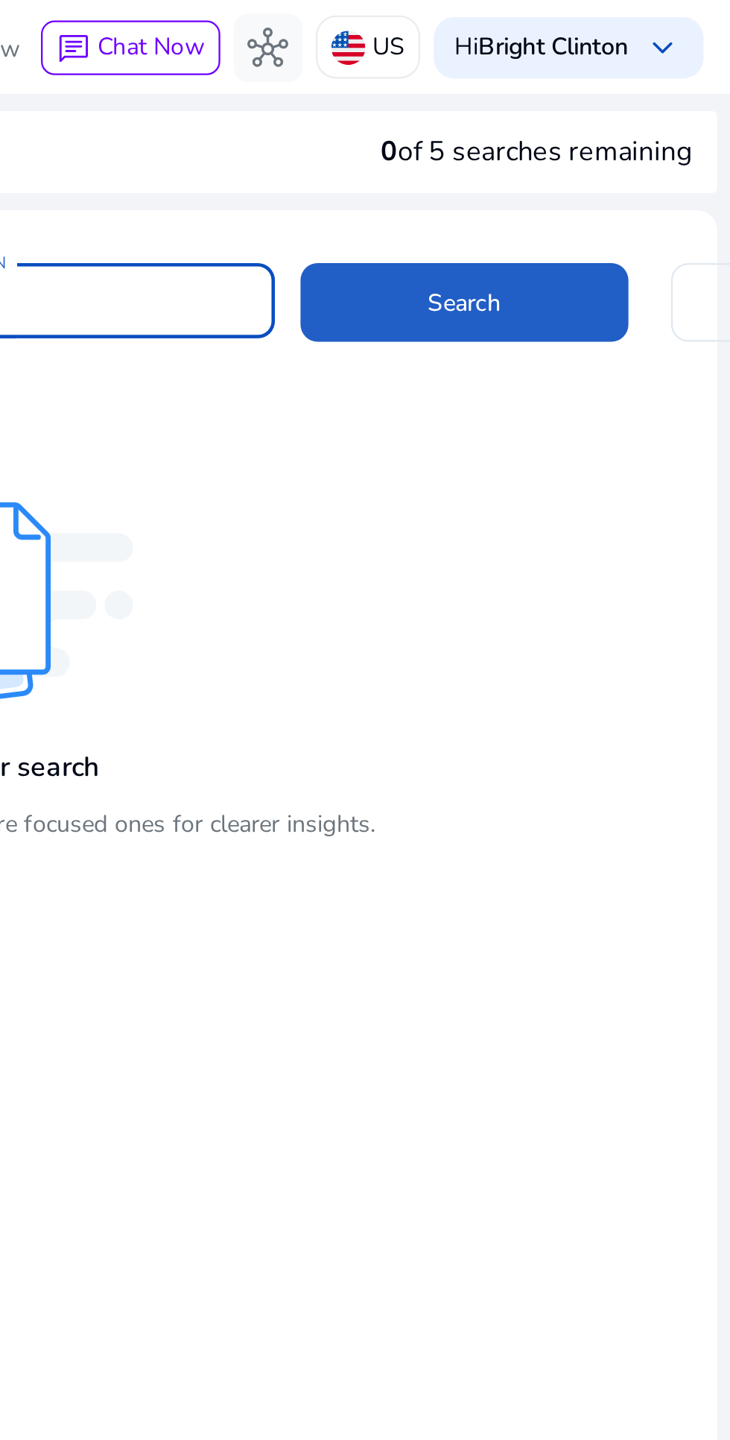
click at [620, 132] on span "Search" at bounding box center [614, 132] width 32 height 16
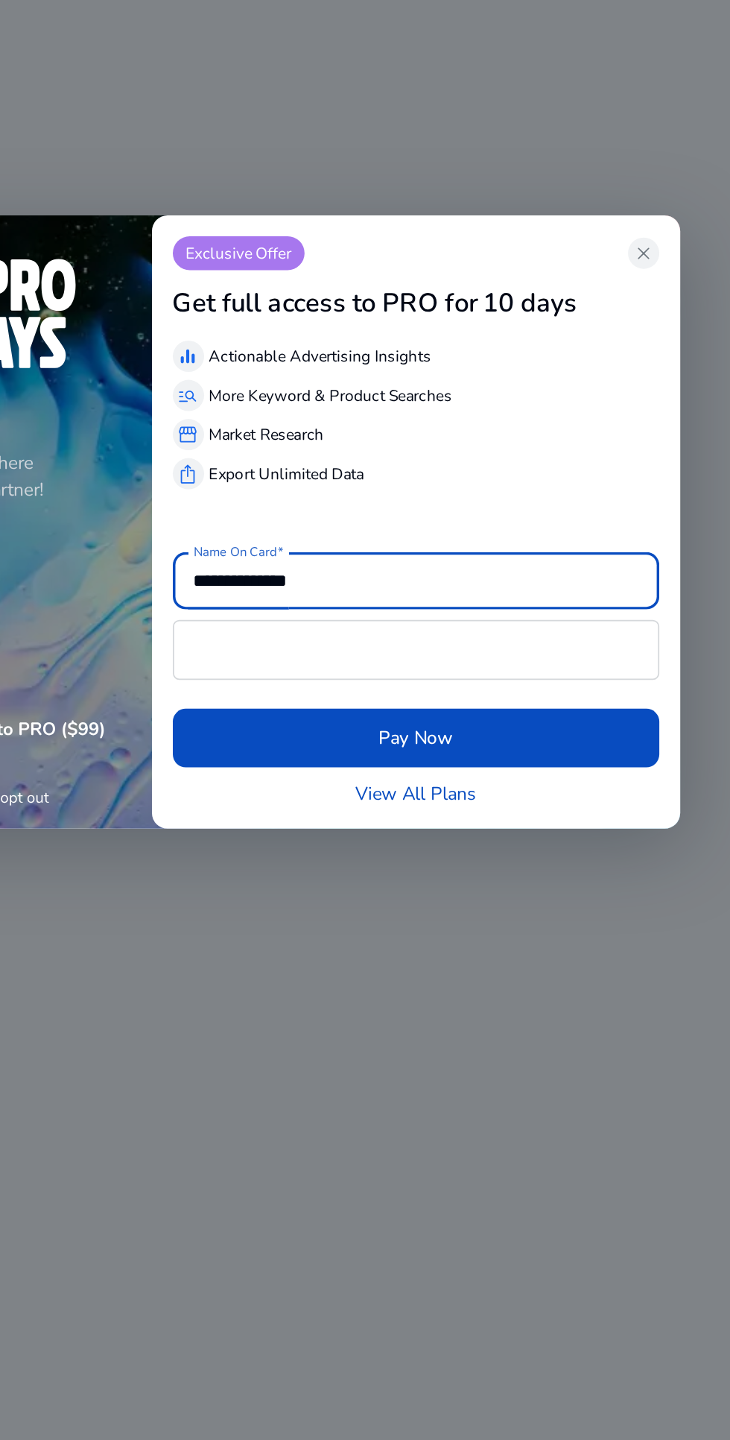
click at [613, 561] on span "close" at bounding box center [613, 566] width 12 height 12
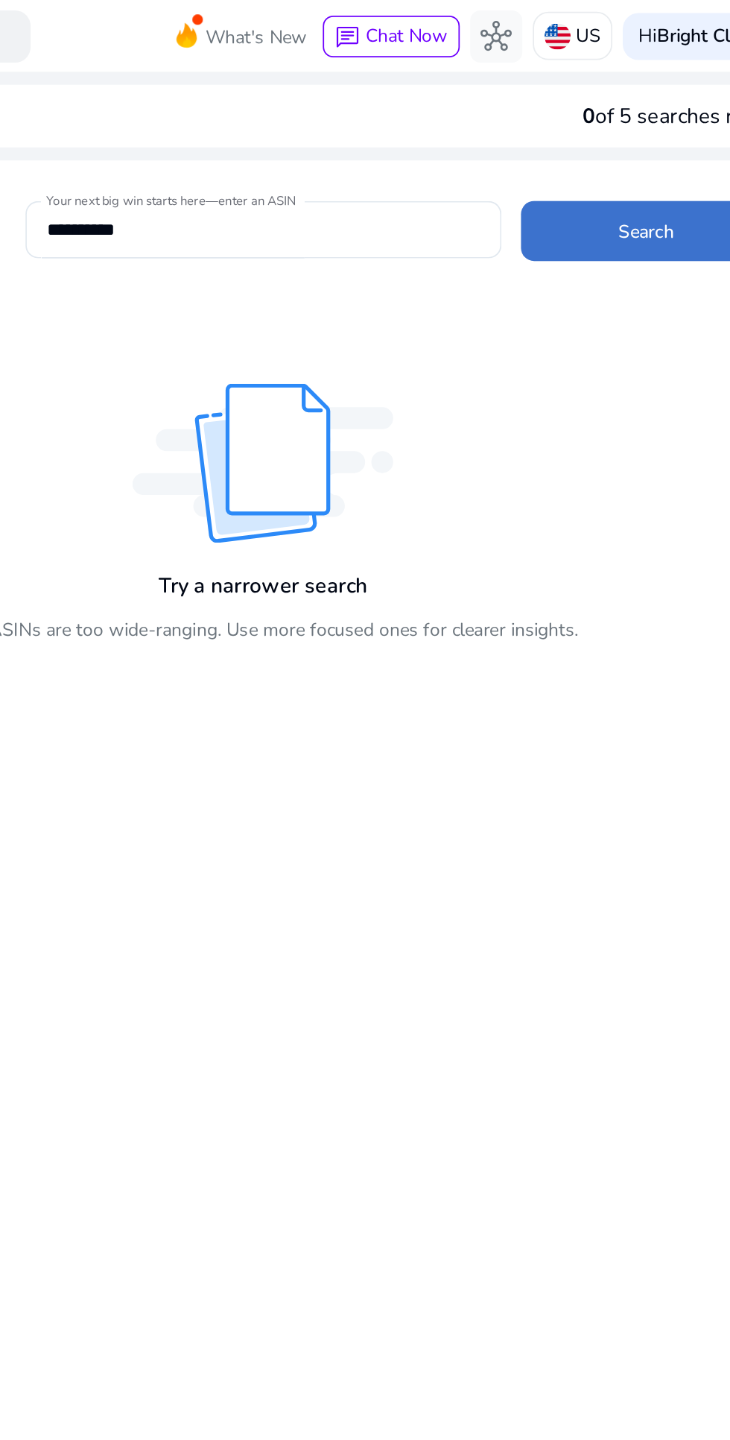
click at [601, 120] on span at bounding box center [614, 132] width 143 height 36
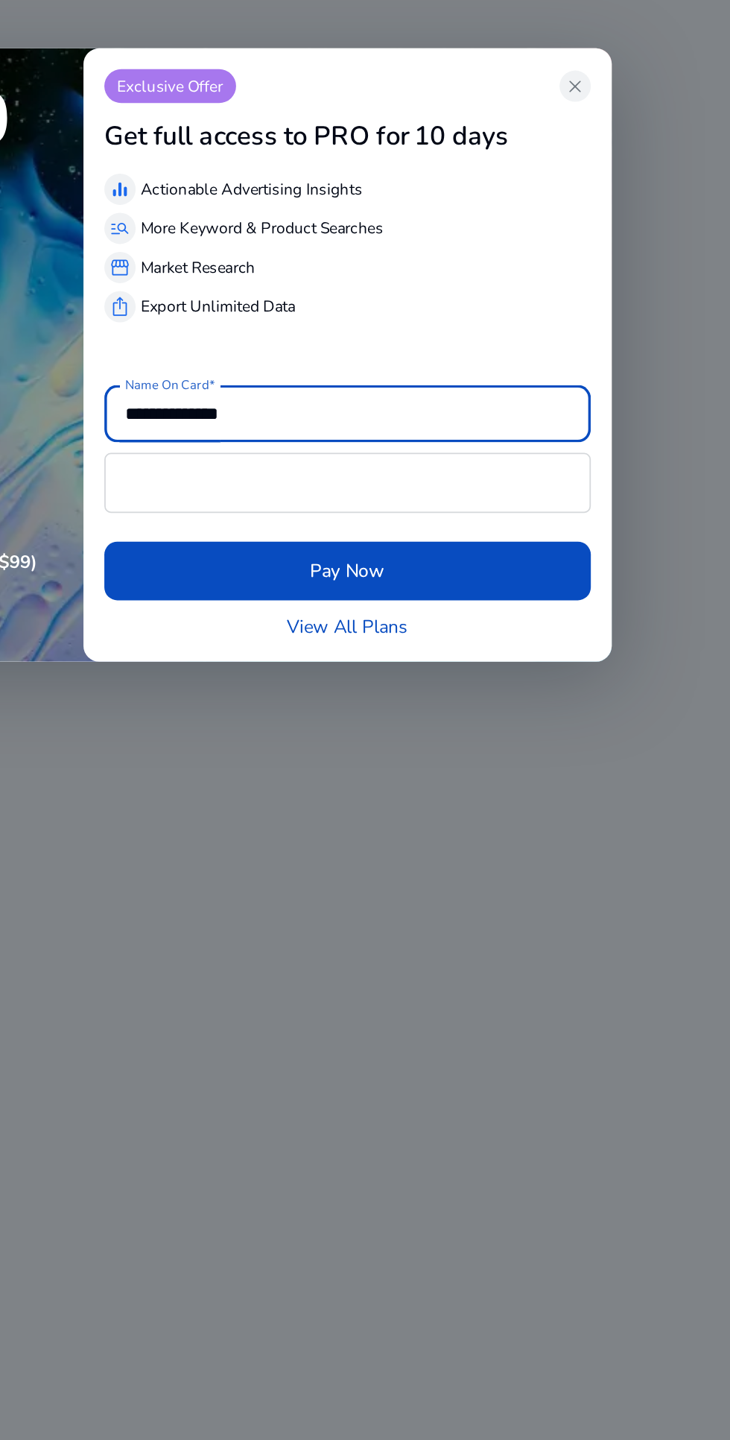
click at [613, 566] on span "close" at bounding box center [613, 566] width 12 height 12
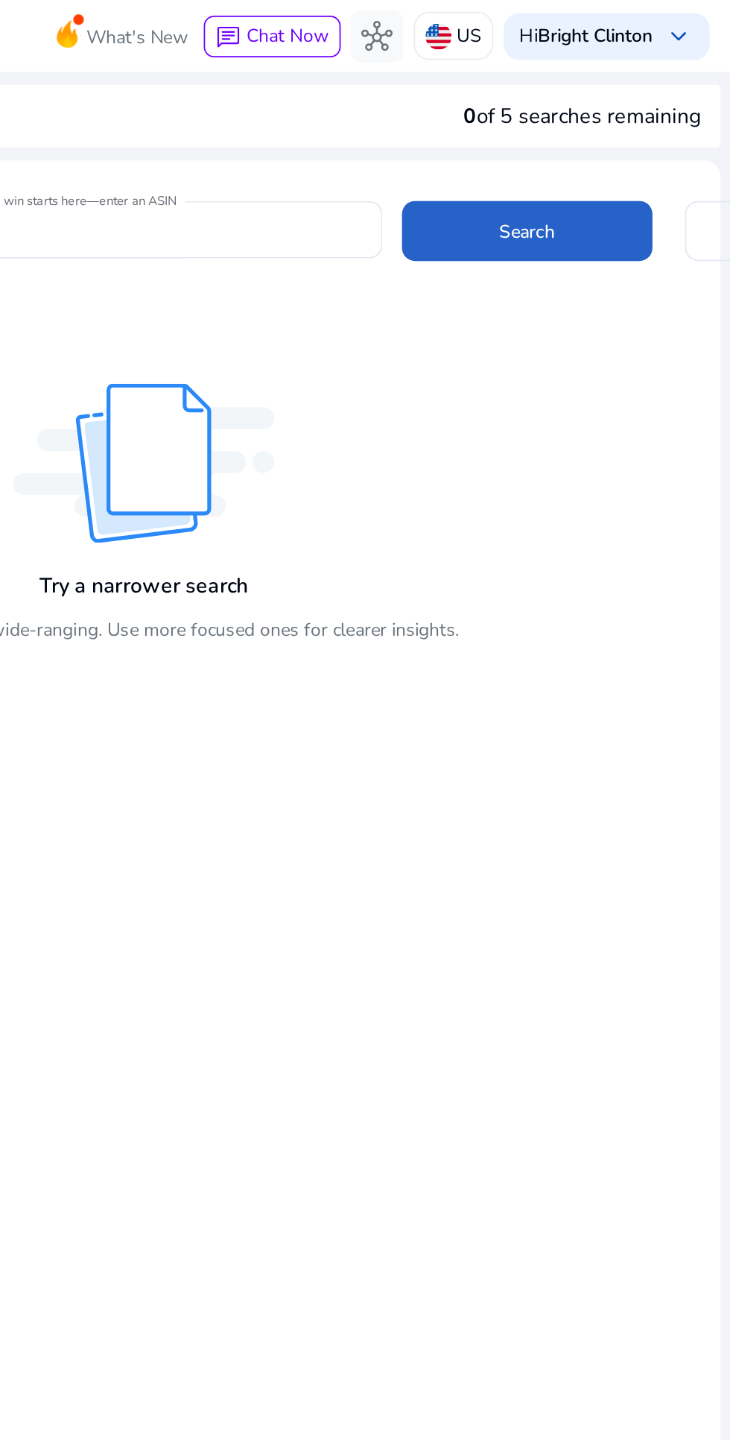
click at [692, 19] on span "keyboard_arrow_down" at bounding box center [701, 21] width 18 height 18
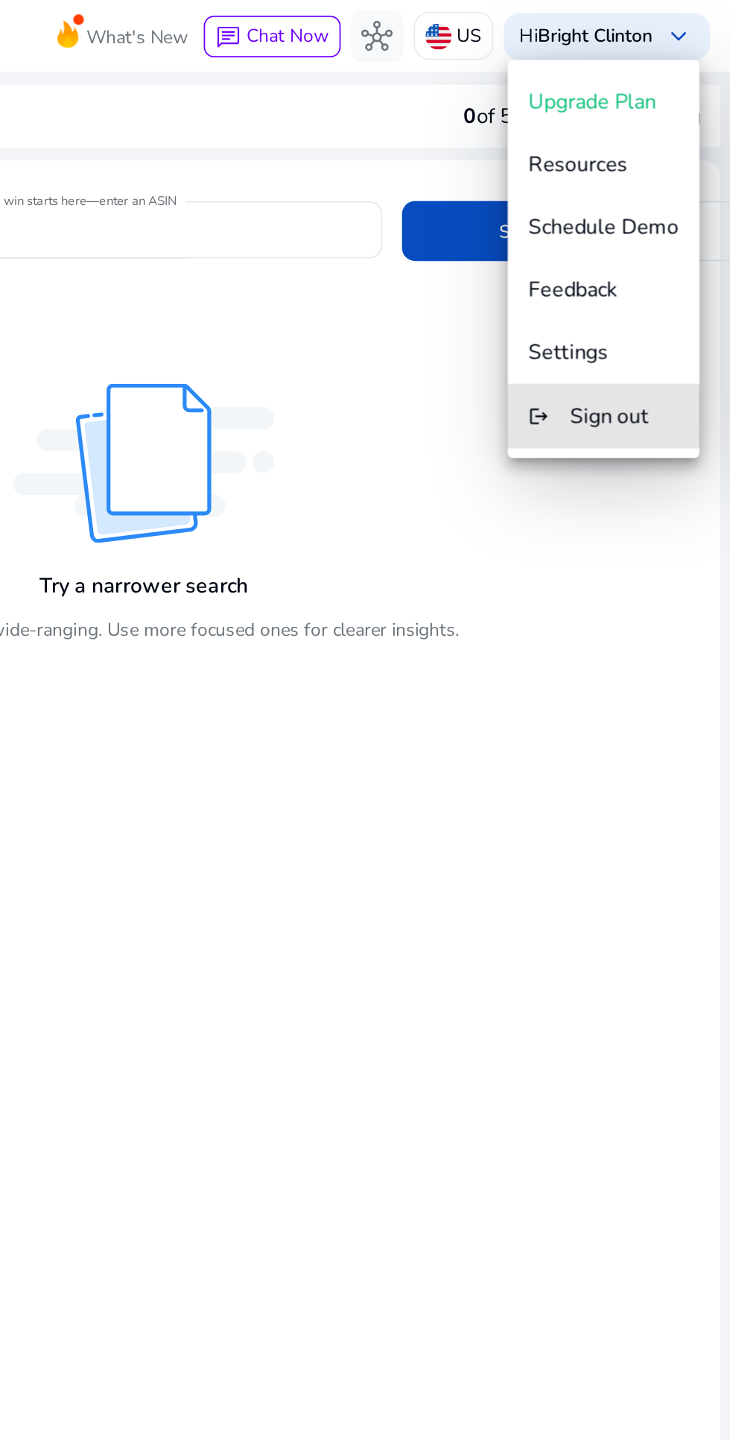
click at [663, 237] on span "Sign out" at bounding box center [661, 238] width 45 height 16
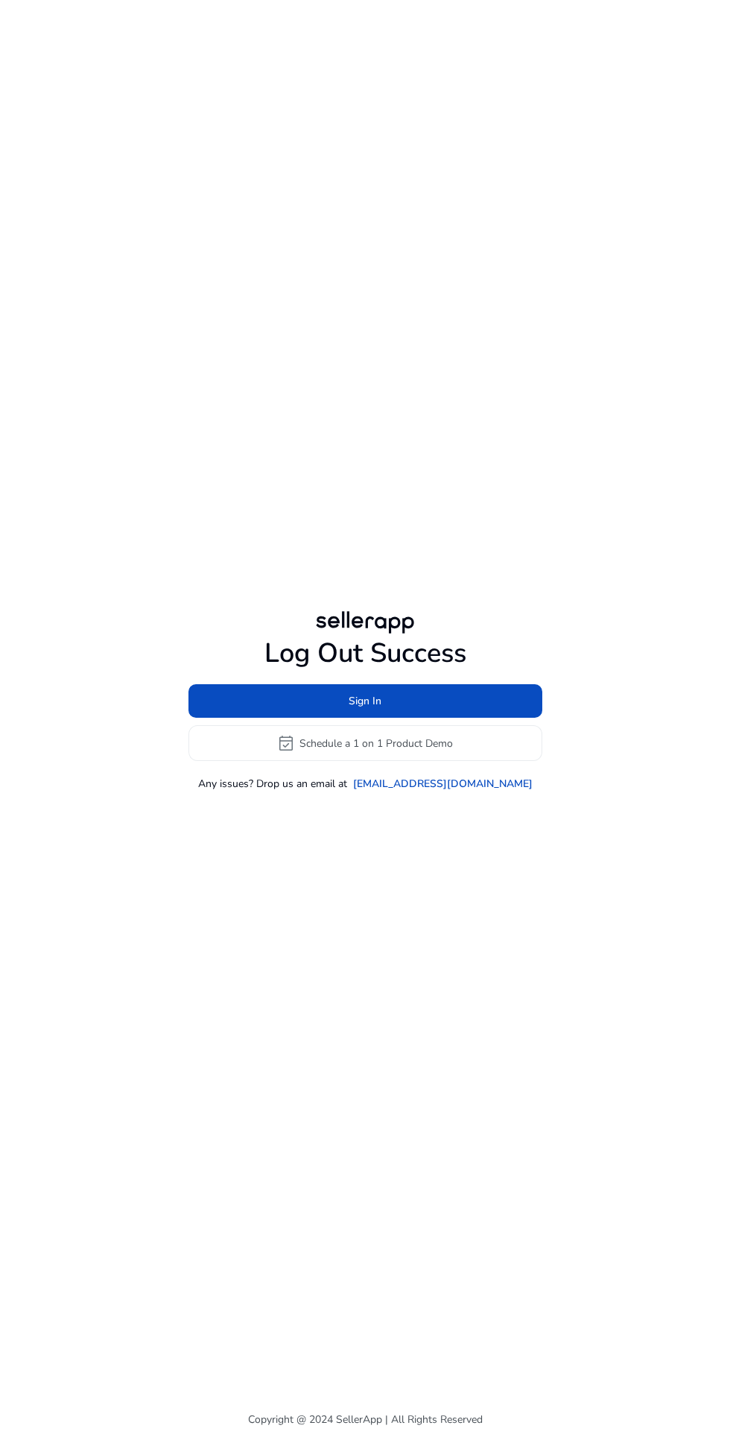
click at [447, 719] on span at bounding box center [366, 701] width 354 height 36
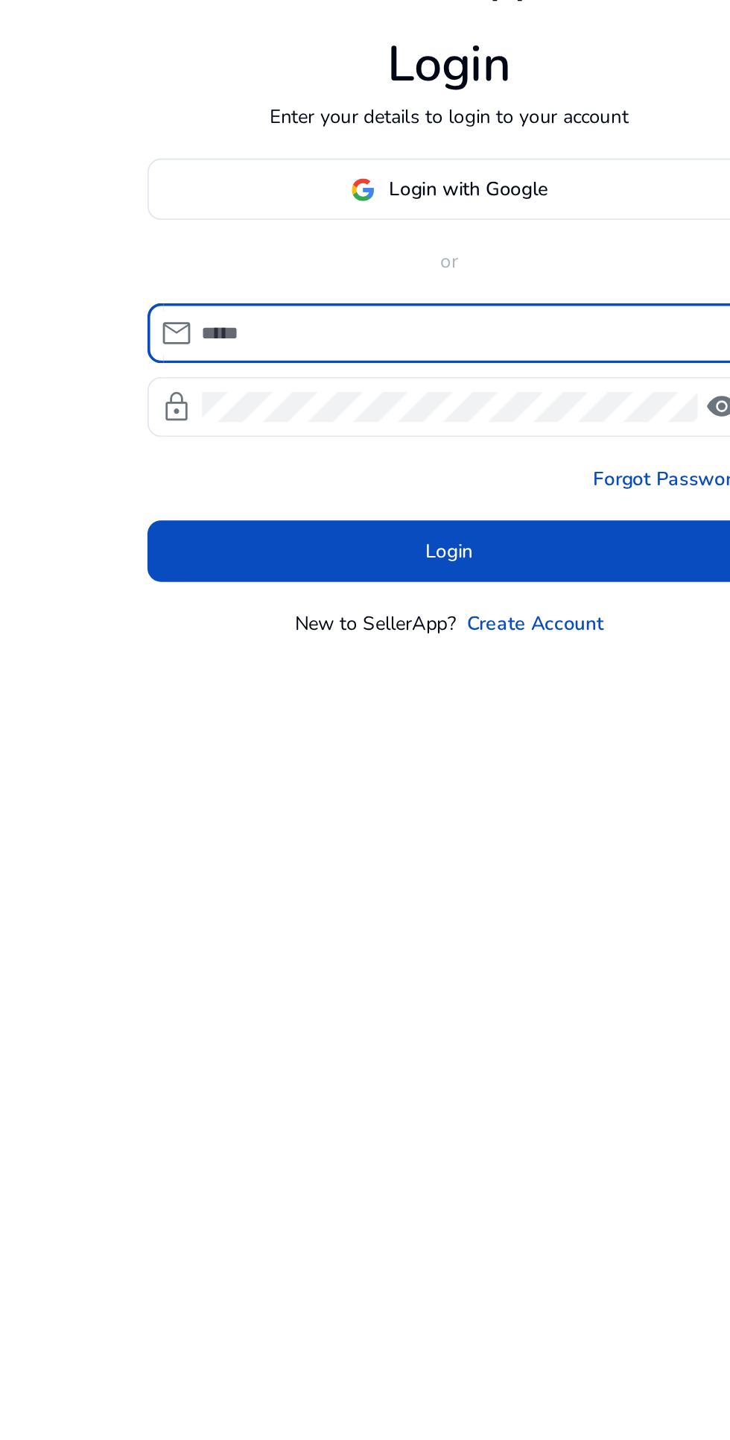
click at [429, 660] on span at bounding box center [365, 642] width 329 height 36
